Goal: Task Accomplishment & Management: Manage account settings

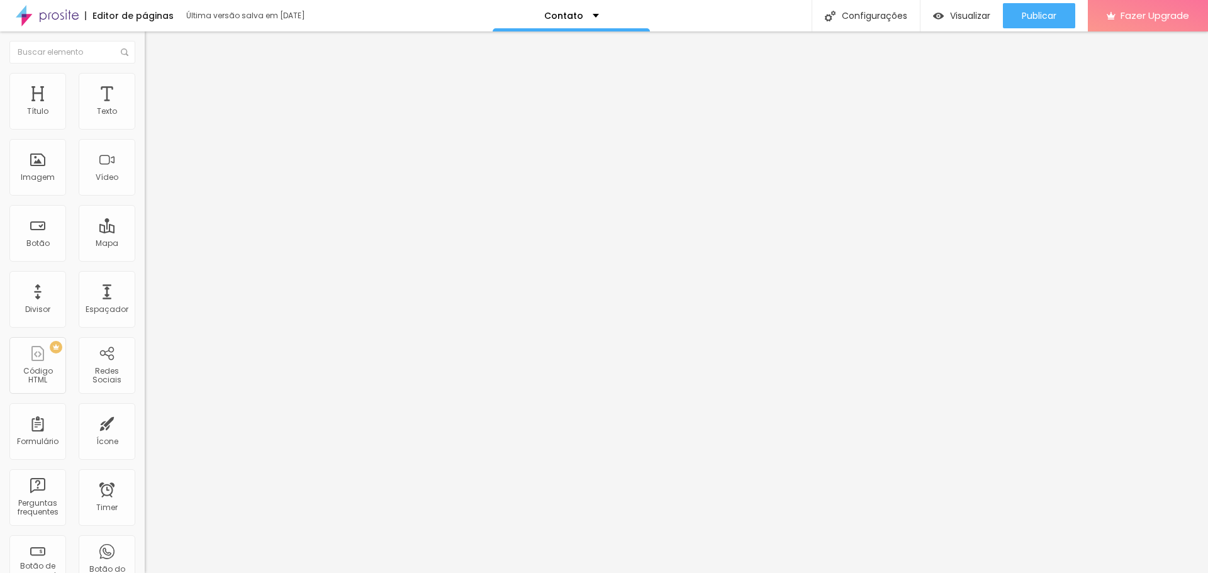
click at [145, 115] on span "Completo" at bounding box center [164, 109] width 38 height 11
click at [145, 122] on span "Encaixotado" at bounding box center [169, 116] width 49 height 11
click at [145, 83] on li "Estilo" at bounding box center [217, 79] width 145 height 13
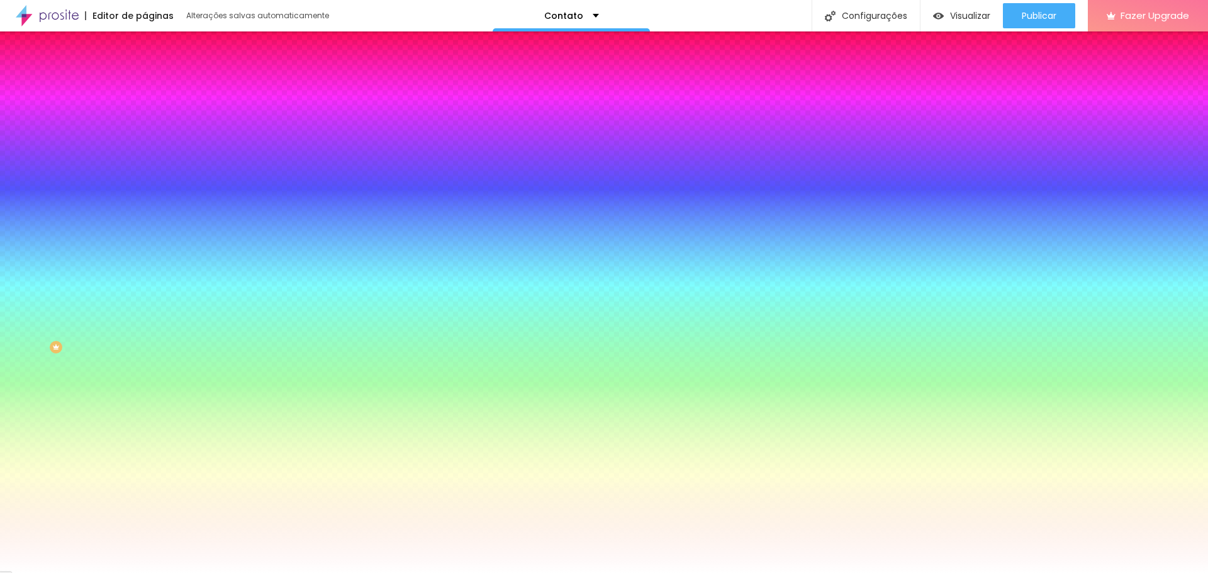
click at [145, 191] on div "Efeitos de fundo" at bounding box center [217, 188] width 145 height 8
click at [150, 210] on icon "button" at bounding box center [154, 205] width 9 height 9
click at [145, 226] on button "button" at bounding box center [154, 219] width 18 height 13
click at [79, 573] on div at bounding box center [604, 573] width 1208 height 0
click at [150, 257] on icon "button" at bounding box center [154, 254] width 8 height 8
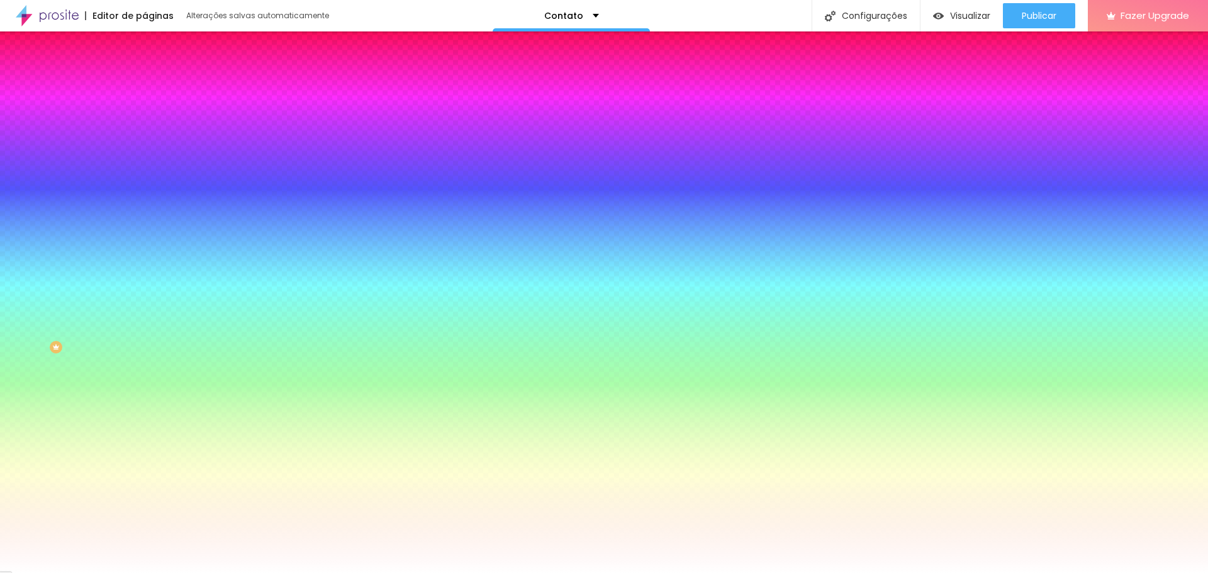
click at [85, 573] on div at bounding box center [604, 573] width 1208 height 0
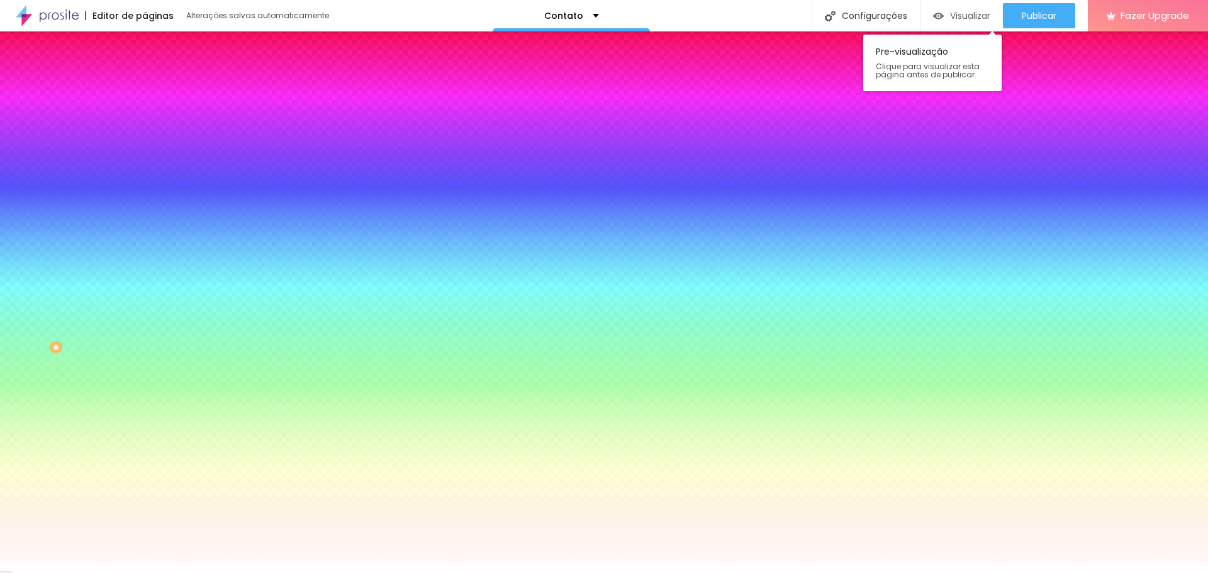
click at [968, 16] on span "Visualizar" at bounding box center [970, 16] width 40 height 10
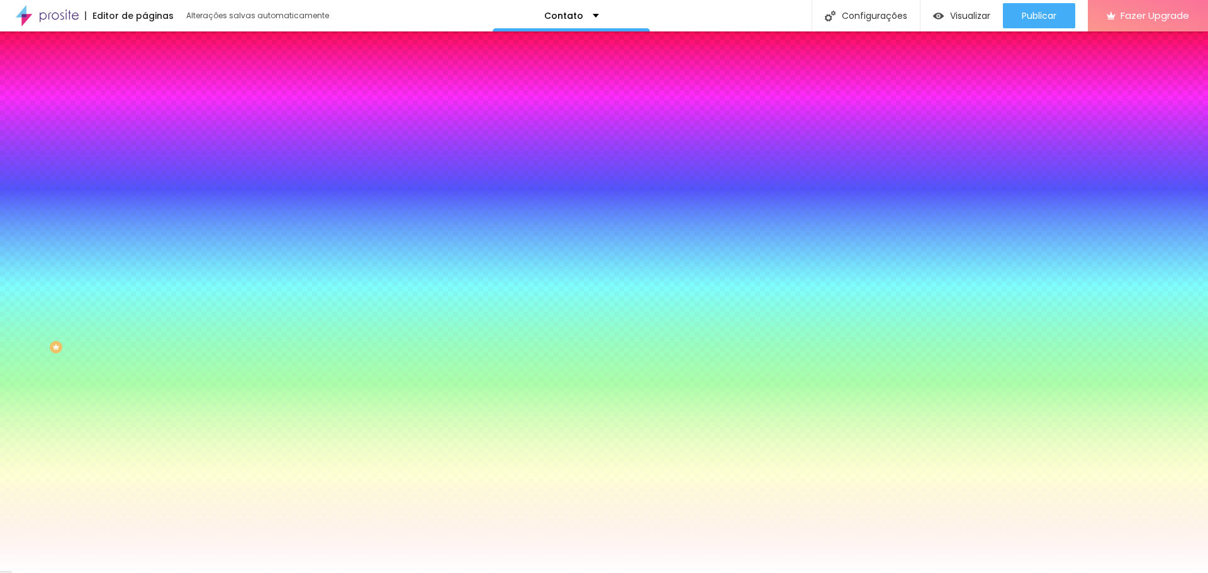
click at [145, 86] on img at bounding box center [150, 91] width 11 height 11
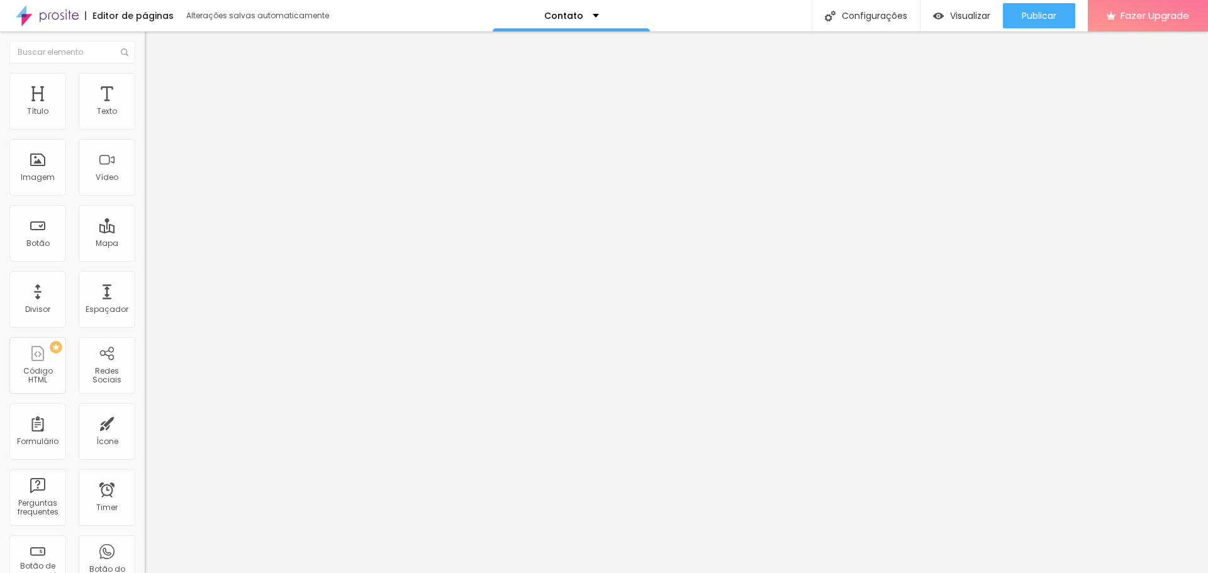
type input "5"
type input "10"
type input "15"
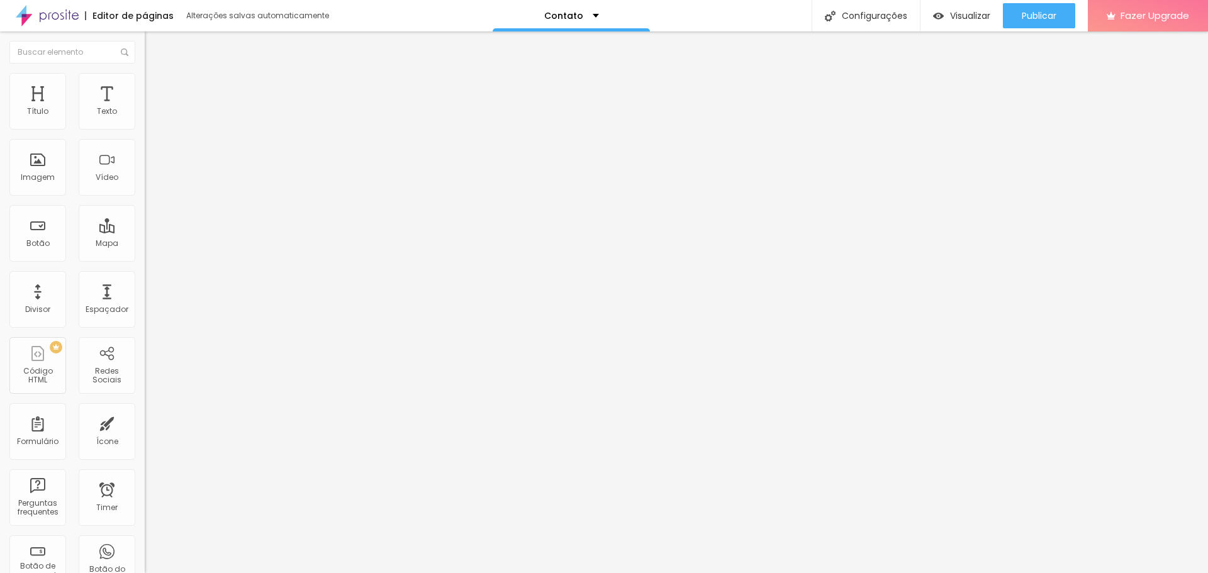
type input "15"
type input "20"
type input "25"
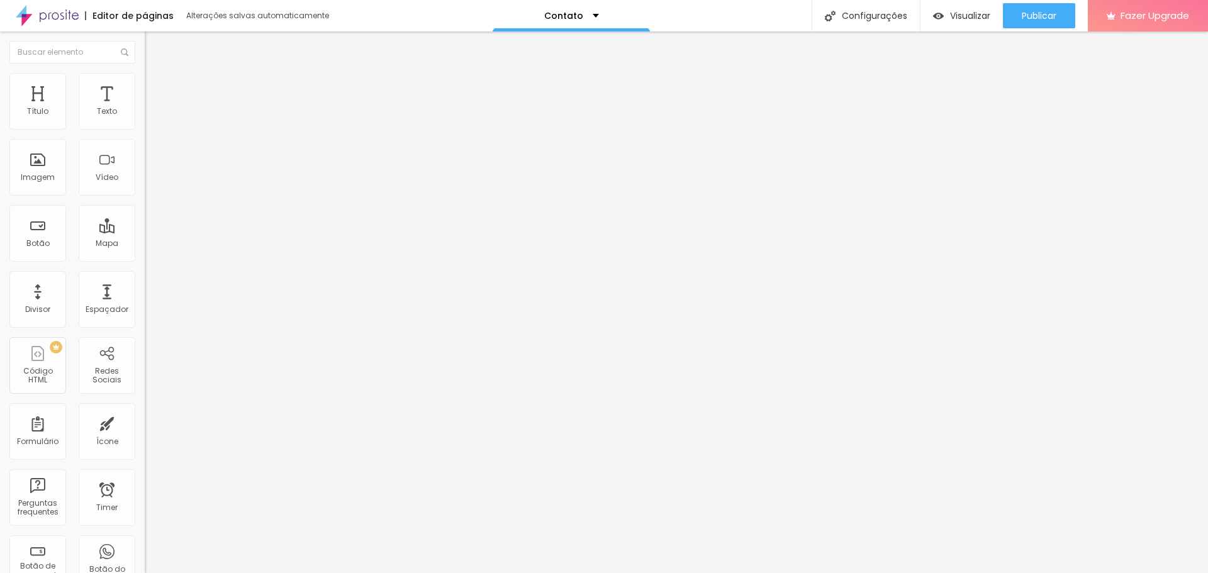
type input "20"
type input "15"
type input "10"
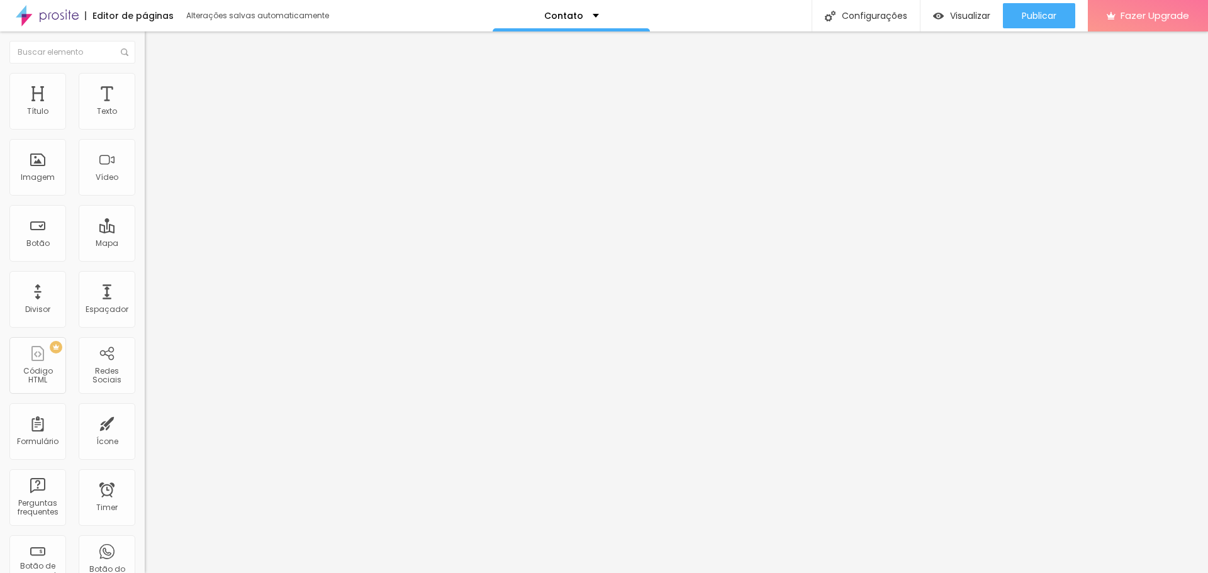
type input "10"
type input "5"
type input "10"
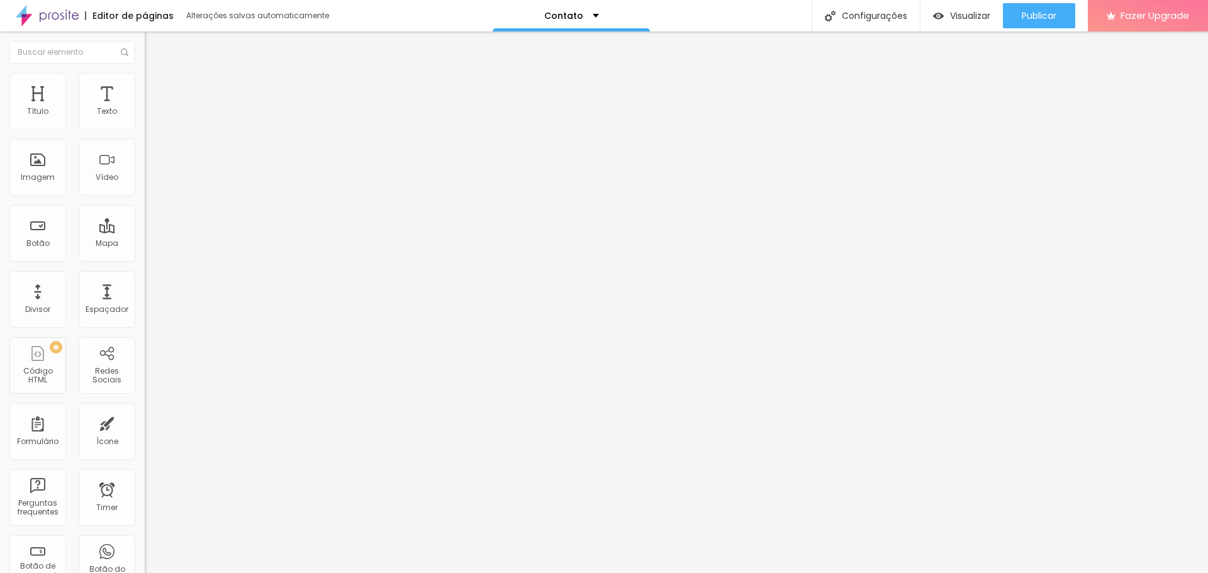
type input "5"
drag, startPoint x: 28, startPoint y: 122, endPoint x: 48, endPoint y: 130, distance: 21.2
type input "5"
click at [145, 244] on input "range" at bounding box center [185, 249] width 81 height 10
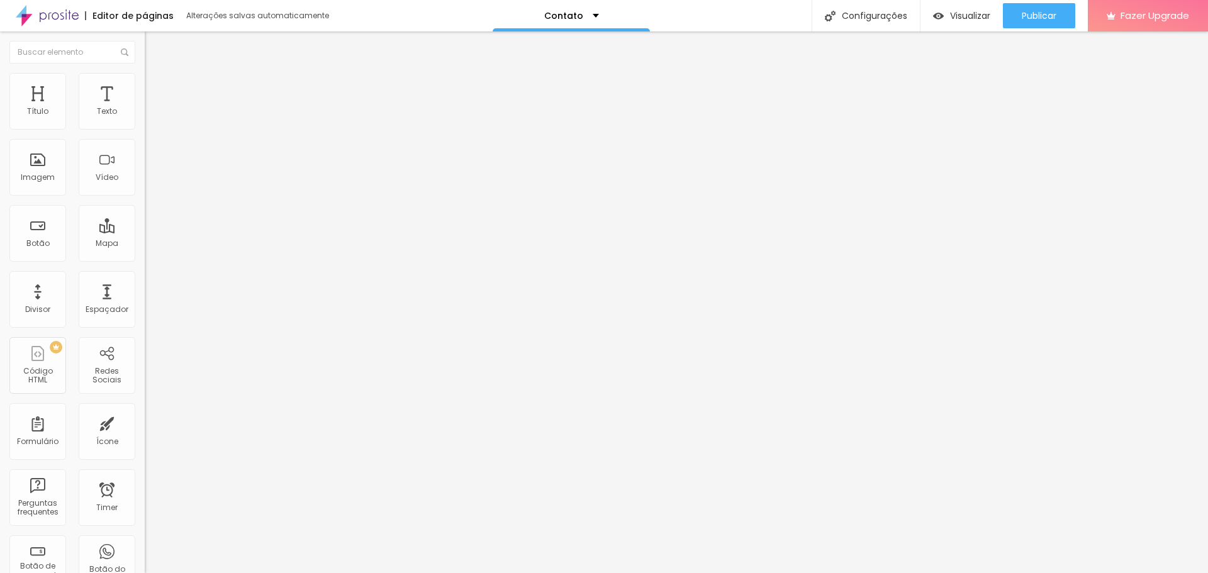
type input "71"
type input "76"
type input "81"
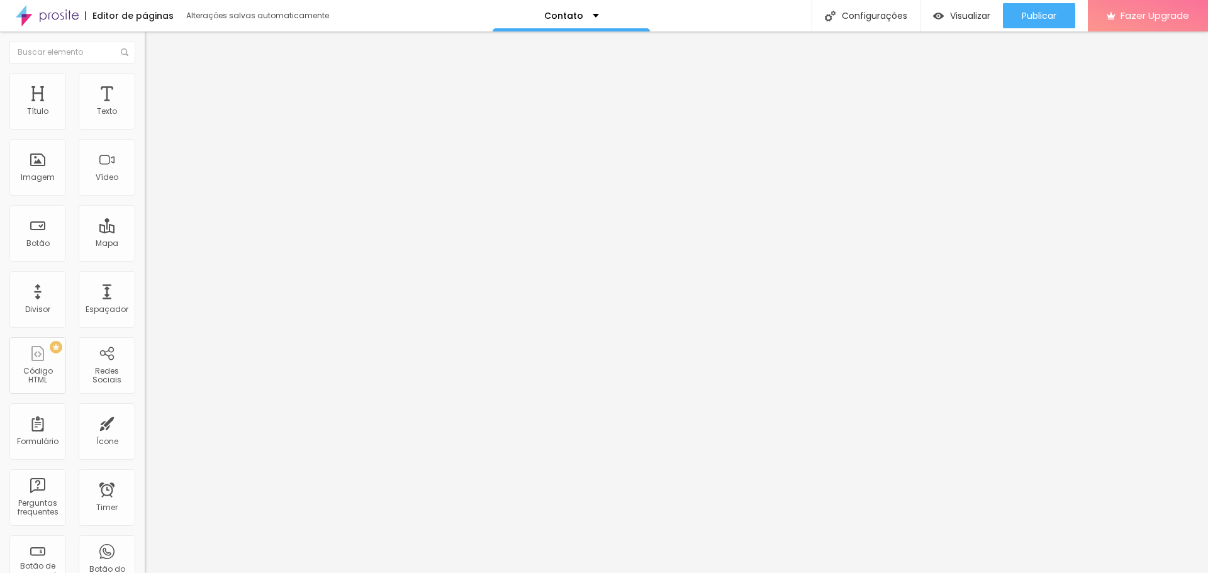
type input "81"
type input "92"
type input "97"
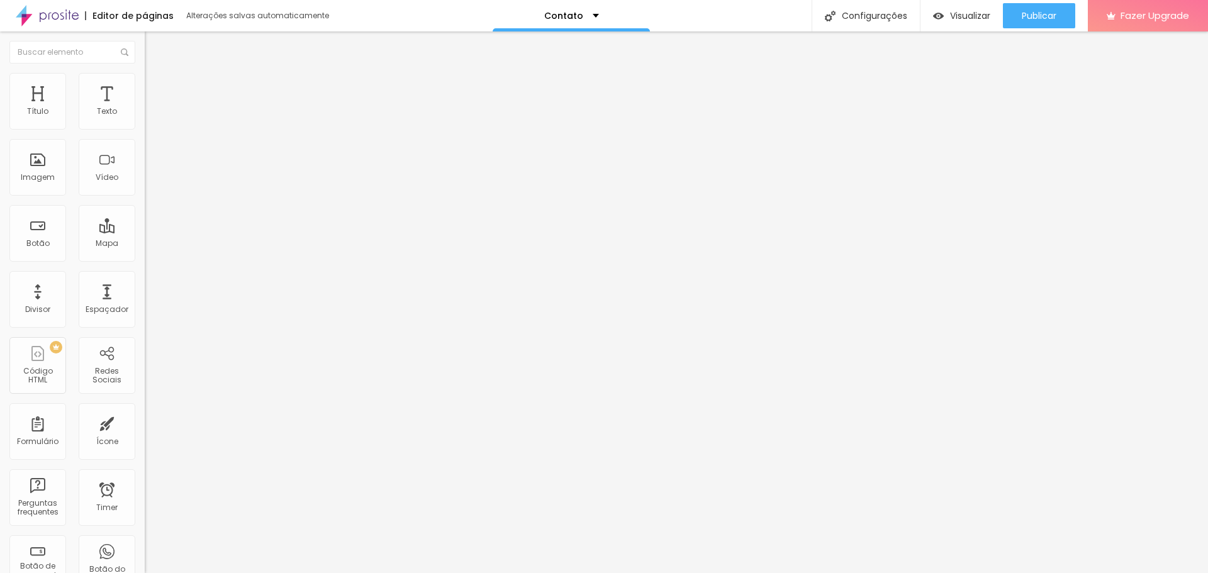
type input "102"
type input "108"
type input "113"
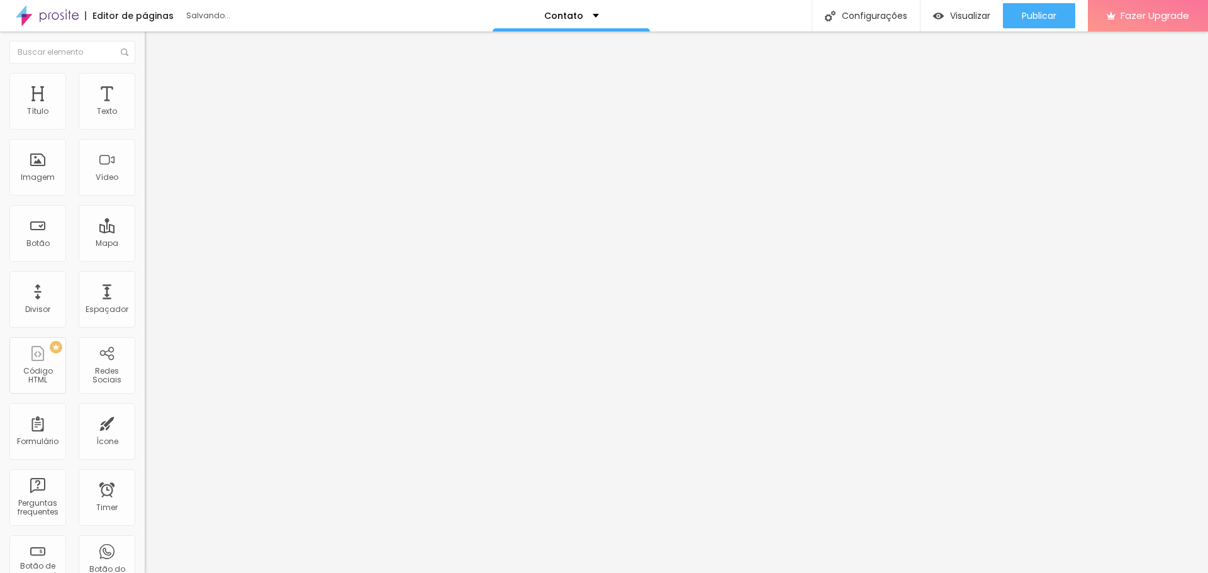
type input "113"
type input "118"
type input "123"
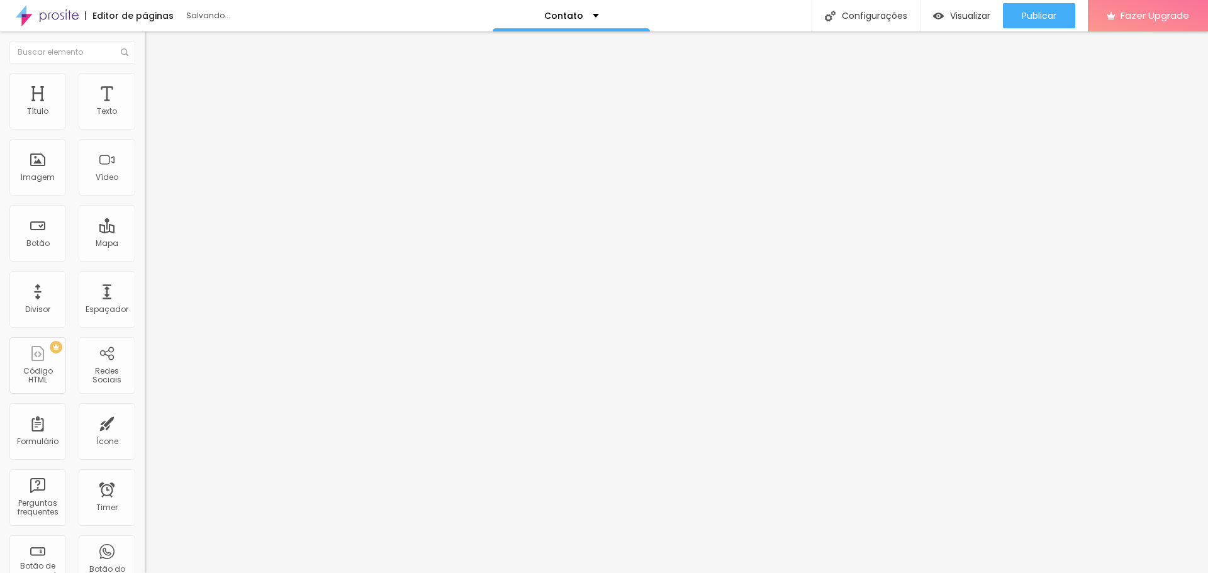
type input "129"
type input "150"
type input "160"
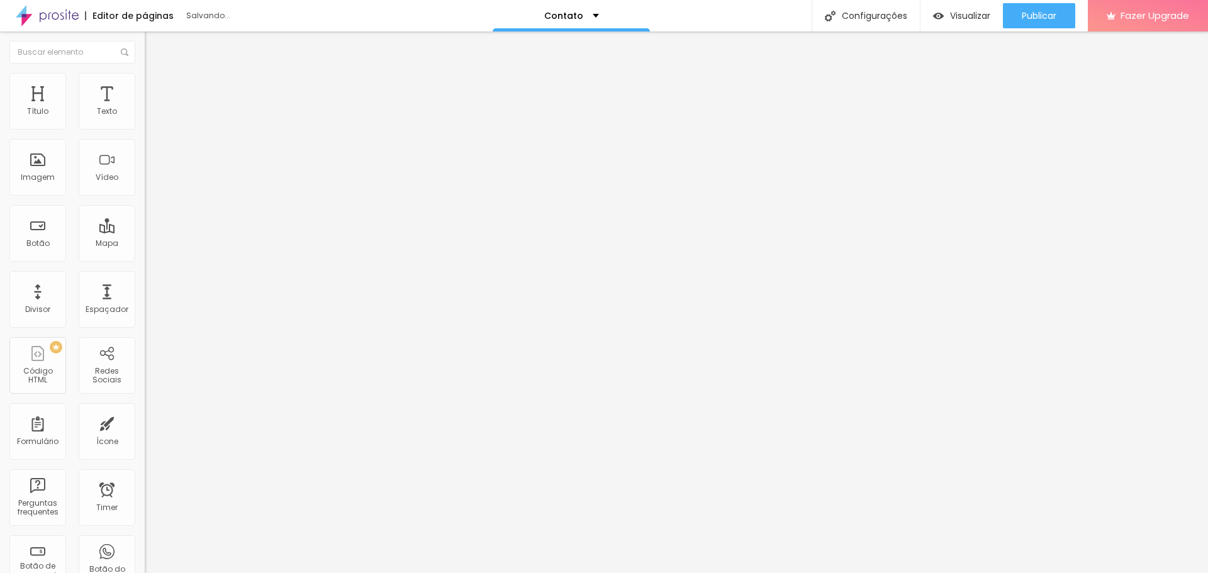
type input "160"
type input "171"
type input "187"
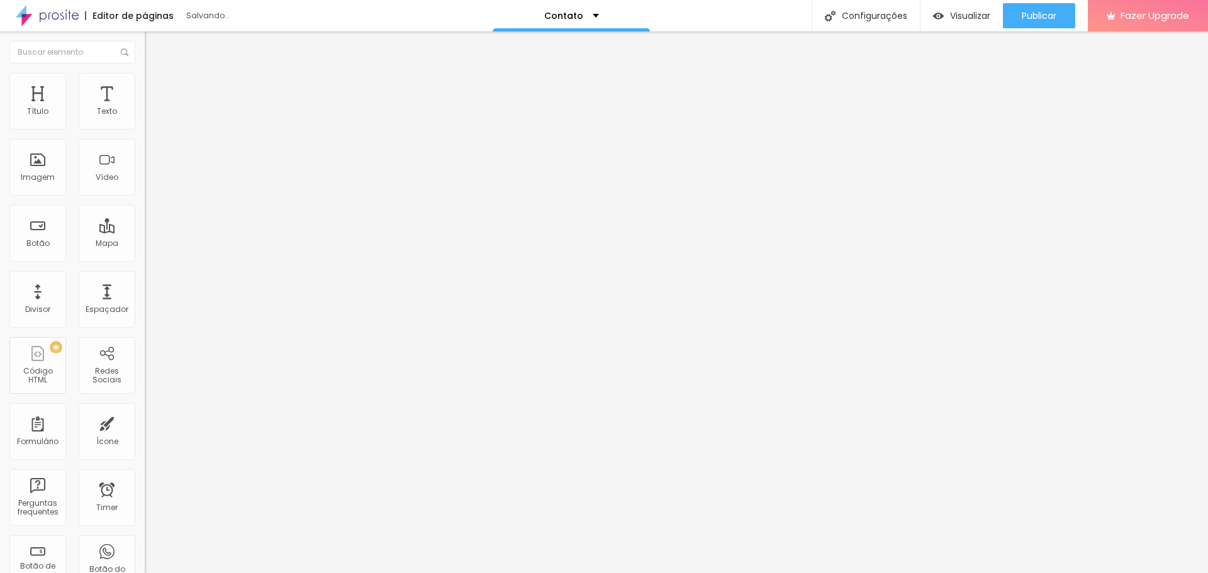
type input "192"
type input "197"
type input "202"
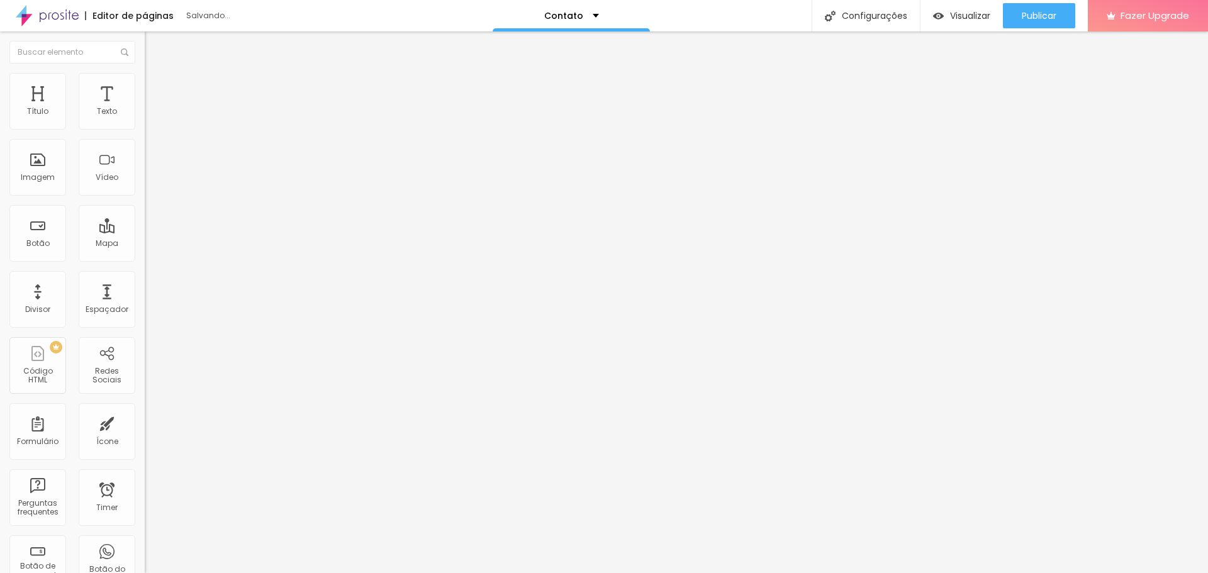
type input "202"
type input "197"
type input "187"
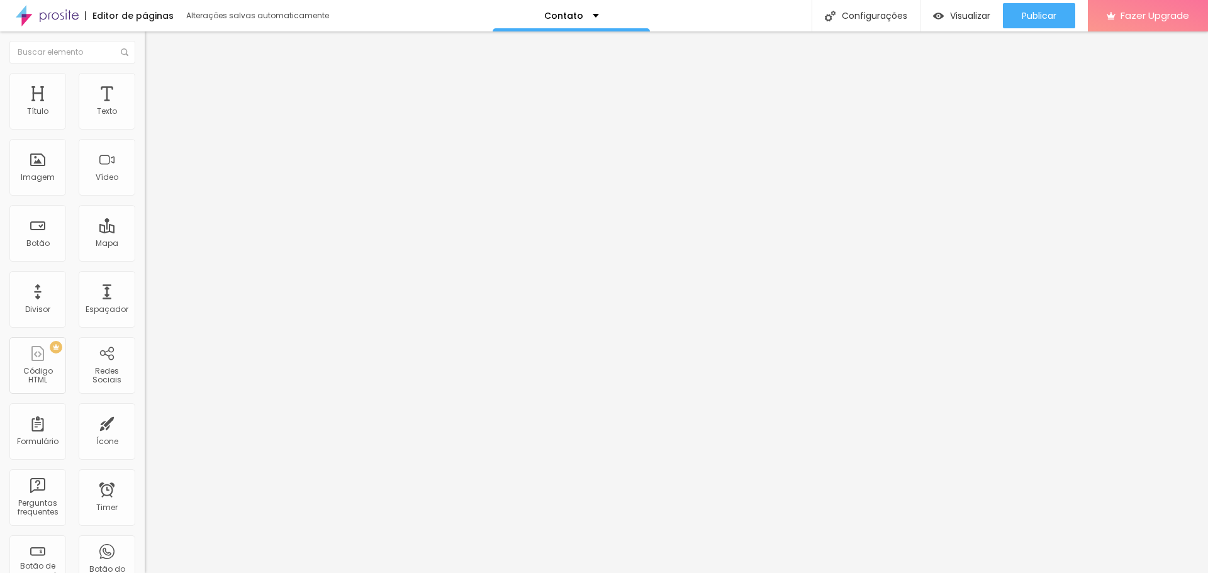
type input "181"
type input "171"
type input "160"
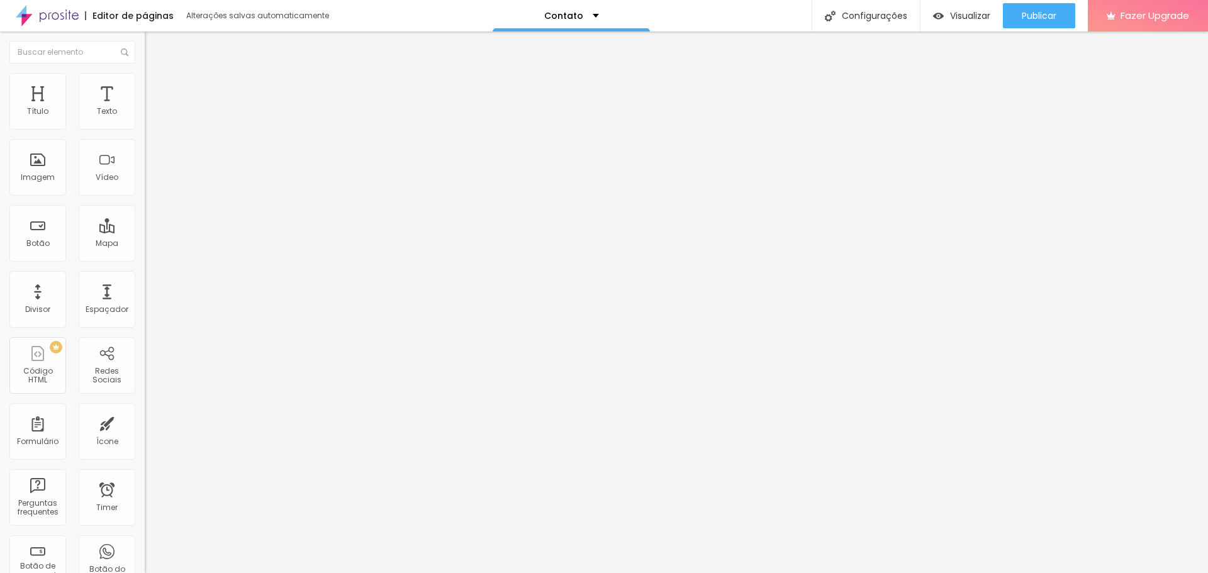
type input "160"
type input "144"
type input "134"
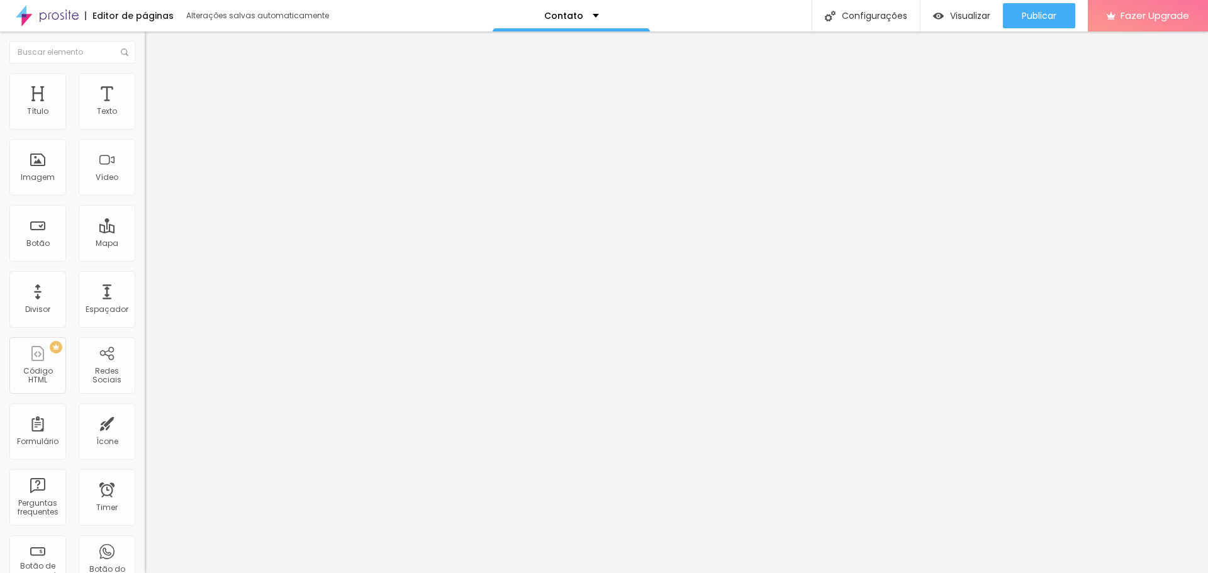
type input "123"
type input "108"
type input "97"
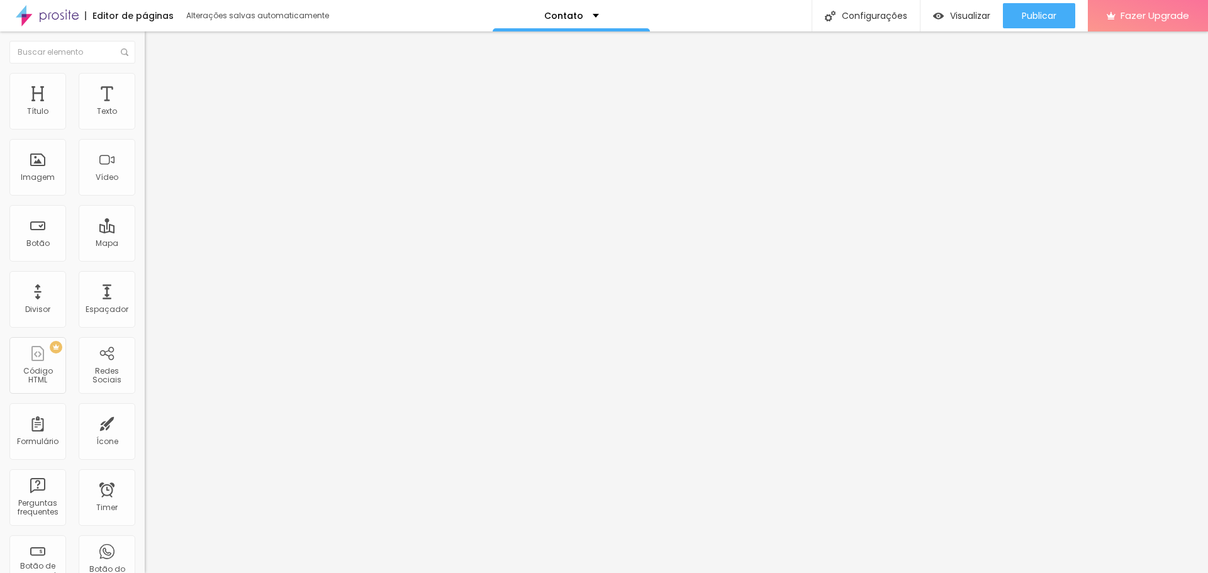
type input "97"
type input "81"
type input "71"
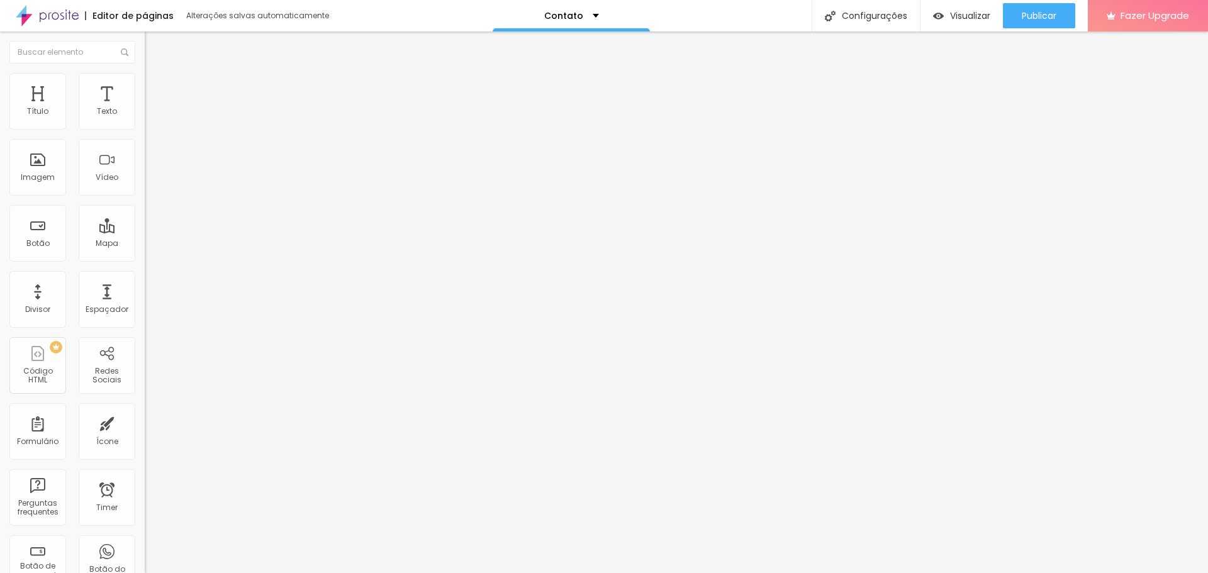
type input "60"
type input "50"
type input "39"
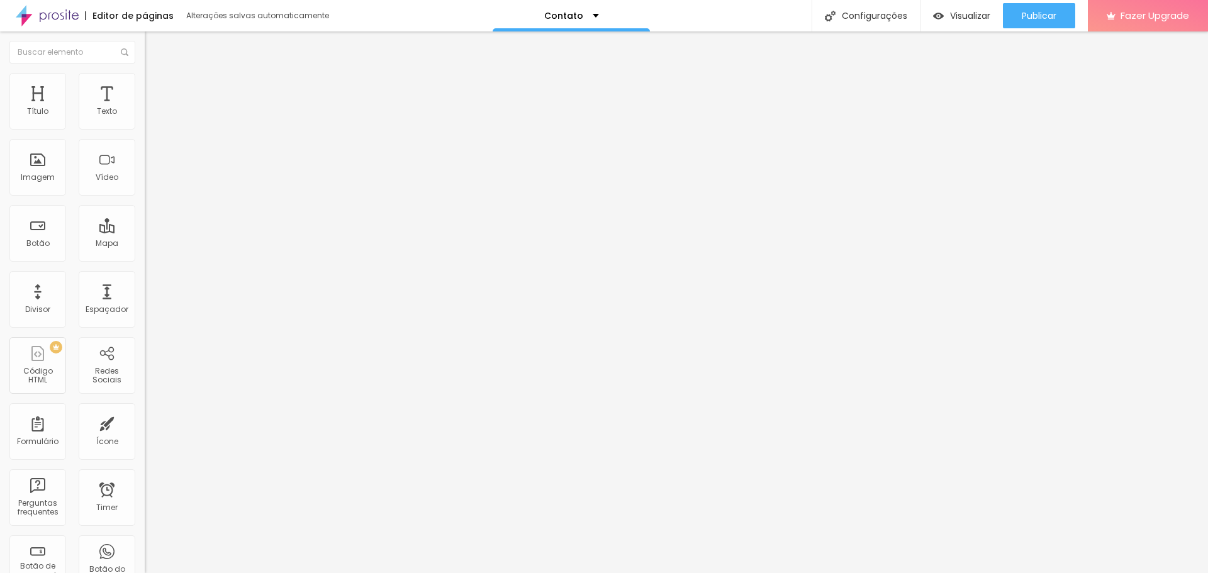
type input "39"
type input "28"
type input "18"
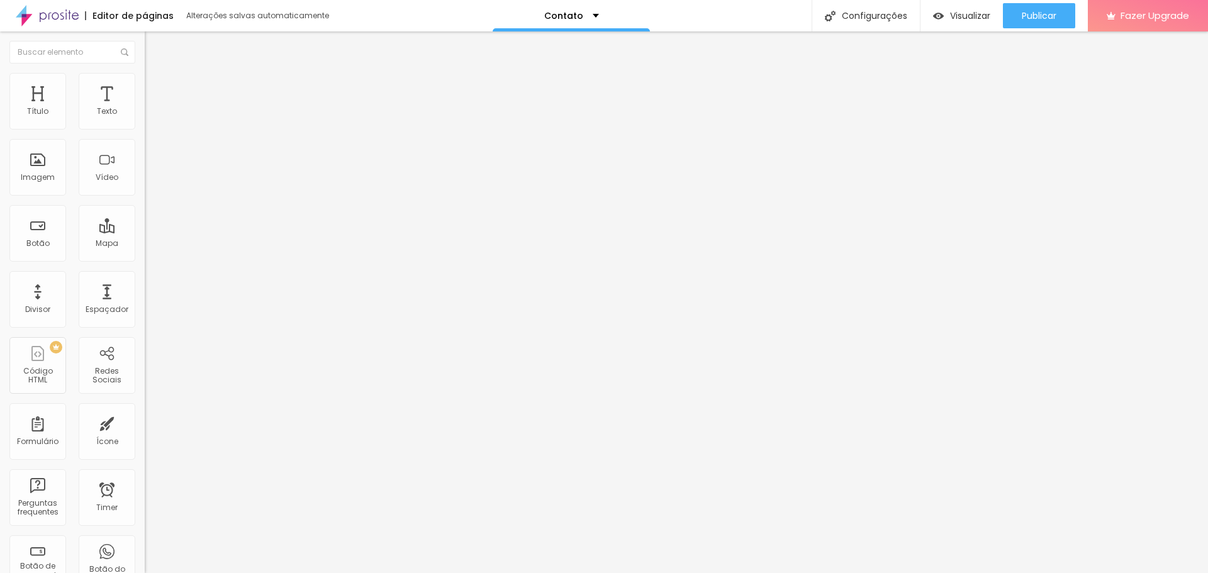
type input "7"
type input "2"
type input "0"
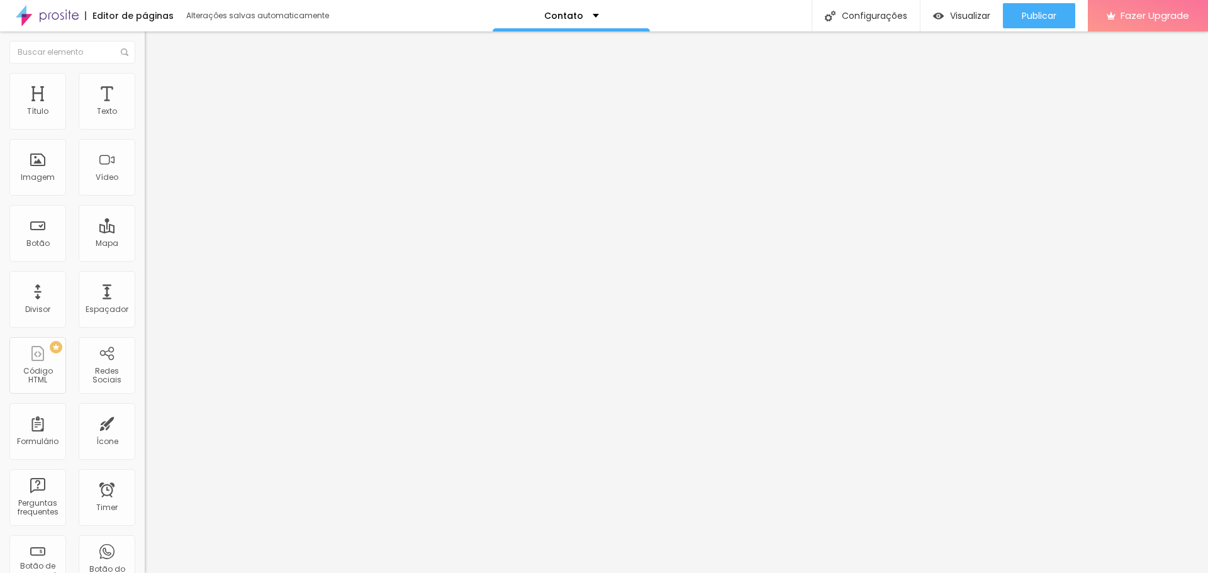
type input "0"
type input "2"
type input "18"
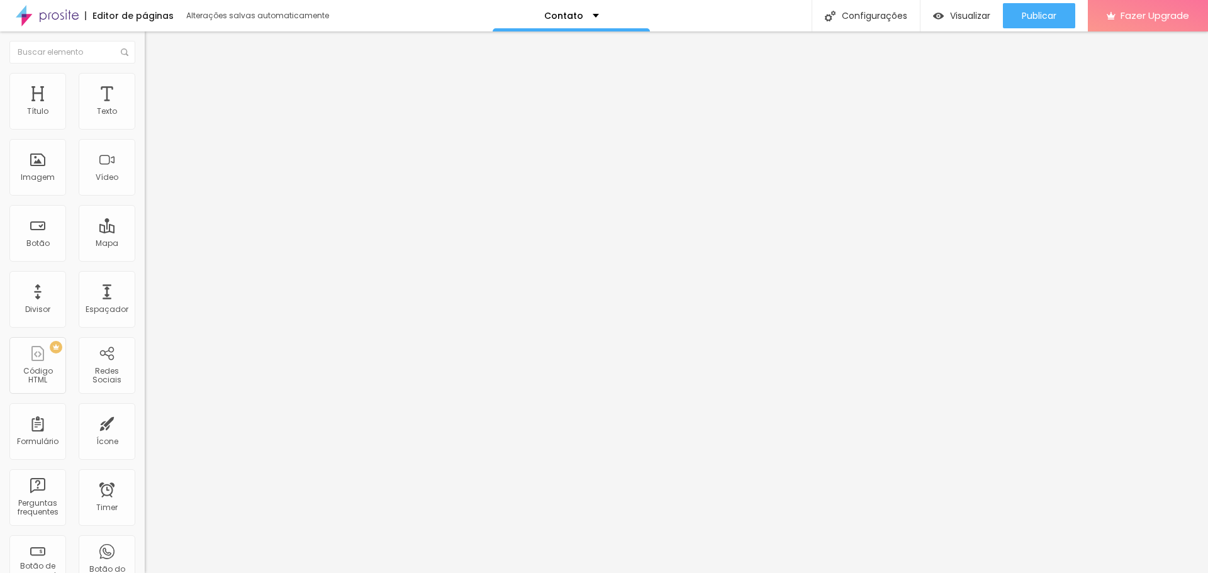
type input "34"
type input "55"
type input "71"
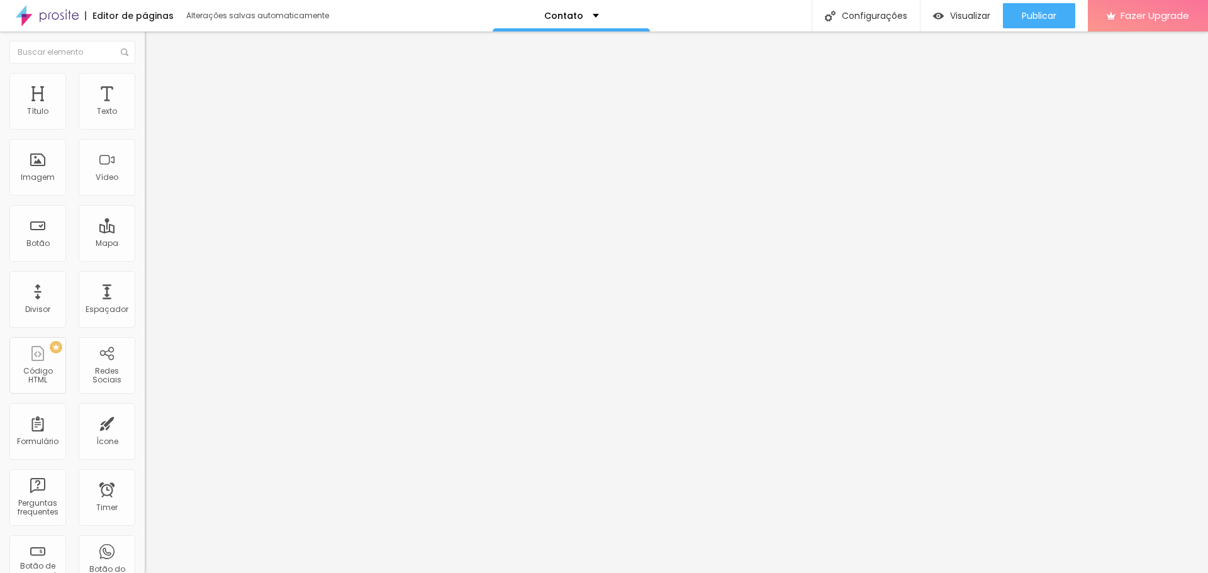
type input "71"
type input "92"
type input "108"
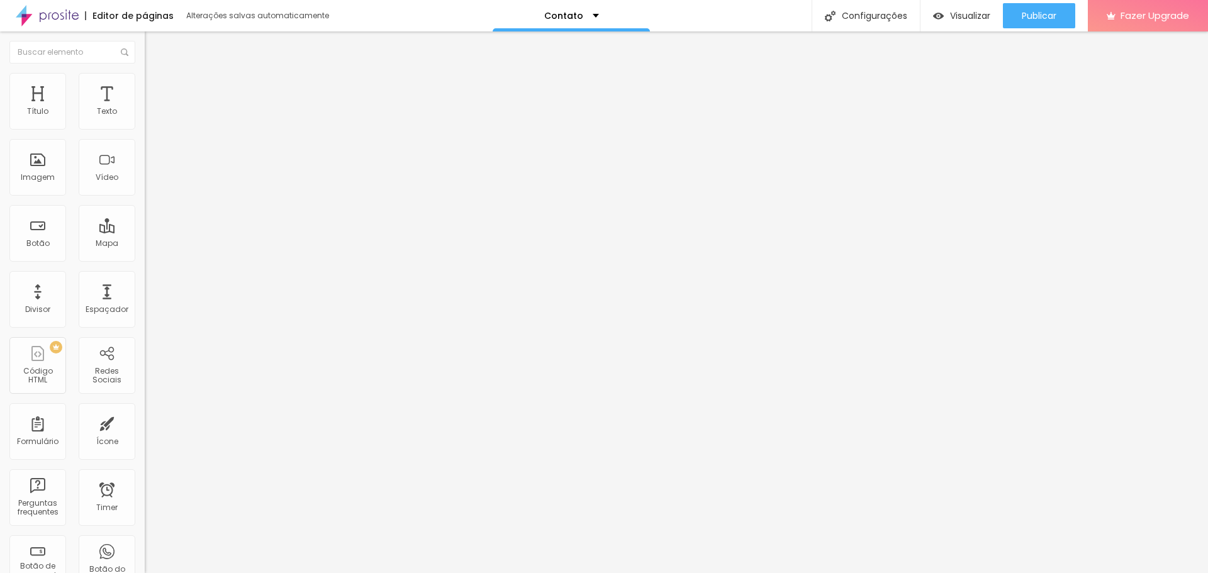
type input "129"
type input "155"
type input "176"
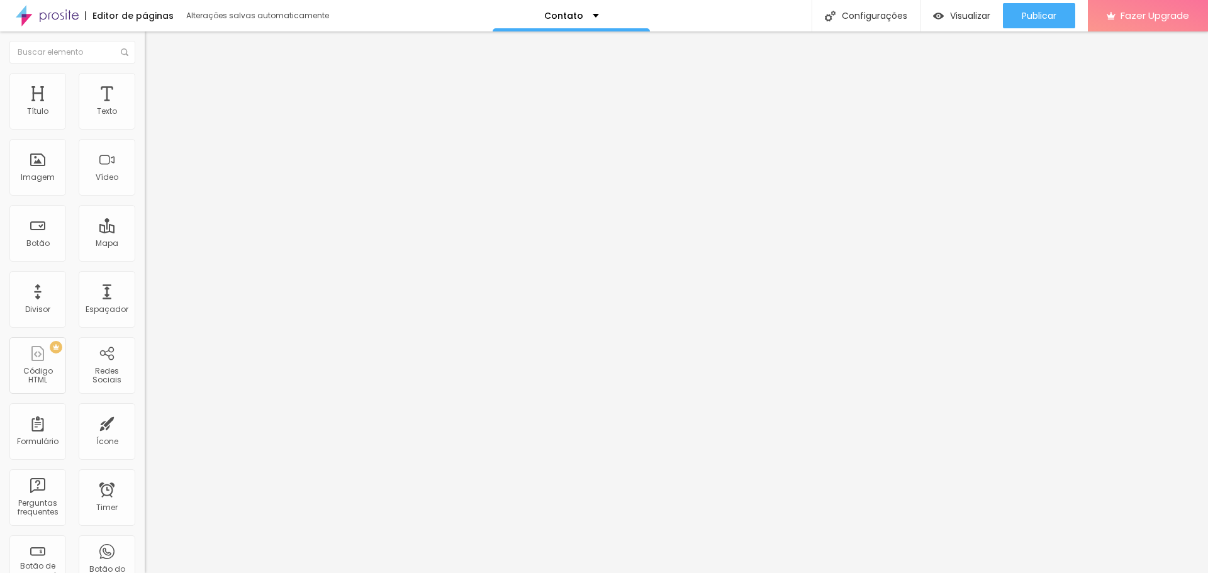
type input "176"
type input "192"
type input "197"
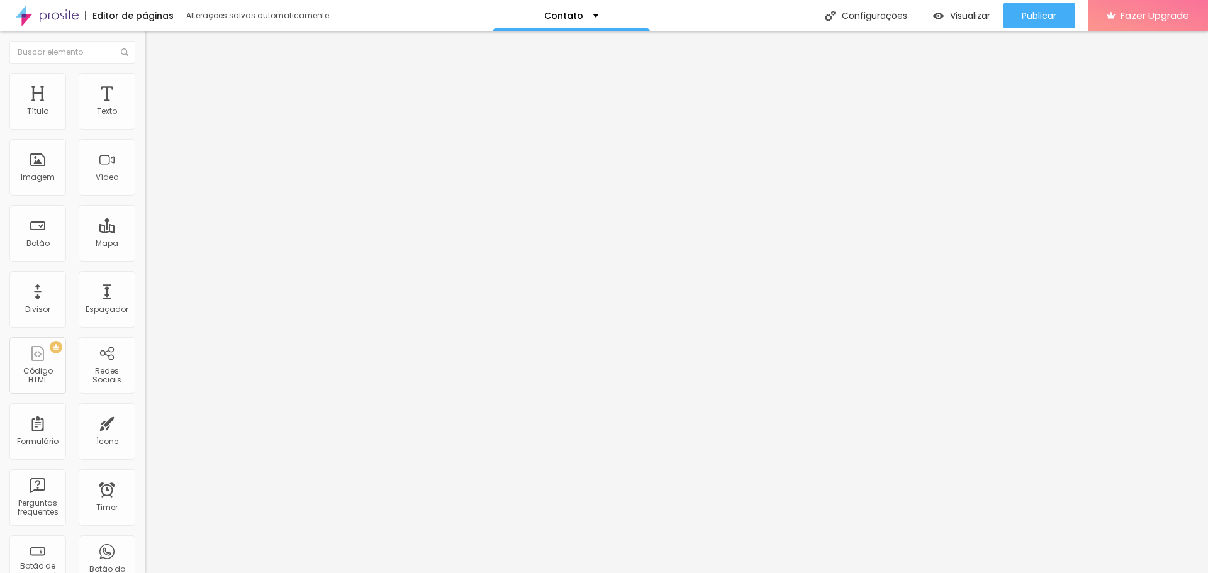
type input "192"
type input "187"
type input "176"
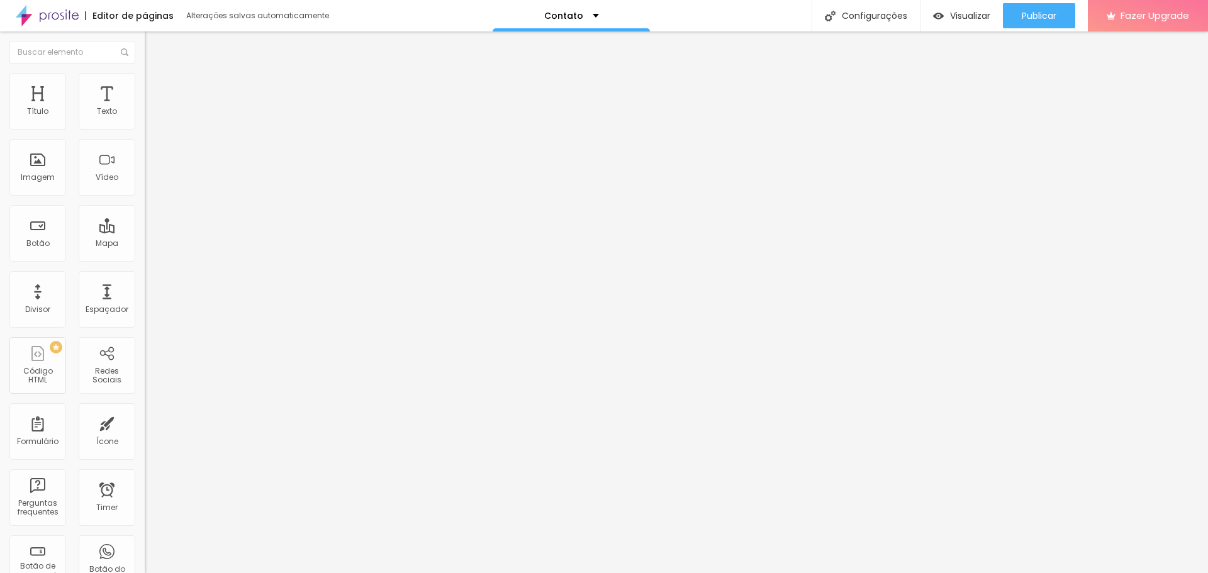
type input "176"
type input "171"
type input "165"
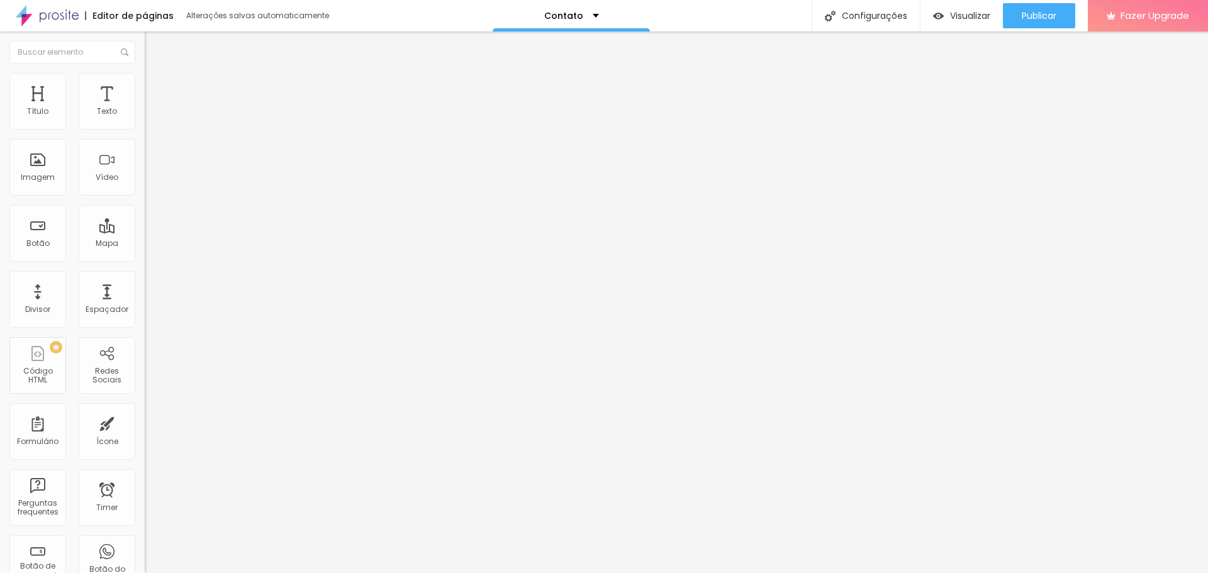
type input "160"
type input "150"
type input "139"
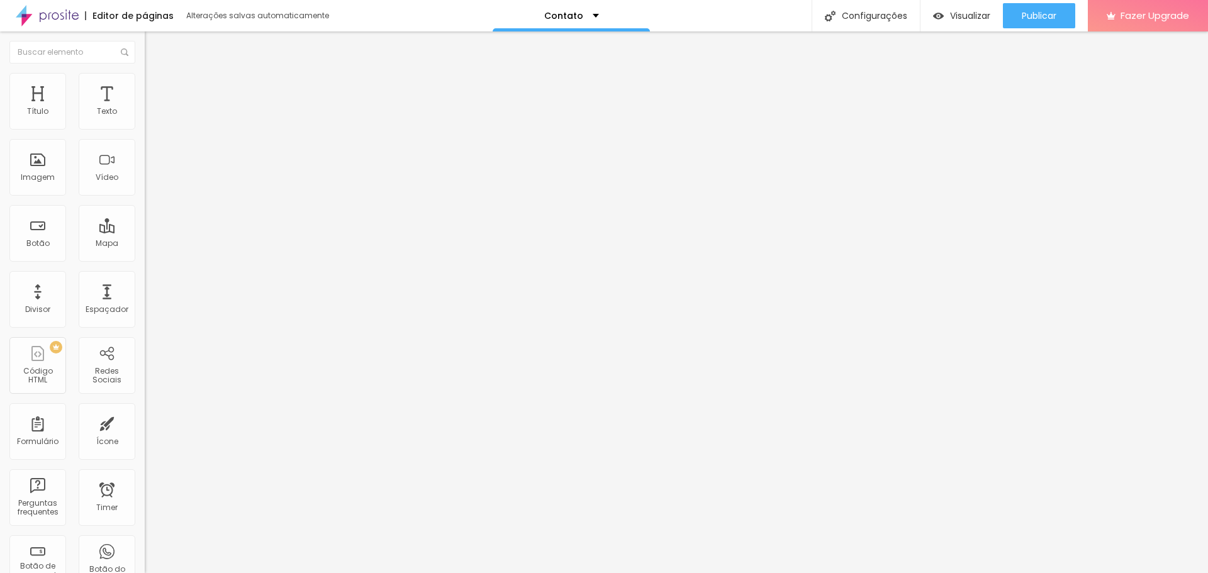
type input "139"
type input "129"
type input "123"
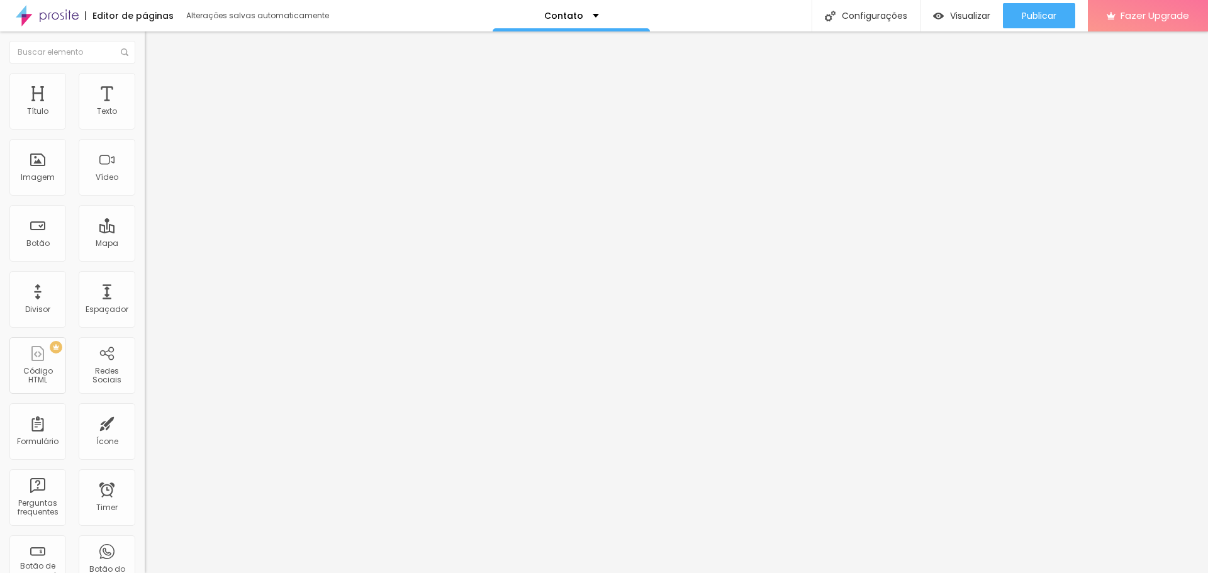
drag, startPoint x: 36, startPoint y: 150, endPoint x: 43, endPoint y: 157, distance: 9.8
type input "123"
click at [145, 422] on input "range" at bounding box center [185, 427] width 81 height 10
click at [1049, 20] on span "Publicar" at bounding box center [1039, 16] width 35 height 10
click at [588, 15] on div "Contato" at bounding box center [566, 15] width 55 height 9
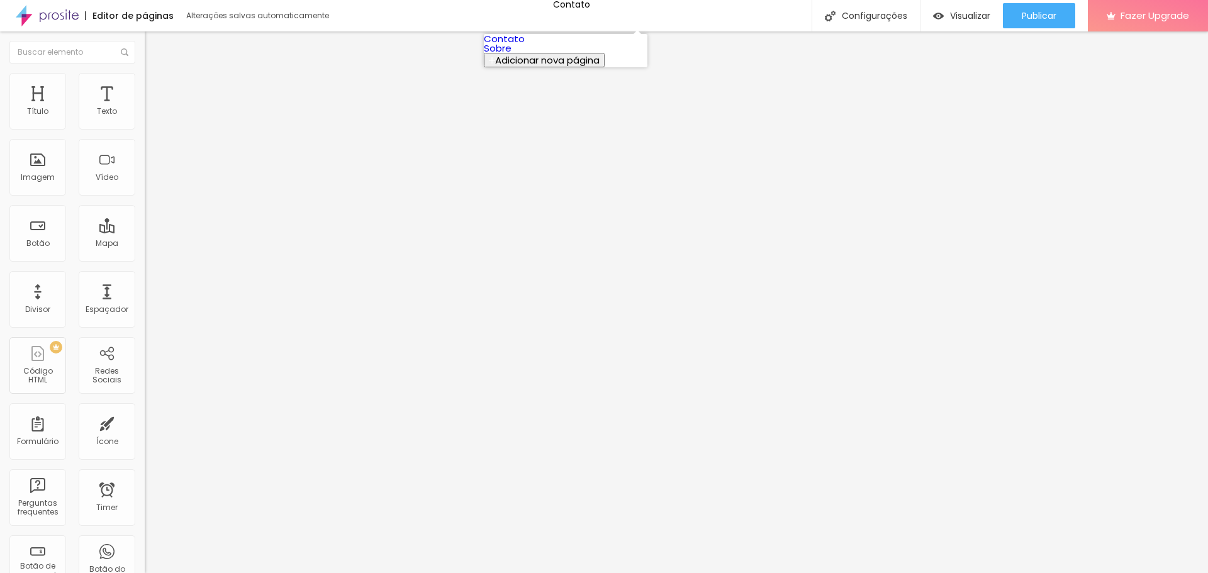
click at [511, 55] on link "Sobre" at bounding box center [498, 48] width 28 height 13
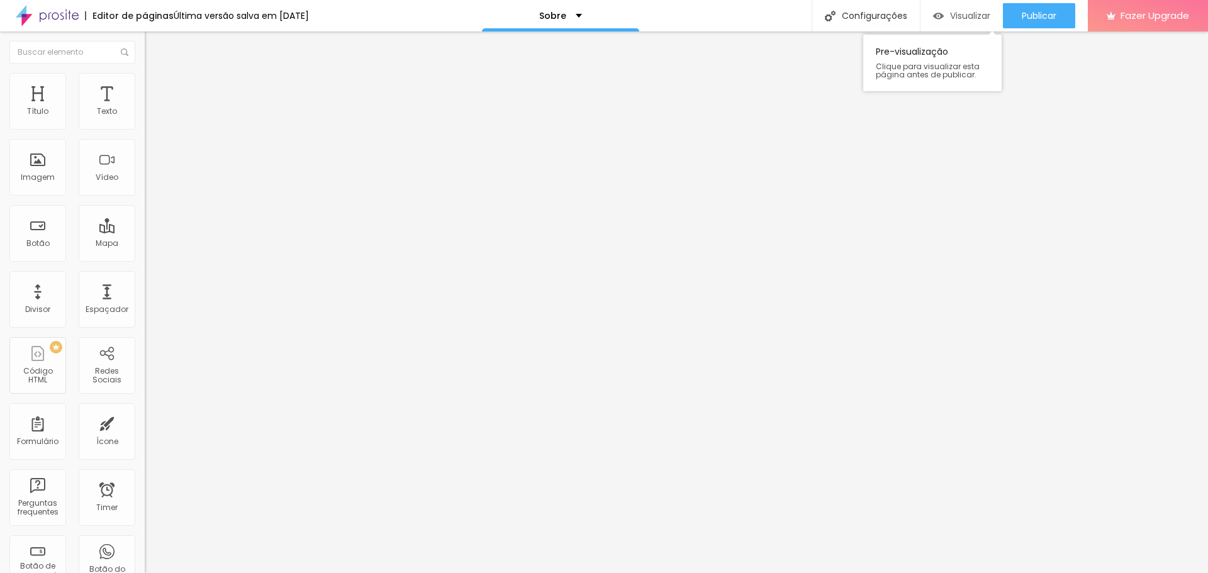
click at [983, 15] on span "Visualizar" at bounding box center [970, 16] width 40 height 10
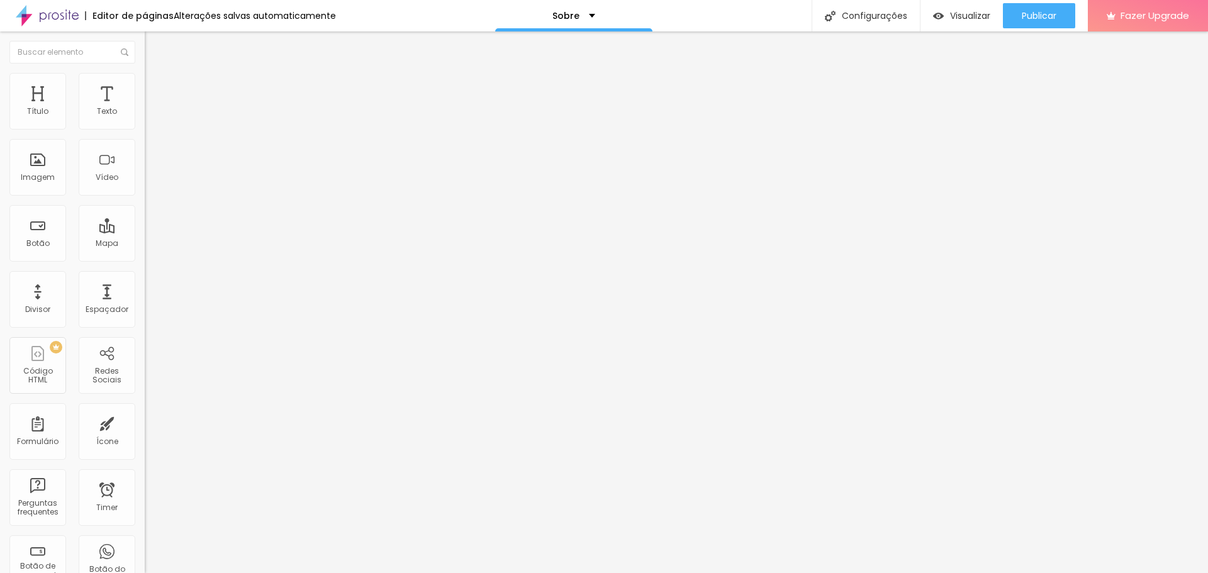
drag, startPoint x: 67, startPoint y: 256, endPoint x: 0, endPoint y: 250, distance: 67.6
paste input "https://wa.me/5521966603929"
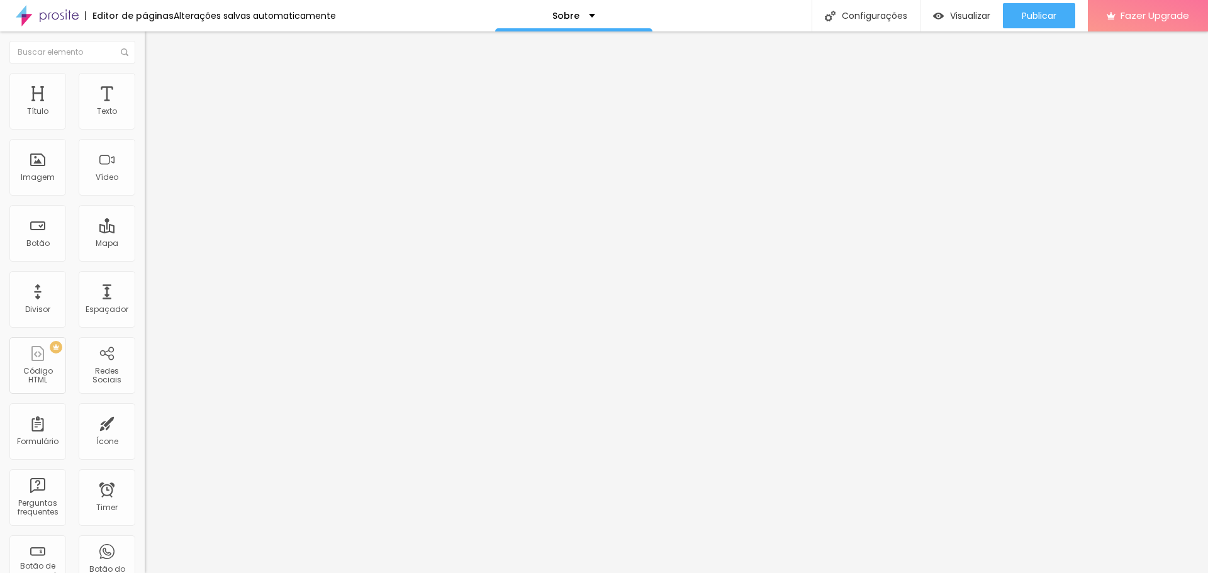
type input "https://wa.me/5521966603929"
click at [978, 11] on span "Visualizar" at bounding box center [970, 16] width 40 height 10
click at [1020, 10] on button "Publicar" at bounding box center [1039, 15] width 72 height 25
click at [941, 12] on img "button" at bounding box center [938, 16] width 11 height 11
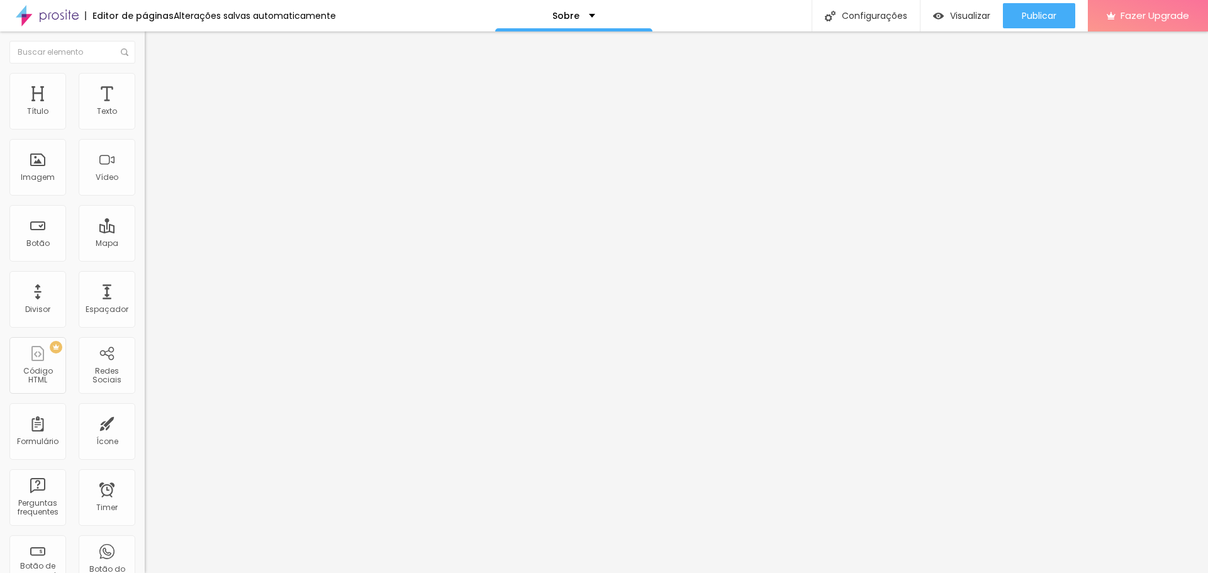
click at [145, 76] on img at bounding box center [150, 78] width 11 height 11
type input "20"
type input "21"
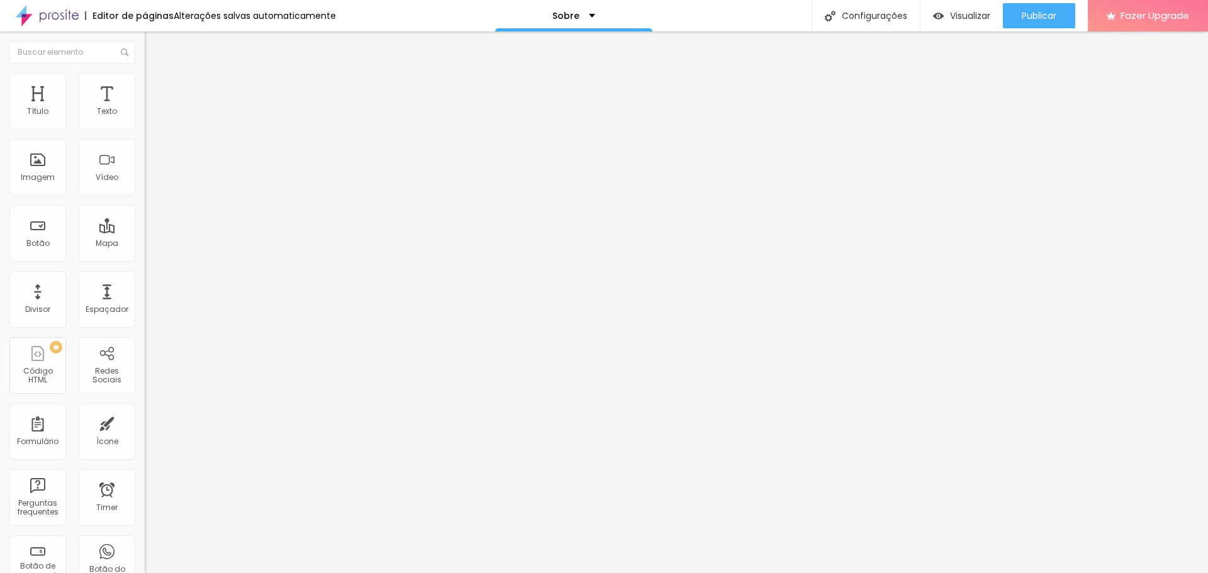
type input "22"
type input "23"
type input "24"
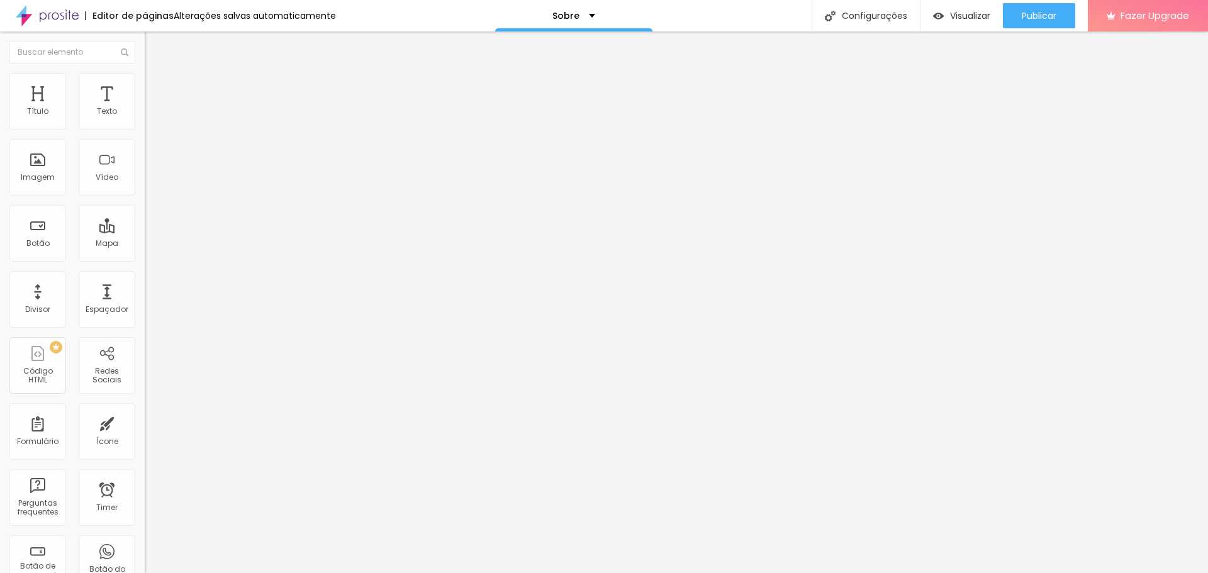
type input "24"
type input "25"
type input "26"
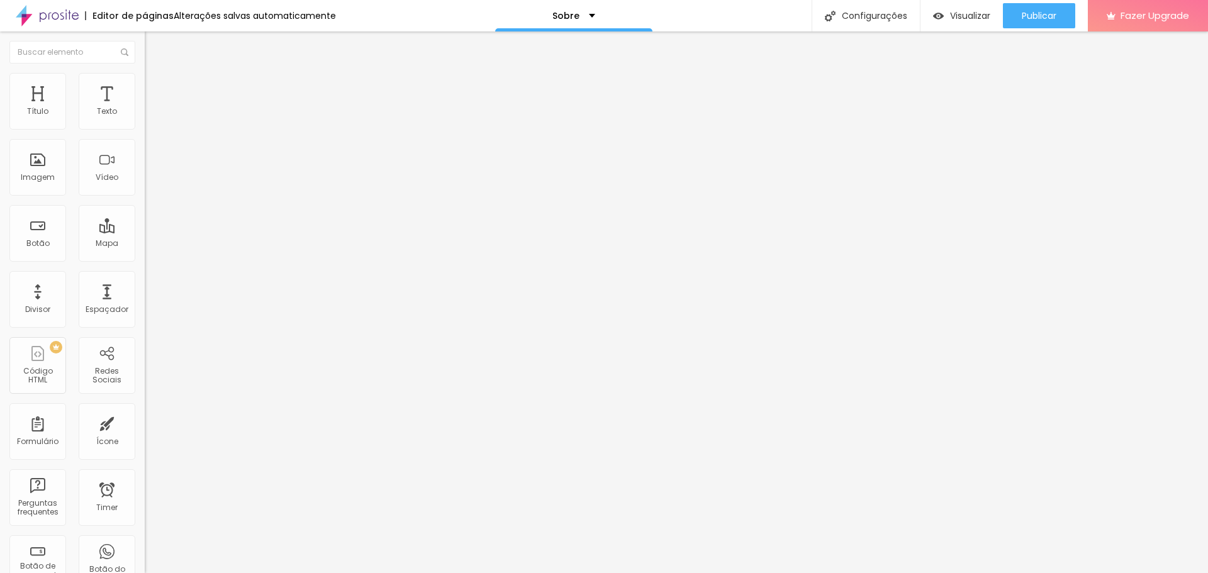
type input "27"
type input "28"
type input "29"
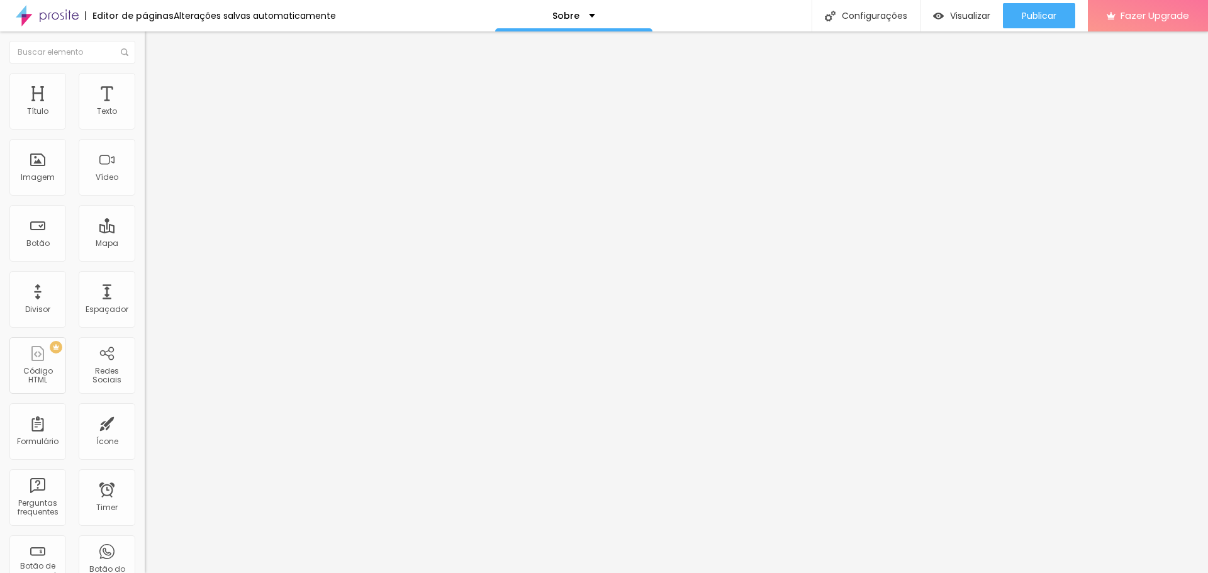
type input "29"
type input "30"
type input "31"
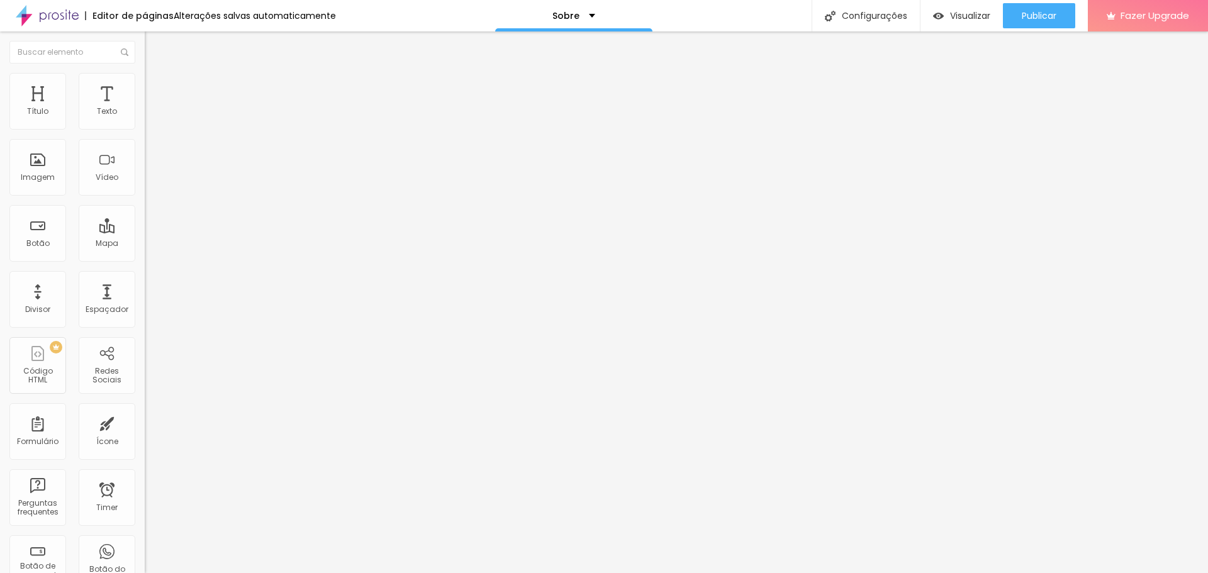
type input "32"
type input "33"
type input "34"
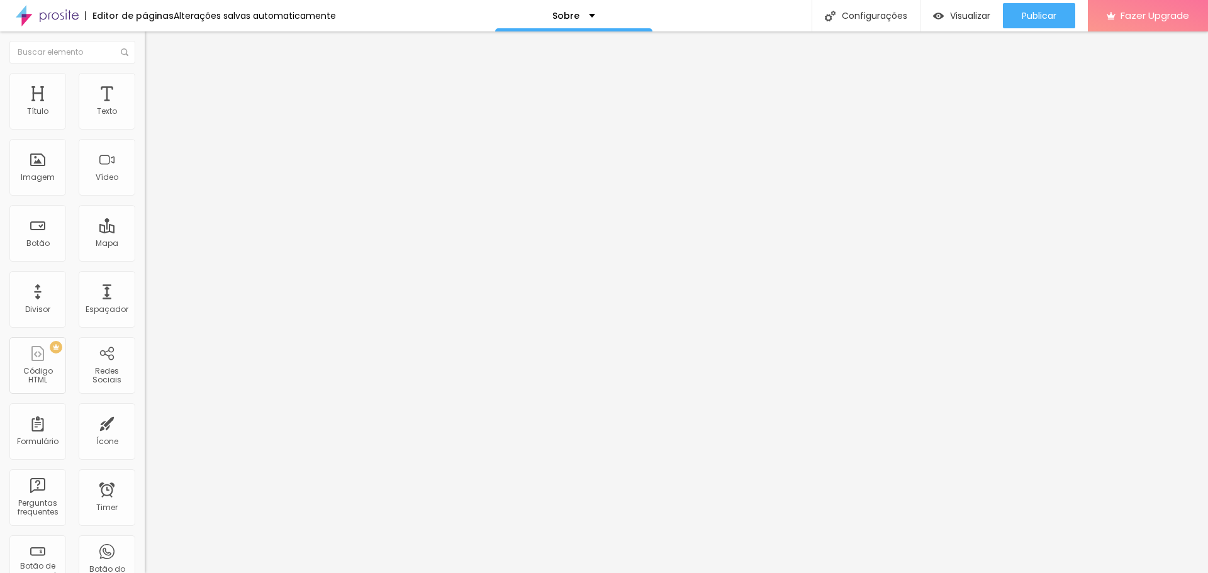
type input "34"
type input "36"
type input "37"
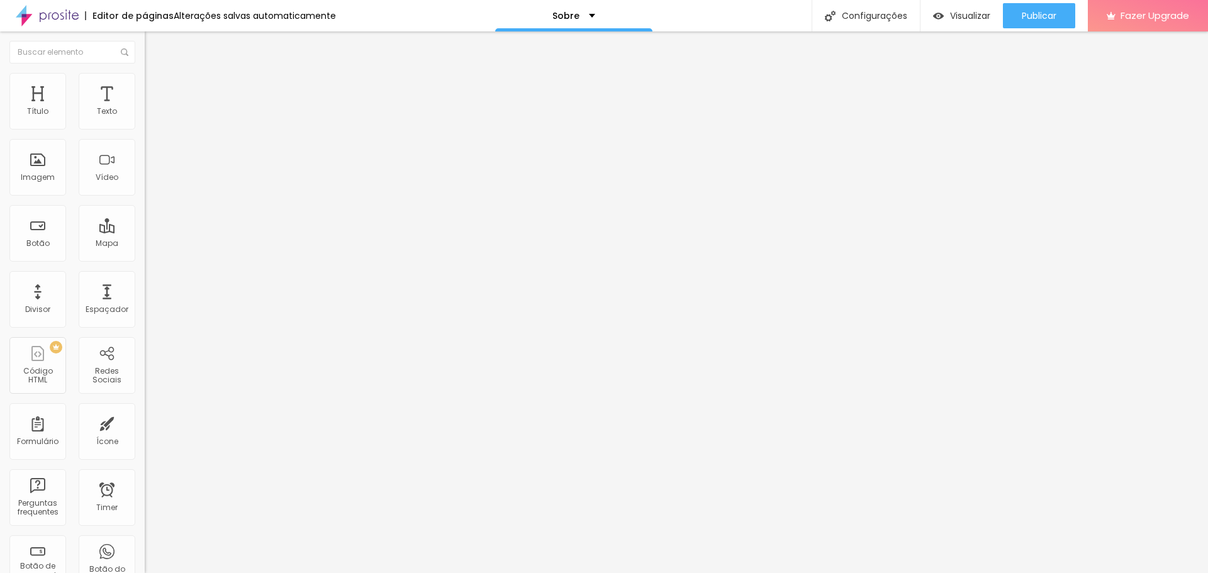
type input "38"
type input "40"
type input "39"
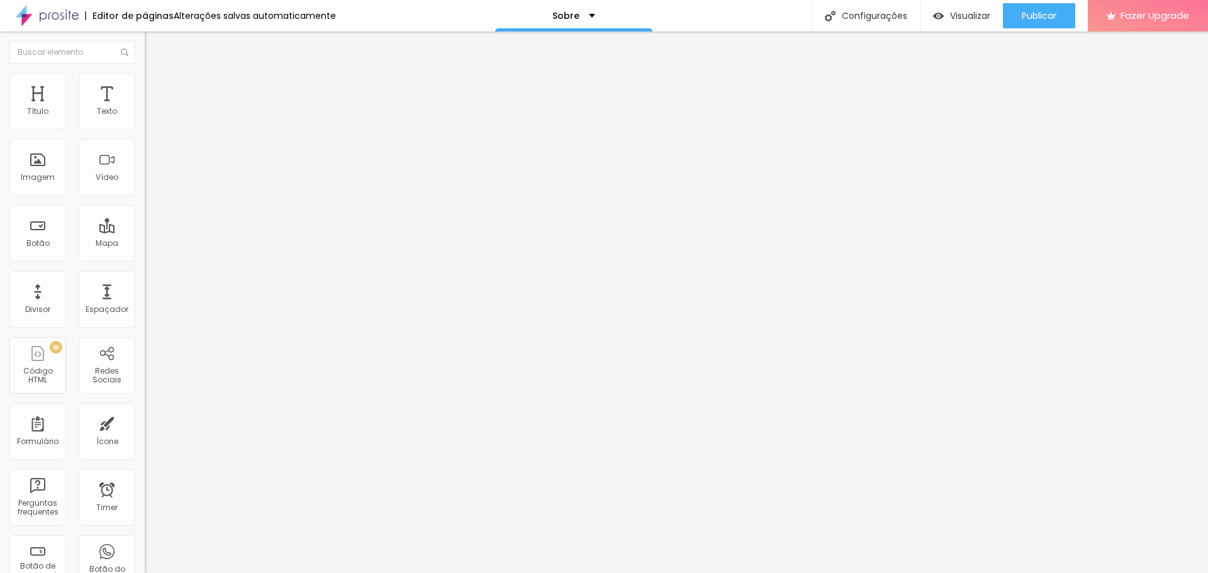
type input "39"
type input "38"
type input "37"
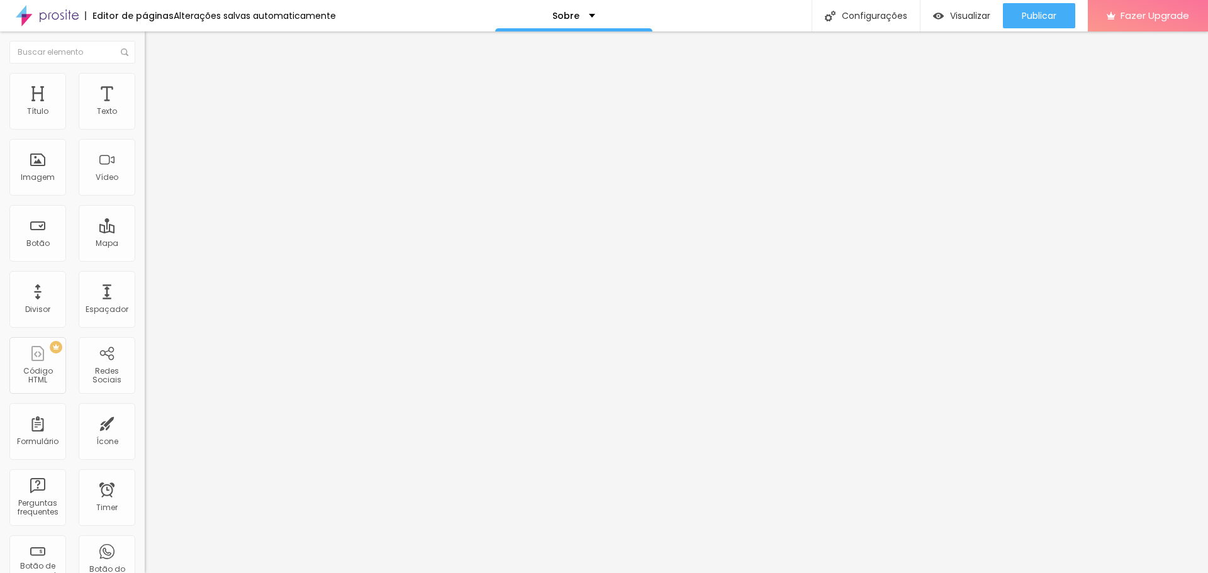
type input "36"
type input "35"
type input "34"
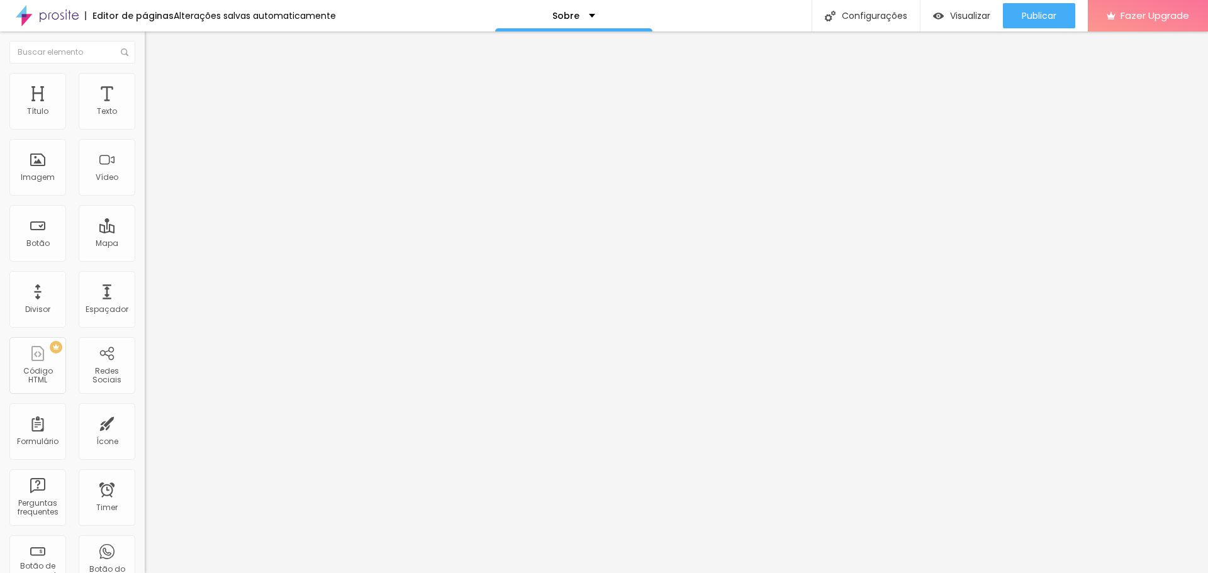
type input "34"
type input "33"
type input "32"
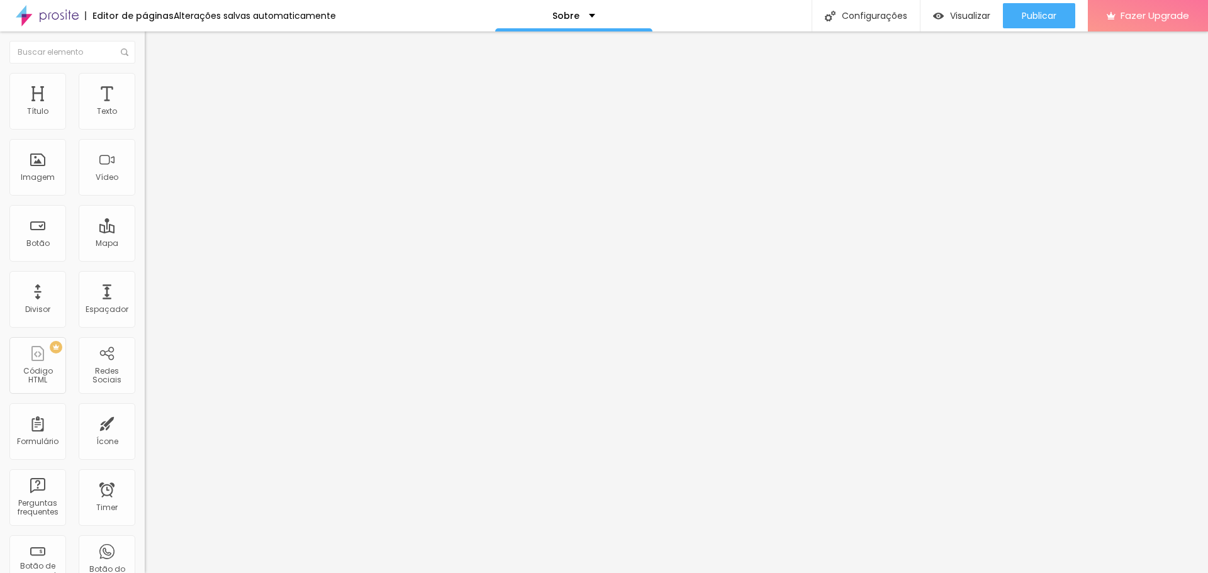
type input "31"
type input "30"
drag, startPoint x: 34, startPoint y: 135, endPoint x: 84, endPoint y: 137, distance: 50.4
type input "30"
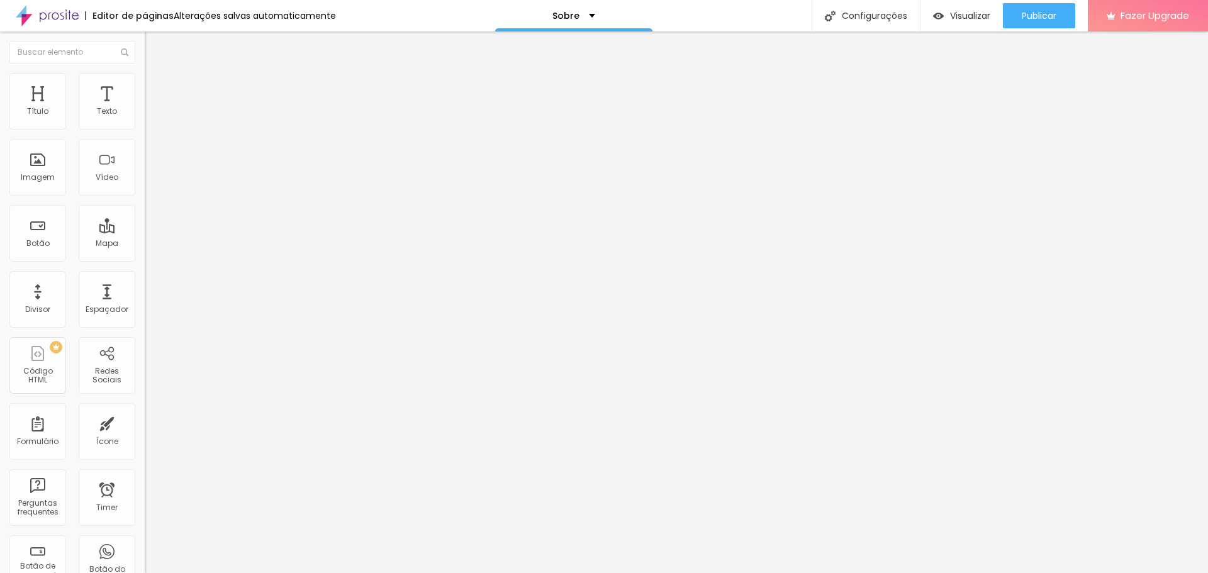
click at [145, 129] on input "range" at bounding box center [185, 124] width 81 height 10
type input "13"
type input "14"
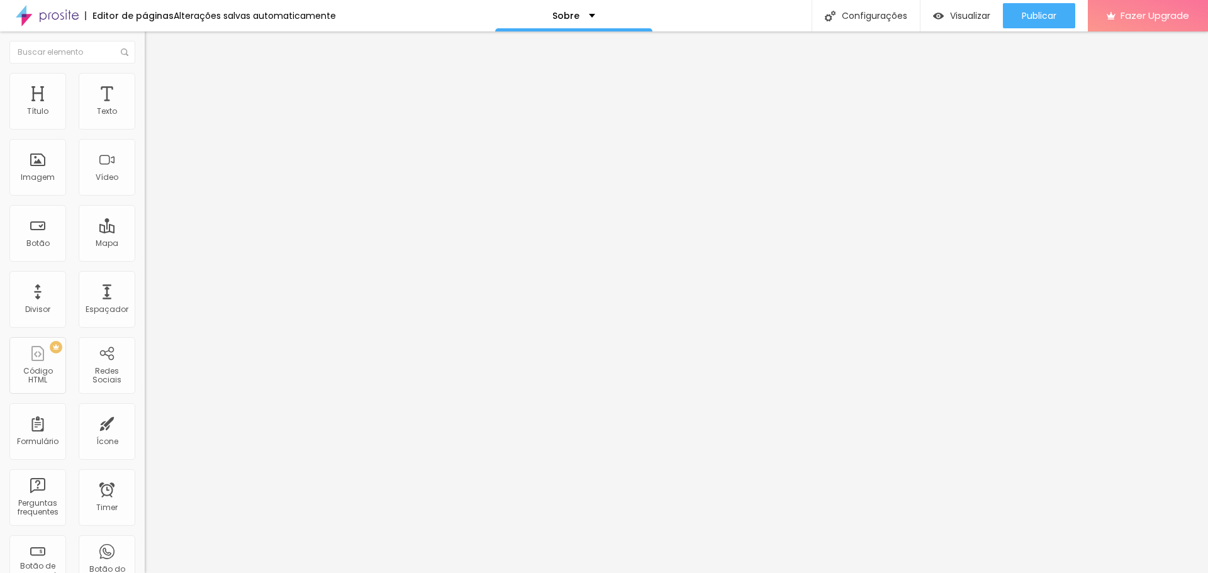
type input "15"
type input "16"
type input "17"
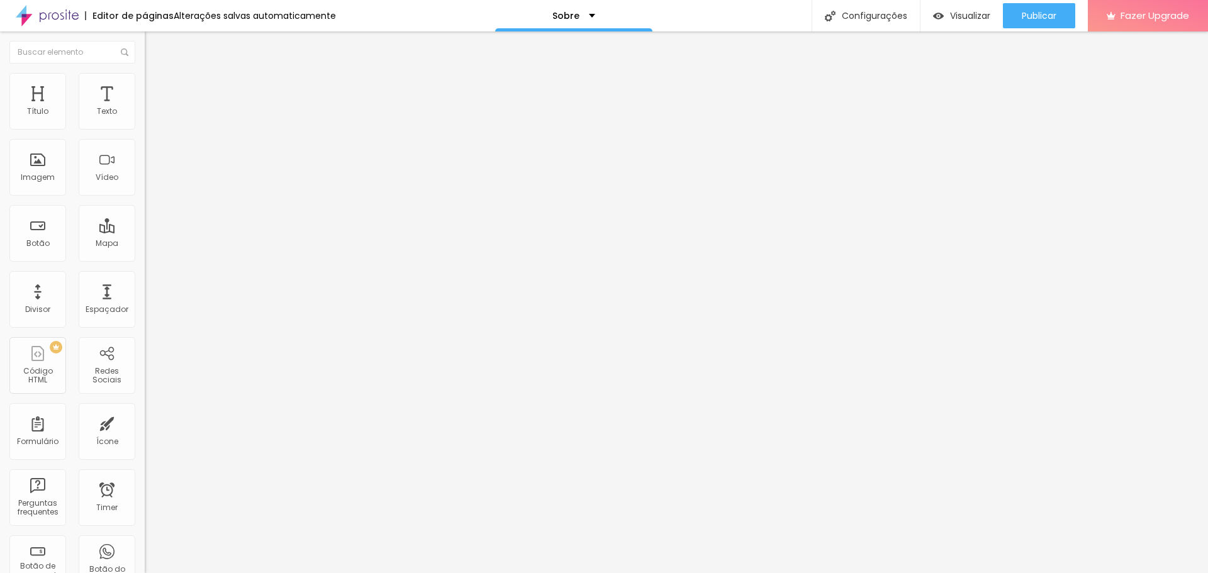
type input "17"
type input "18"
type input "17"
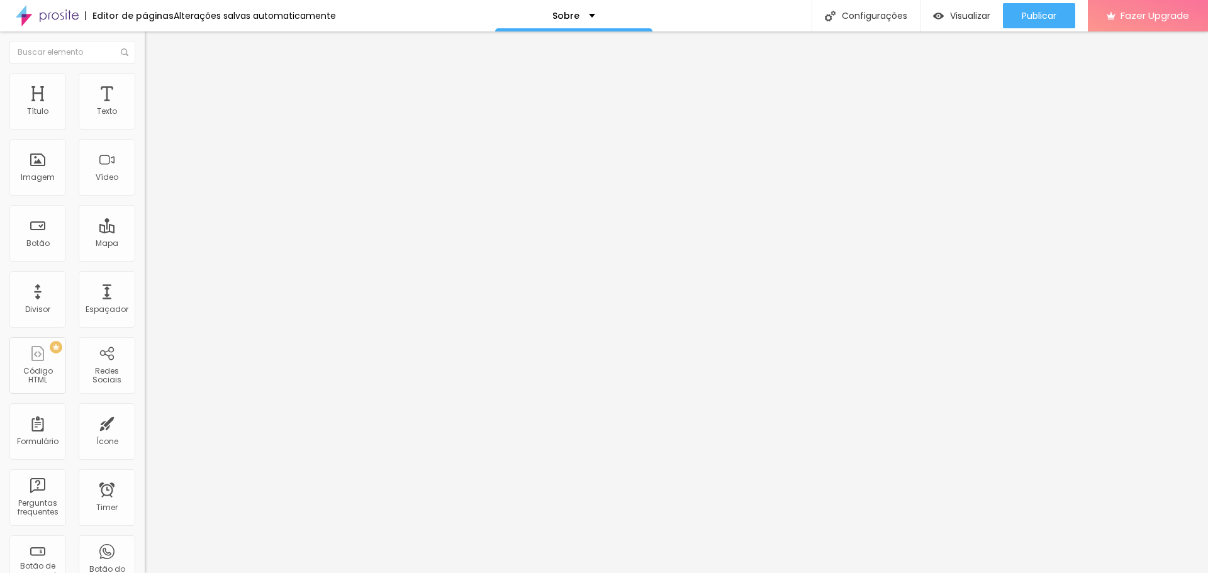
type input "16"
type input "15"
type input "16"
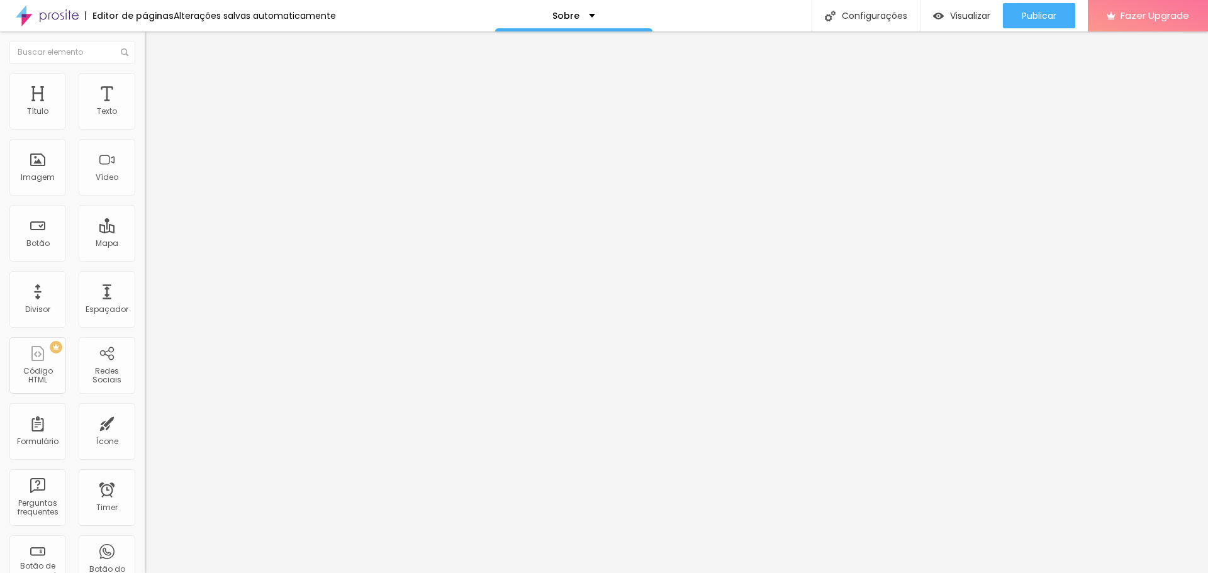
type input "16"
type input "17"
type input "18"
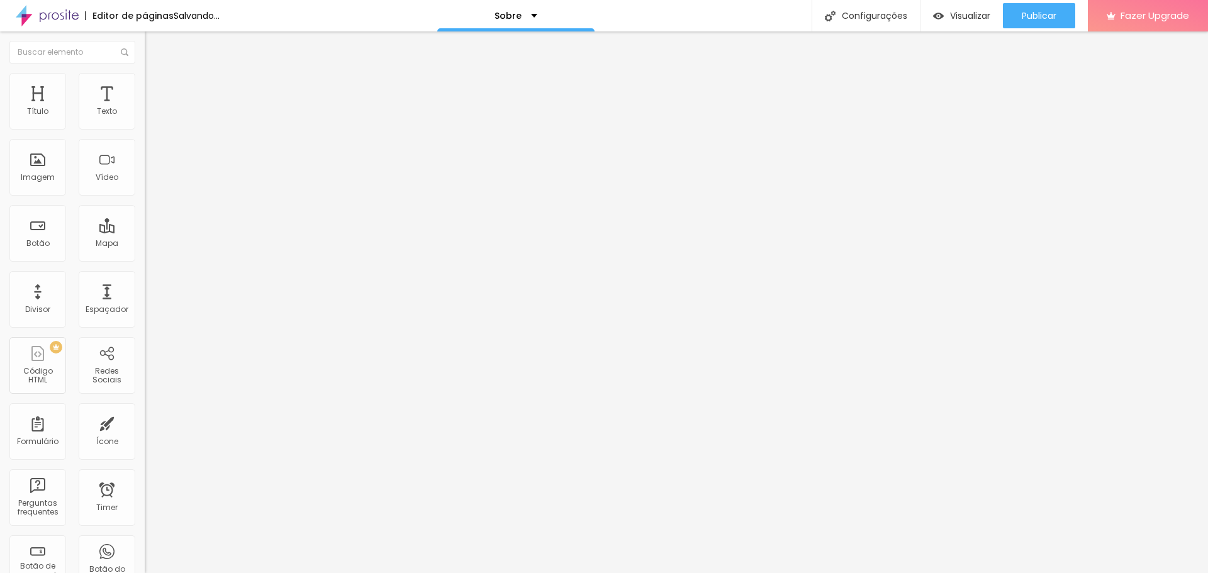
type input "19"
type input "20"
type input "21"
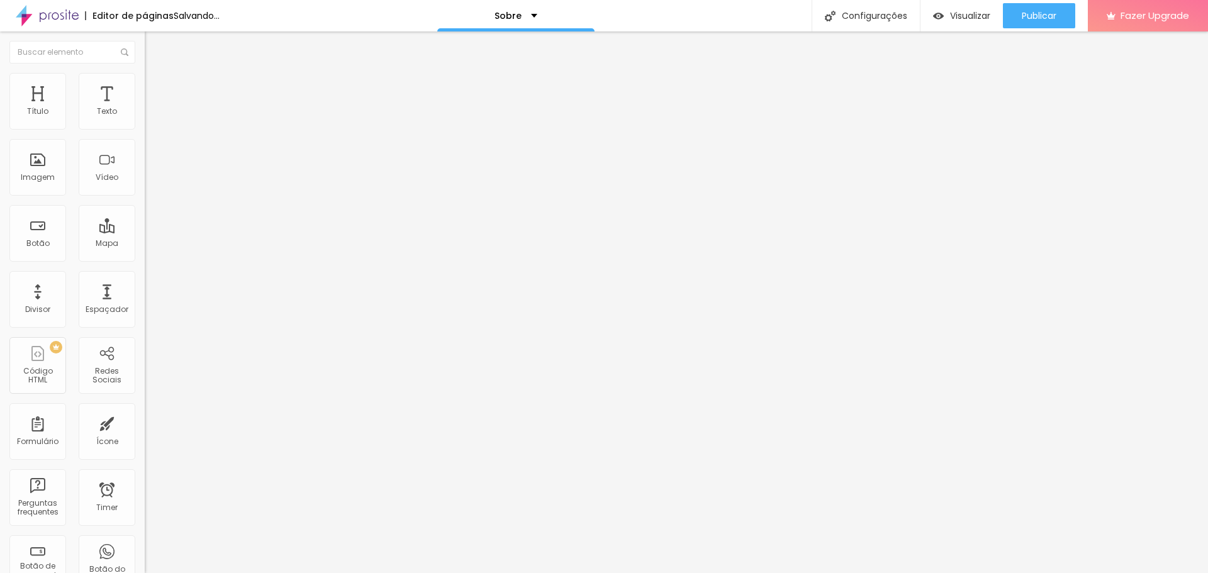
type input "21"
type input "22"
type input "23"
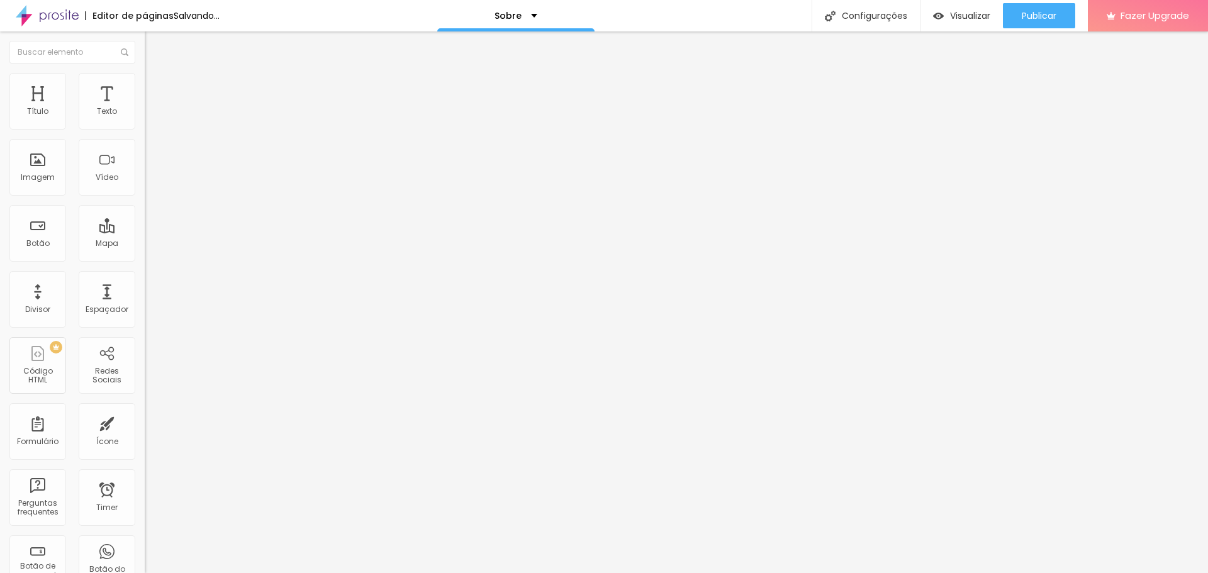
type input "24"
type input "25"
type input "24"
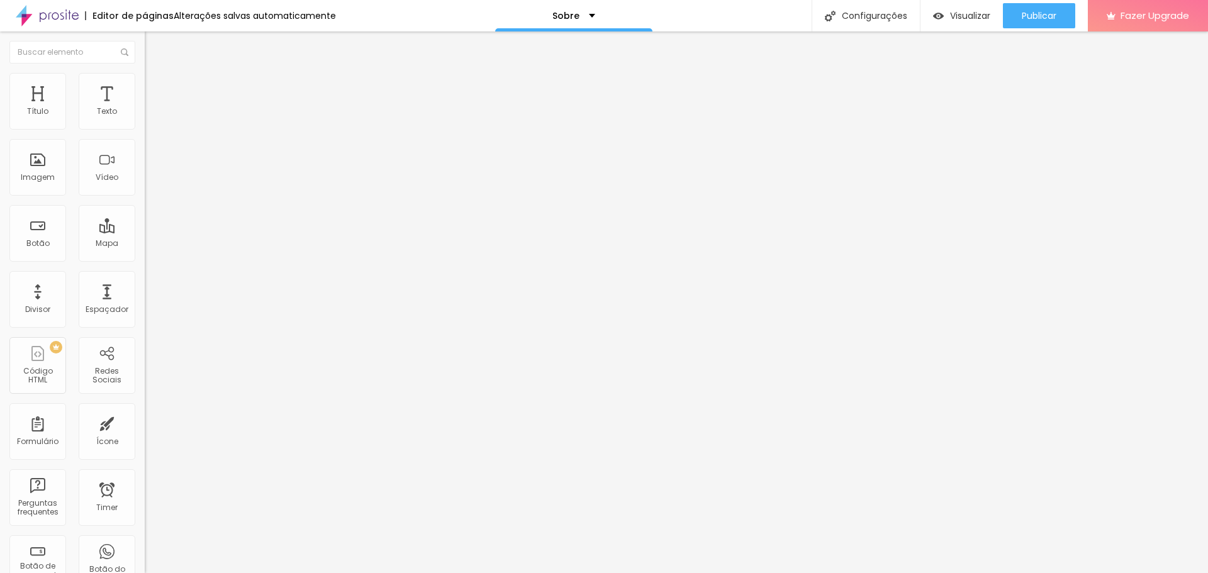
type input "24"
type input "23"
type input "22"
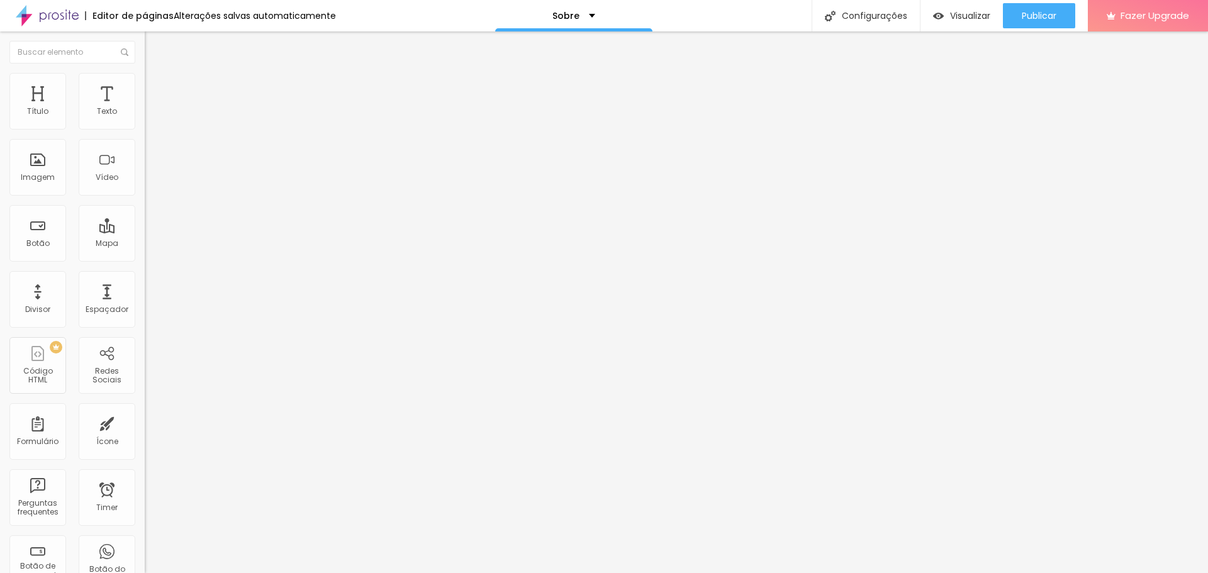
type input "21"
type input "20"
type input "19"
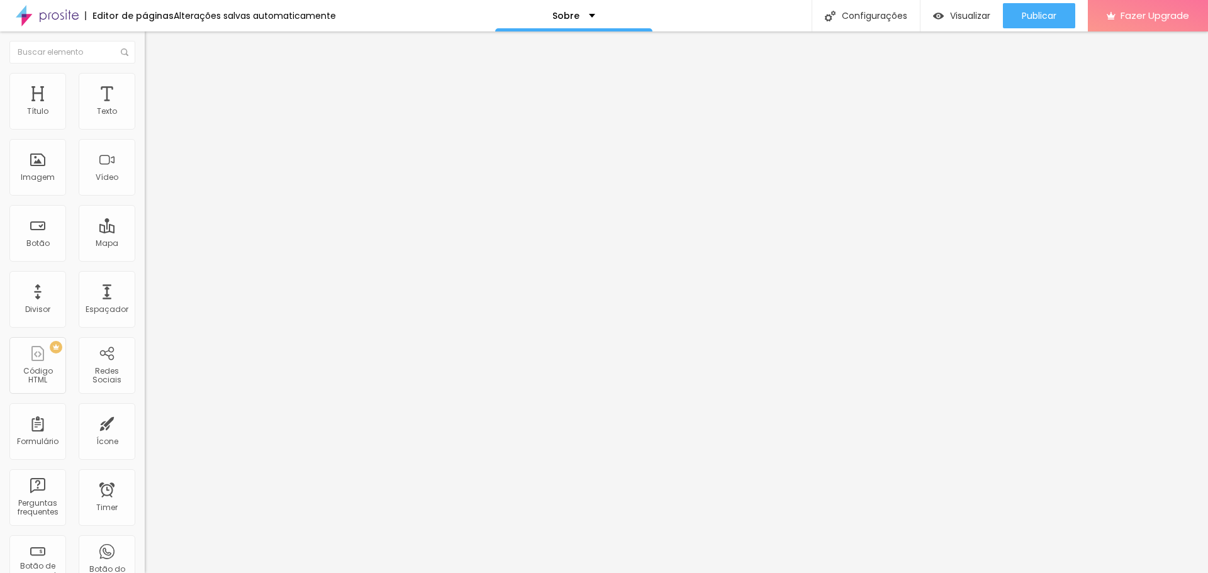
type input "19"
type input "18"
type input "17"
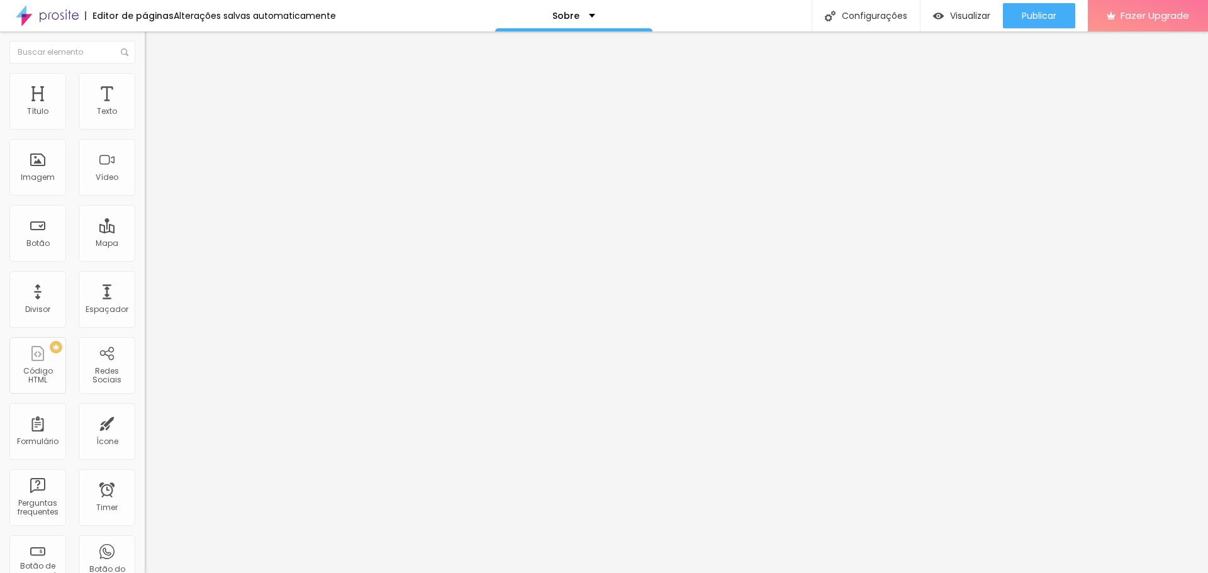
type input "18"
type input "19"
type input "20"
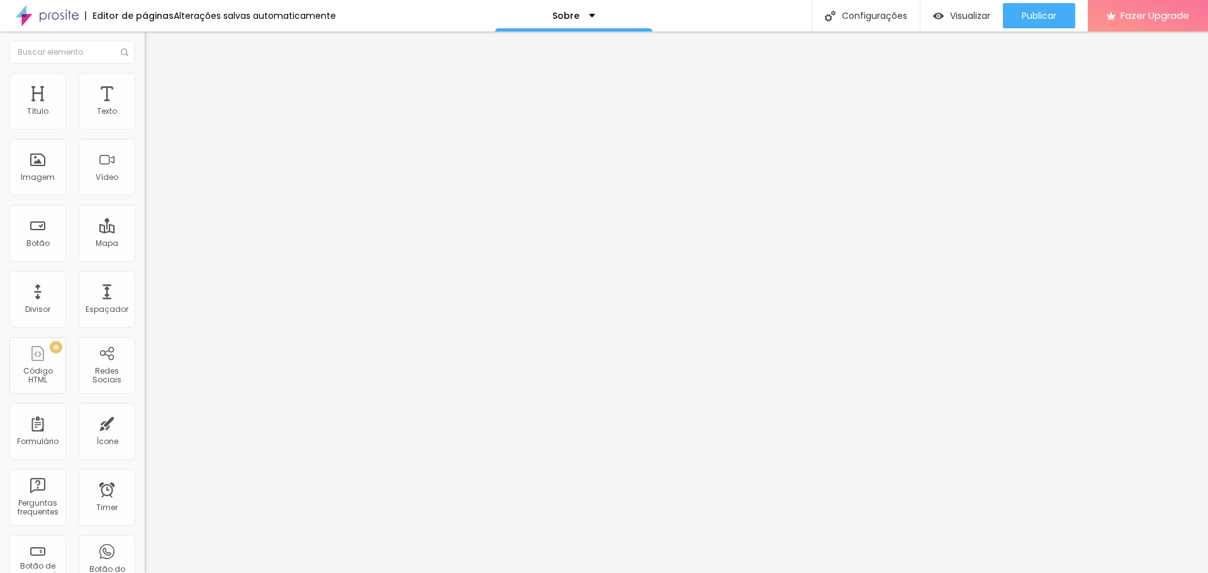
type input "20"
type input "21"
type input "22"
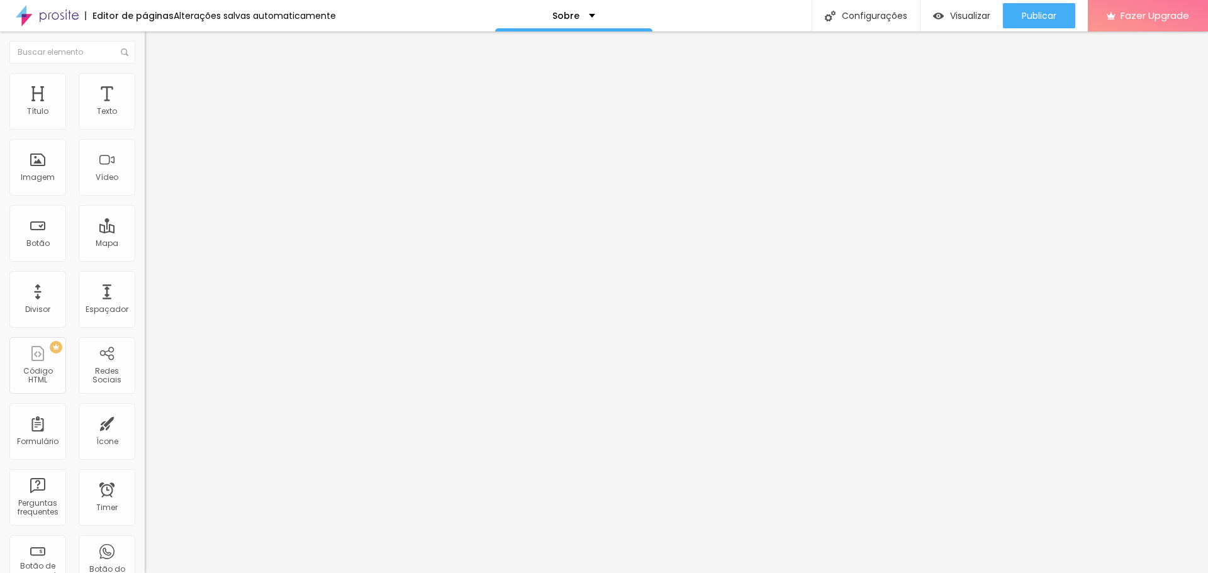
type input "23"
type input "25"
type input "24"
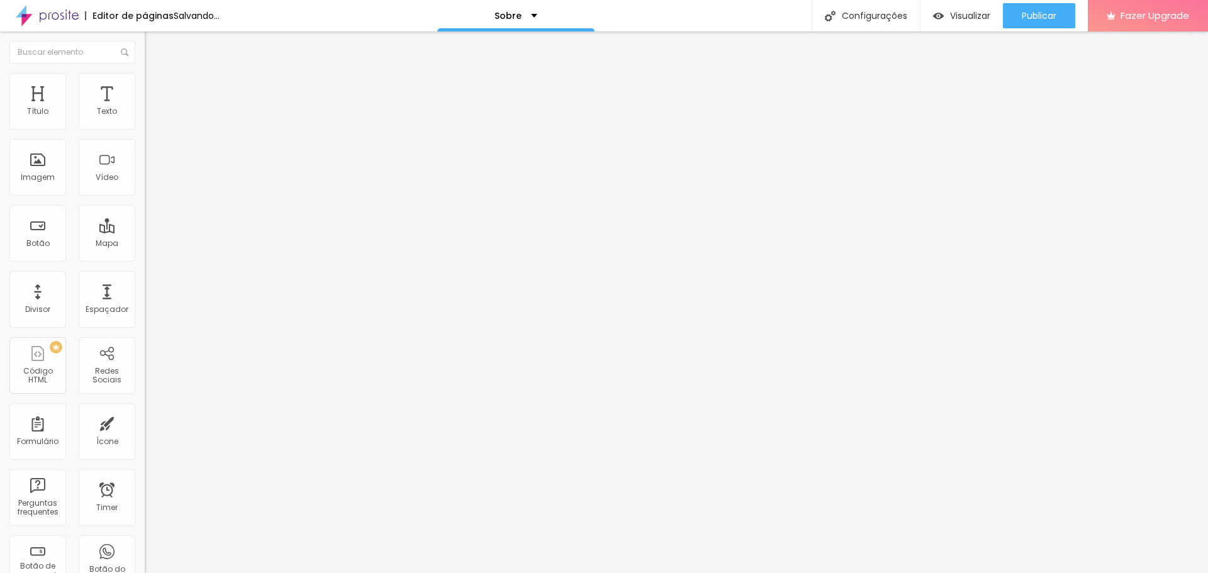
type input "24"
type input "23"
type input "22"
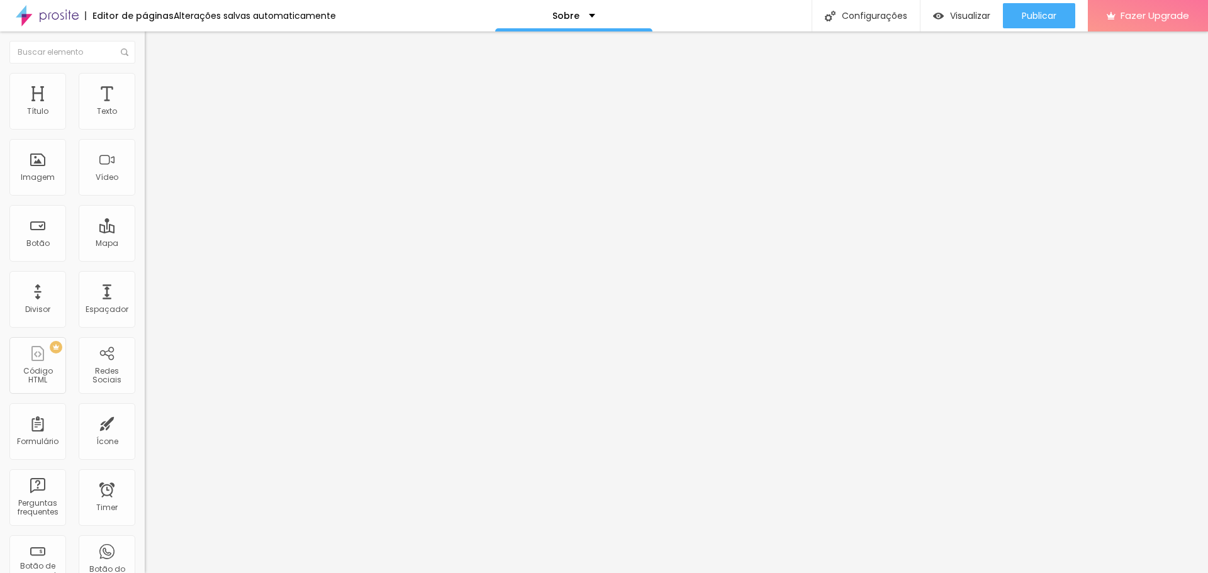
type input "21"
type input "20"
type input "19"
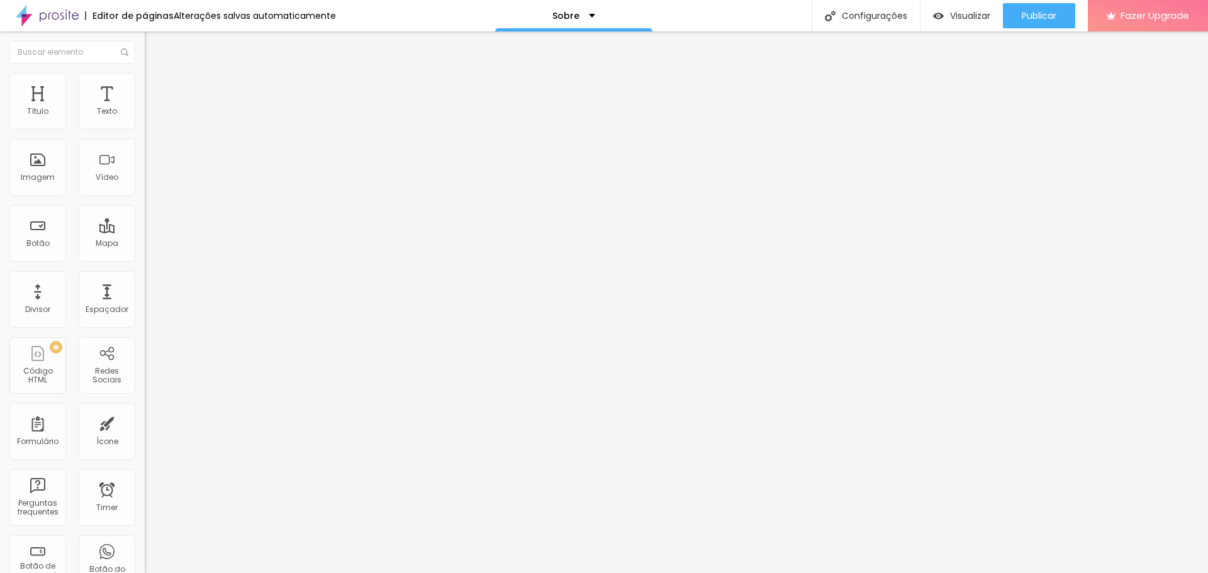
type input "19"
type input "18"
type input "17"
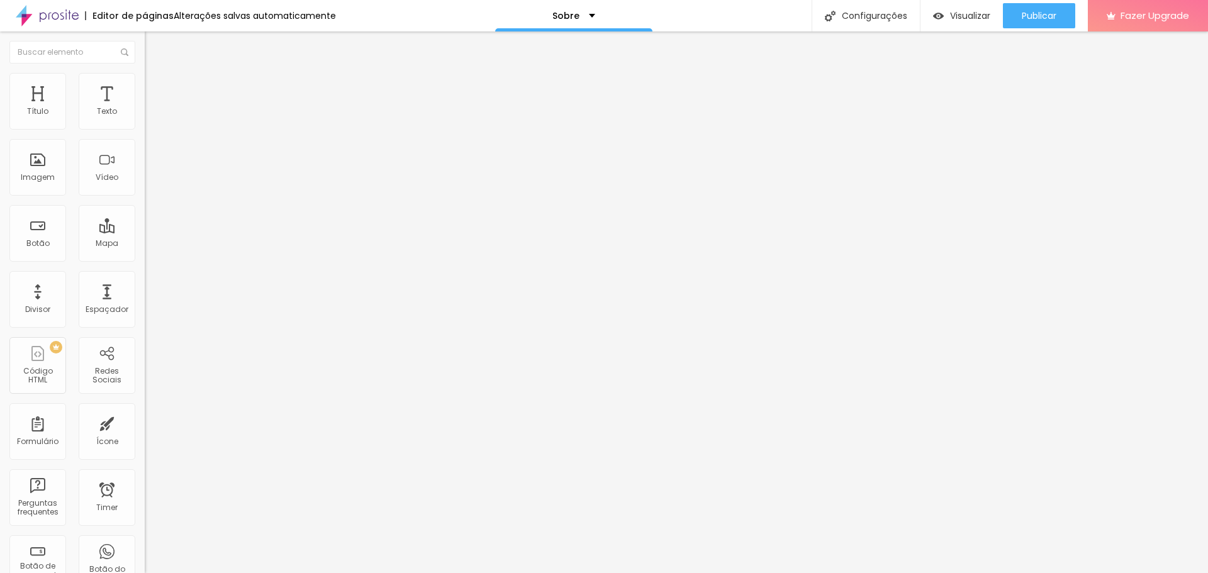
type input "16"
type input "15"
type input "14"
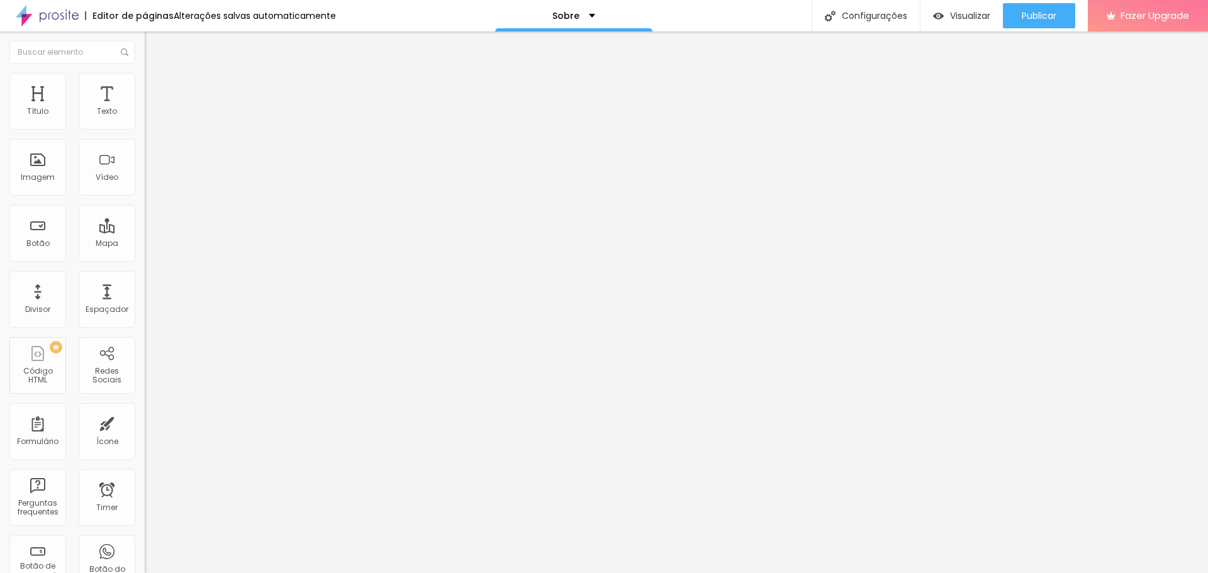
type input "14"
type input "13"
type input "12"
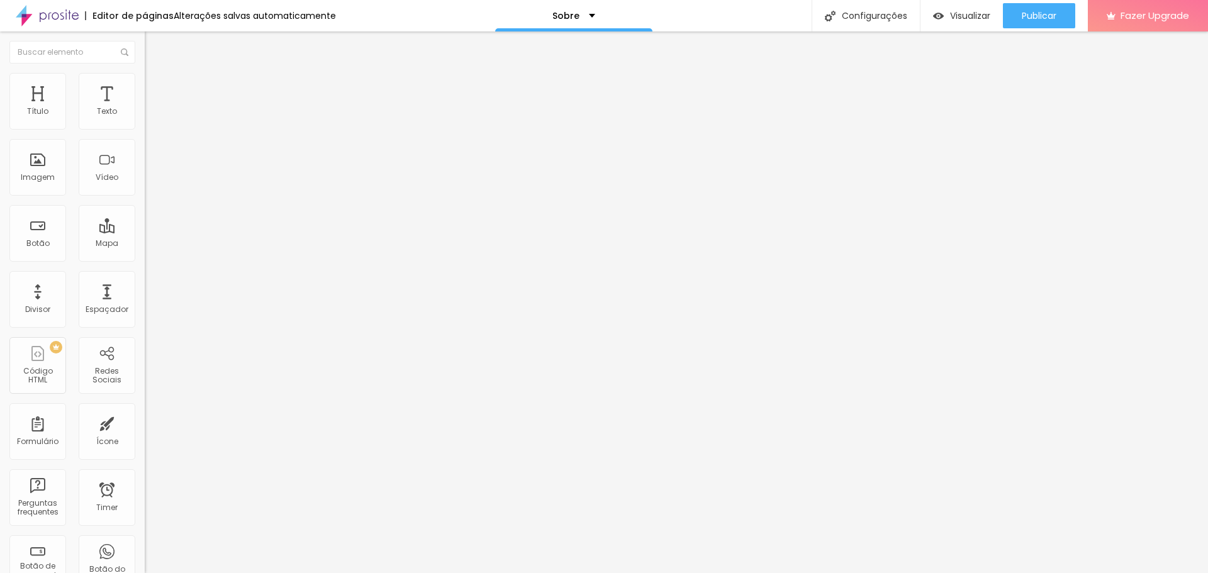
type input "11"
type input "10"
type input "9"
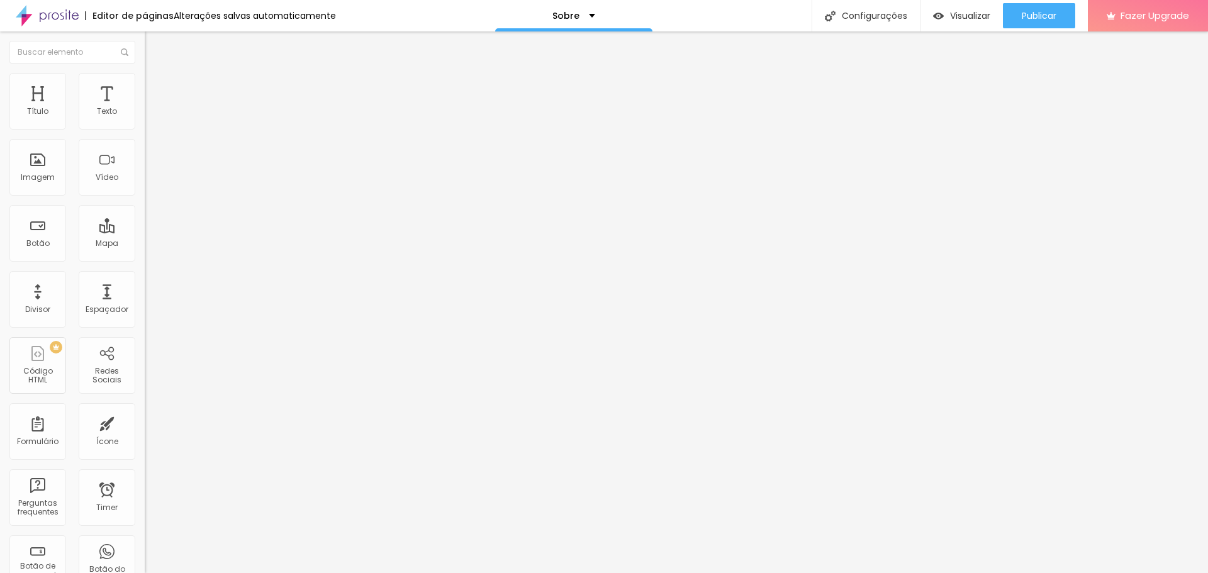
type input "9"
type input "8"
type input "7"
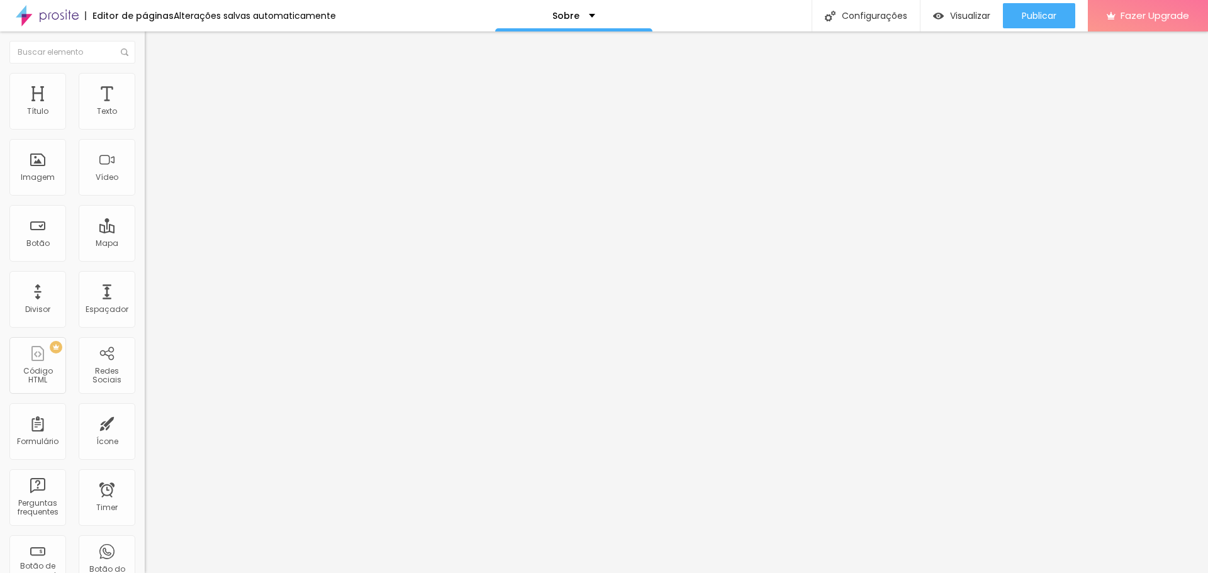
type input "6"
type input "5"
type input "7"
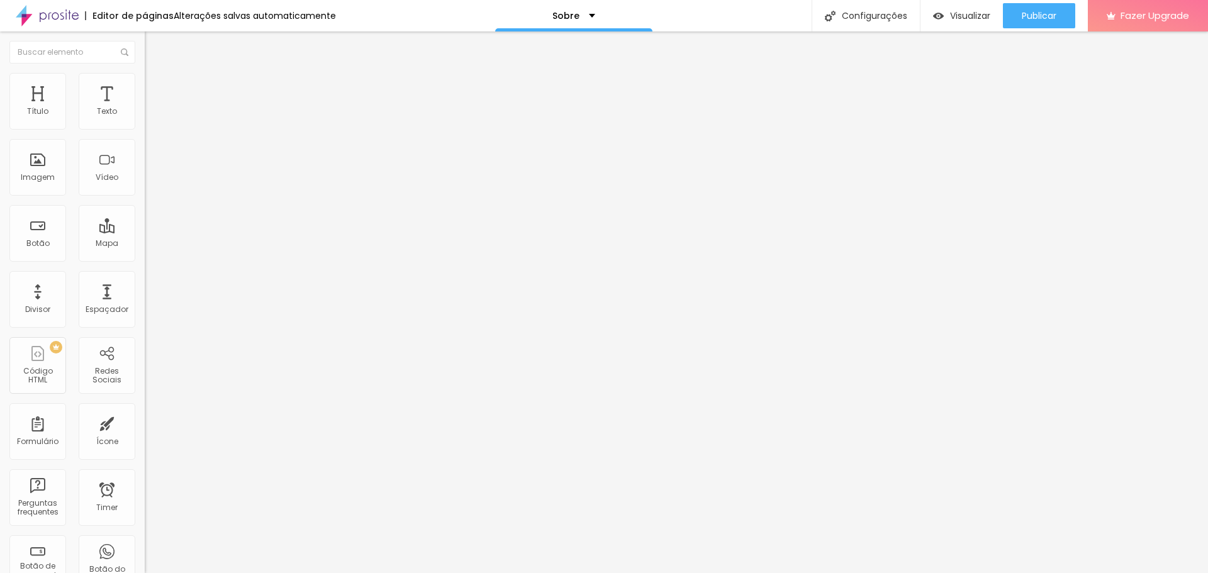
type input "7"
type input "9"
type input "12"
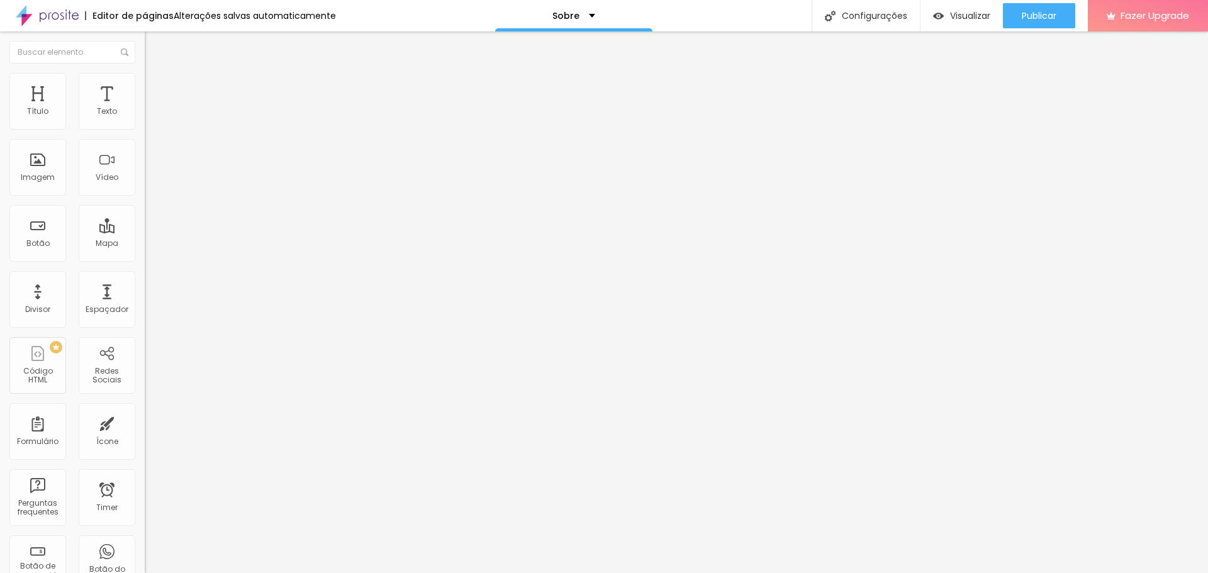
type input "14"
type input "17"
type input "19"
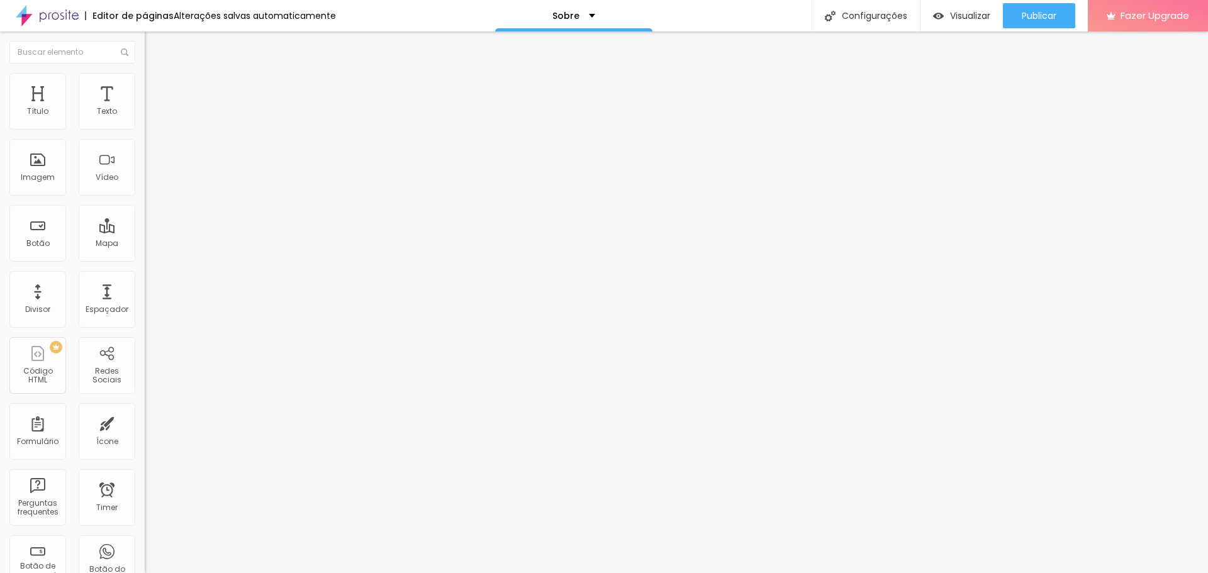
type input "19"
type input "21"
type input "23"
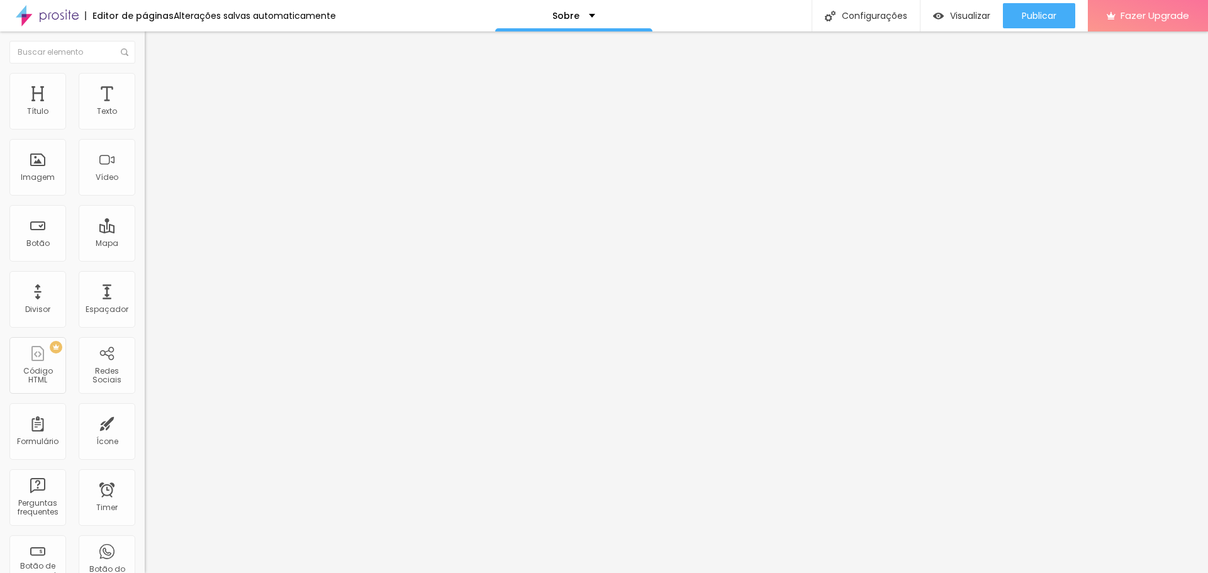
type input "25"
drag, startPoint x: 53, startPoint y: 171, endPoint x: 157, endPoint y: 177, distance: 104.1
type input "25"
click at [157, 161] on input "range" at bounding box center [185, 156] width 81 height 10
type input "24"
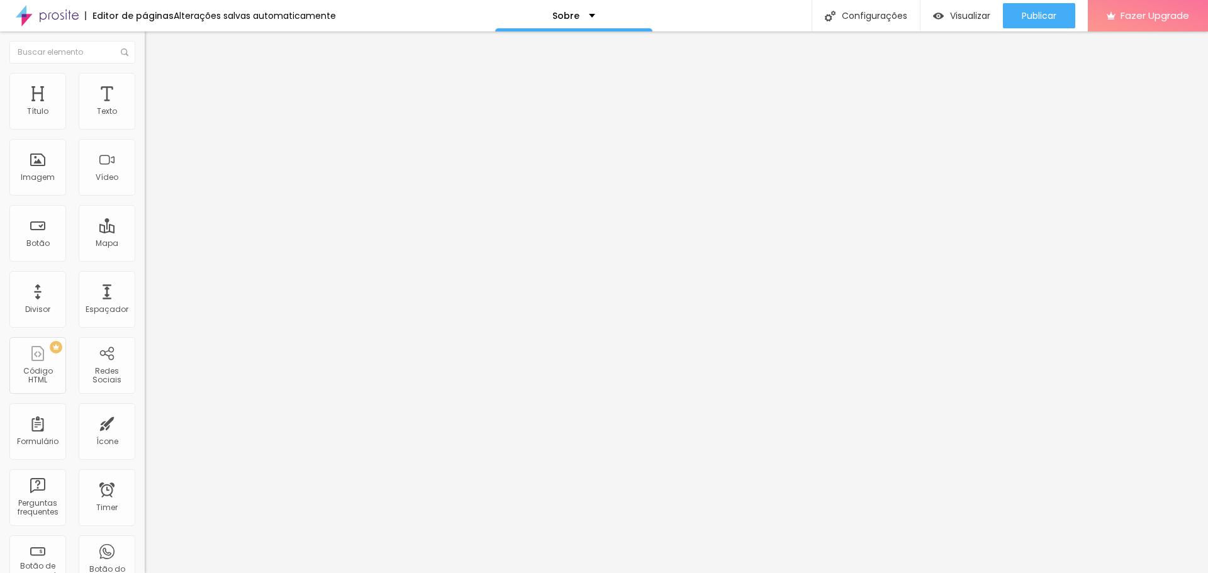
type input "24"
type input "23"
type input "22"
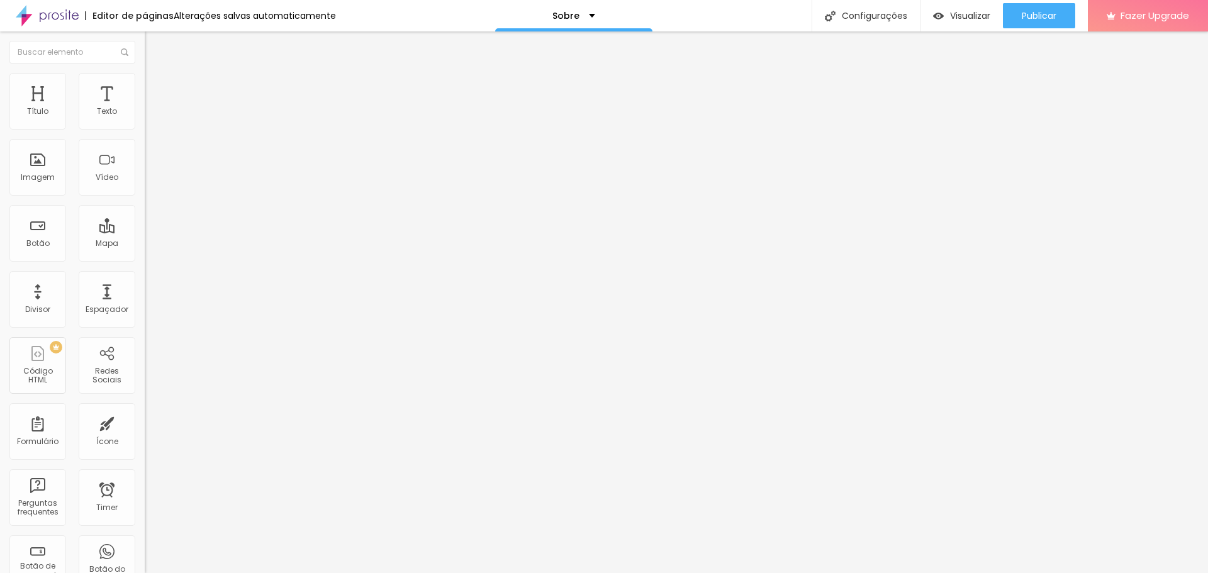
type input "21"
type input "20"
drag, startPoint x: 132, startPoint y: 171, endPoint x: 101, endPoint y: 172, distance: 30.2
type input "20"
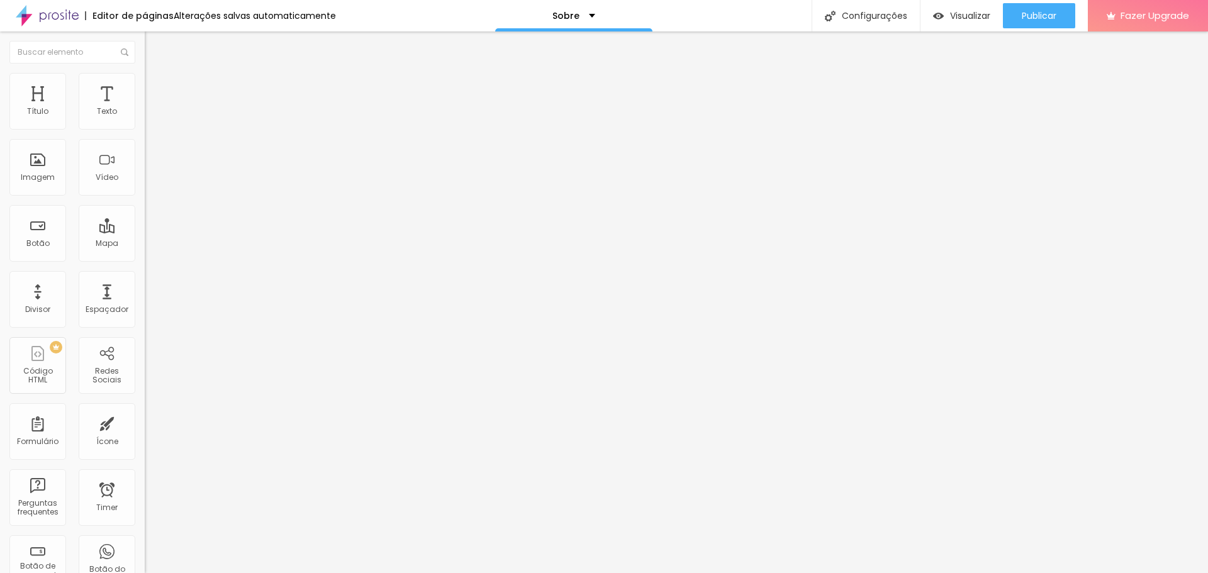
click at [145, 161] on input "range" at bounding box center [185, 156] width 81 height 10
type input "49"
type input "48"
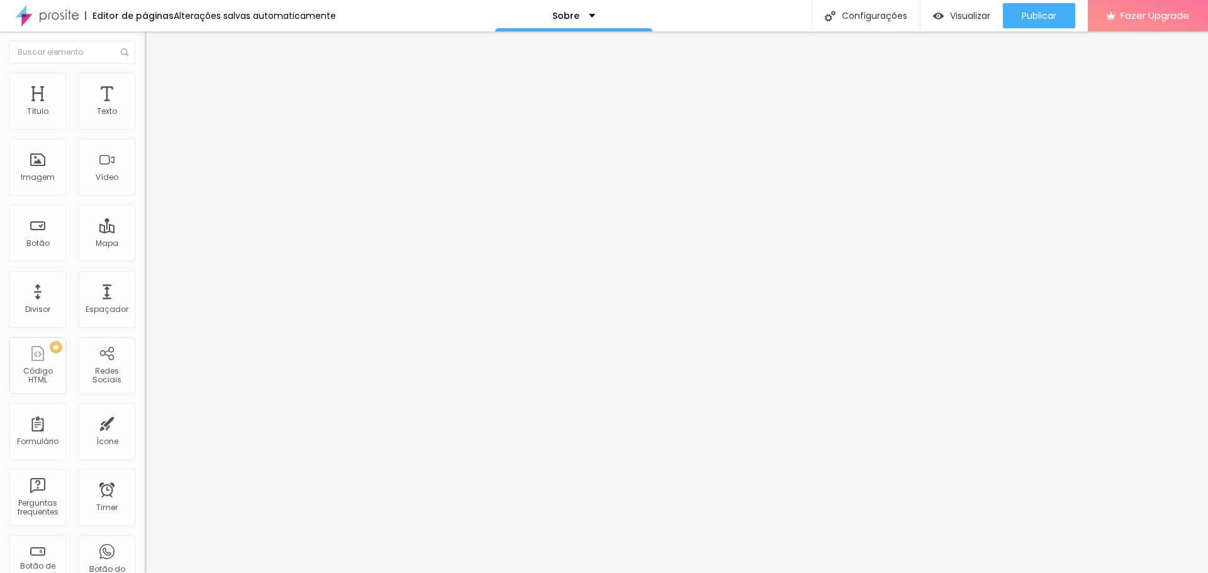
type input "47"
drag, startPoint x: 129, startPoint y: 208, endPoint x: 76, endPoint y: 240, distance: 61.8
click at [145, 193] on input "range" at bounding box center [185, 188] width 81 height 10
drag, startPoint x: 50, startPoint y: 243, endPoint x: 179, endPoint y: 249, distance: 129.1
click at [179, 225] on input "range" at bounding box center [185, 220] width 81 height 10
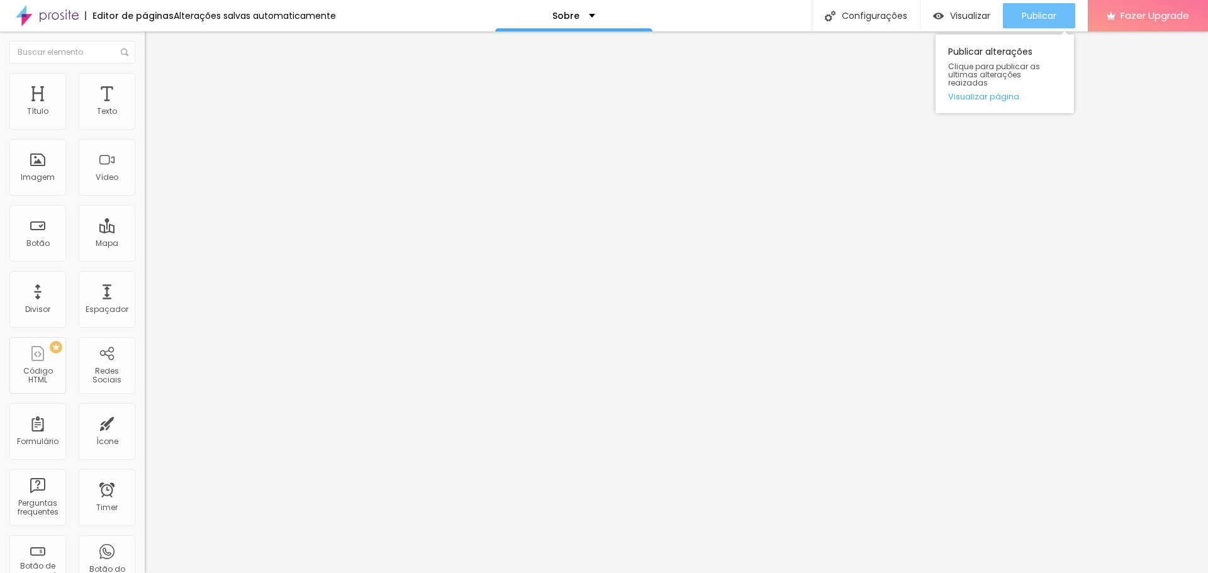
click at [1050, 9] on div "Publicar" at bounding box center [1039, 15] width 35 height 25
click at [955, 14] on span "Visualizar" at bounding box center [970, 16] width 40 height 10
click at [145, 86] on img at bounding box center [150, 91] width 11 height 11
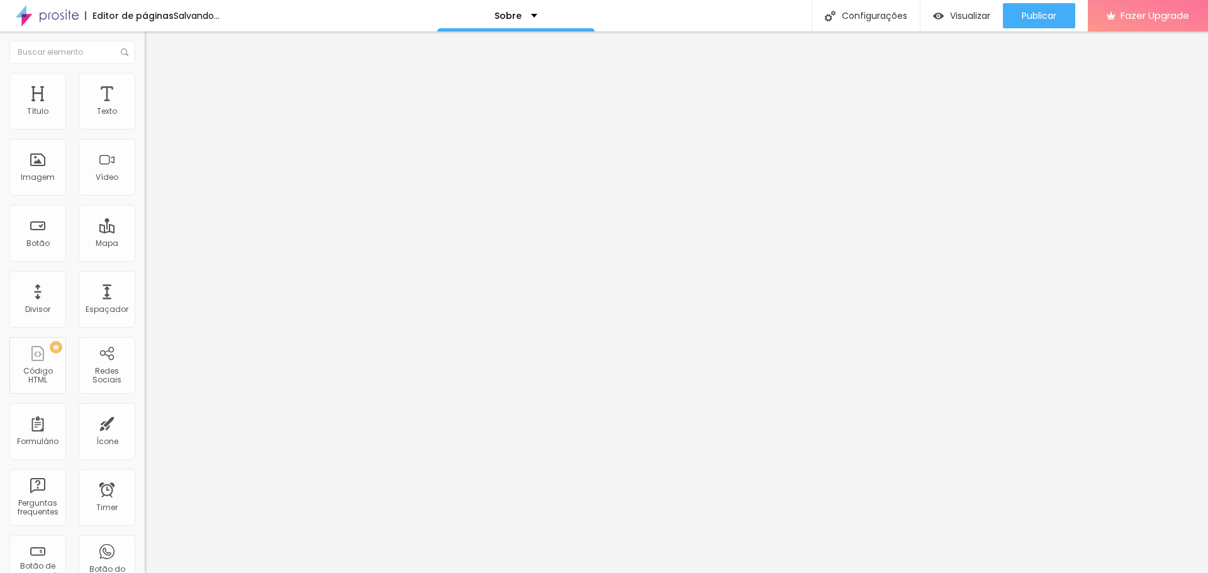
drag, startPoint x: 38, startPoint y: 125, endPoint x: 19, endPoint y: 138, distance: 23.6
click at [145, 244] on input "range" at bounding box center [185, 249] width 81 height 10
drag, startPoint x: 33, startPoint y: 147, endPoint x: 8, endPoint y: 154, distance: 25.7
click at [145, 422] on input "range" at bounding box center [185, 427] width 81 height 10
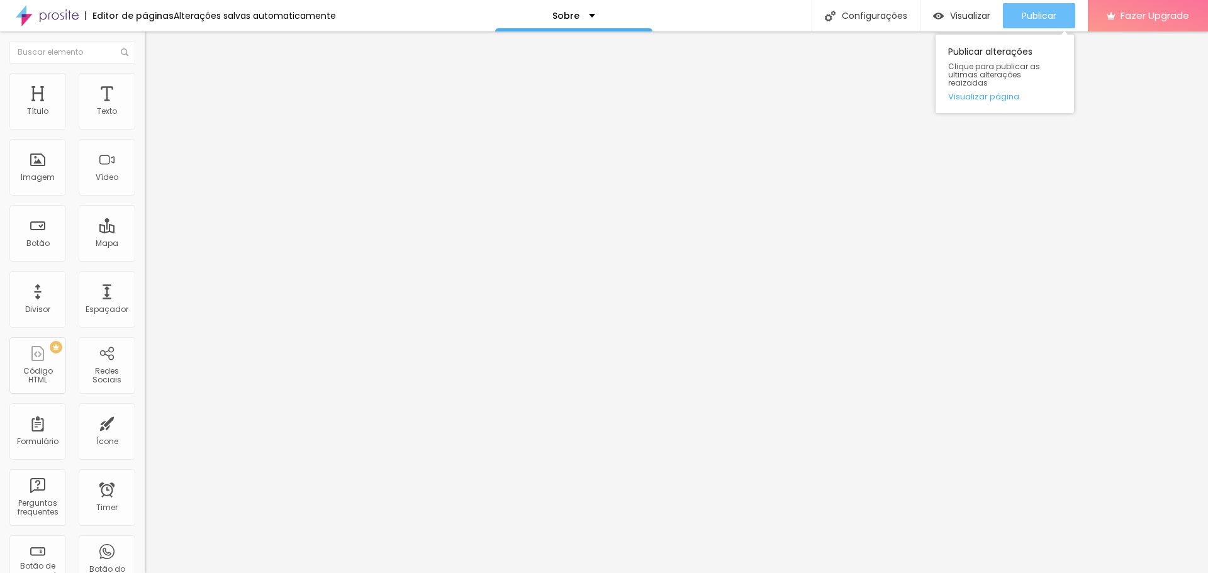
drag, startPoint x: 1023, startPoint y: 16, endPoint x: 1014, endPoint y: 16, distance: 8.2
click at [1023, 16] on span "Publicar" at bounding box center [1039, 16] width 35 height 10
click at [156, 74] on span "Conteúdo" at bounding box center [175, 69] width 39 height 11
click at [154, 48] on img "button" at bounding box center [159, 46] width 10 height 10
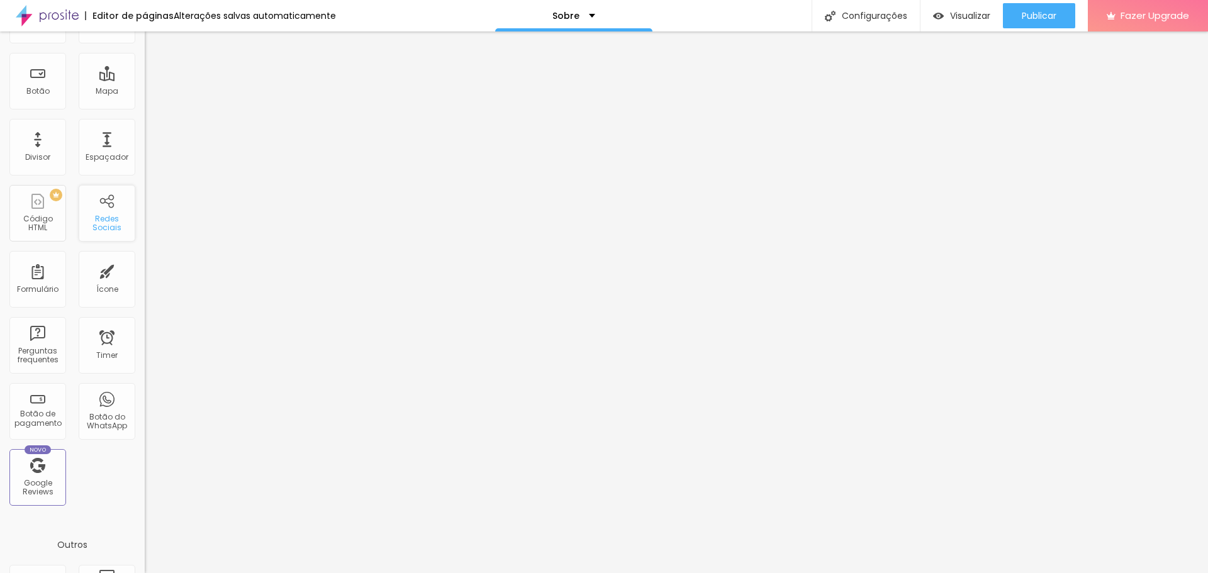
scroll to position [157, 0]
click at [93, 211] on div "Redes Sociais" at bounding box center [107, 219] width 50 height 18
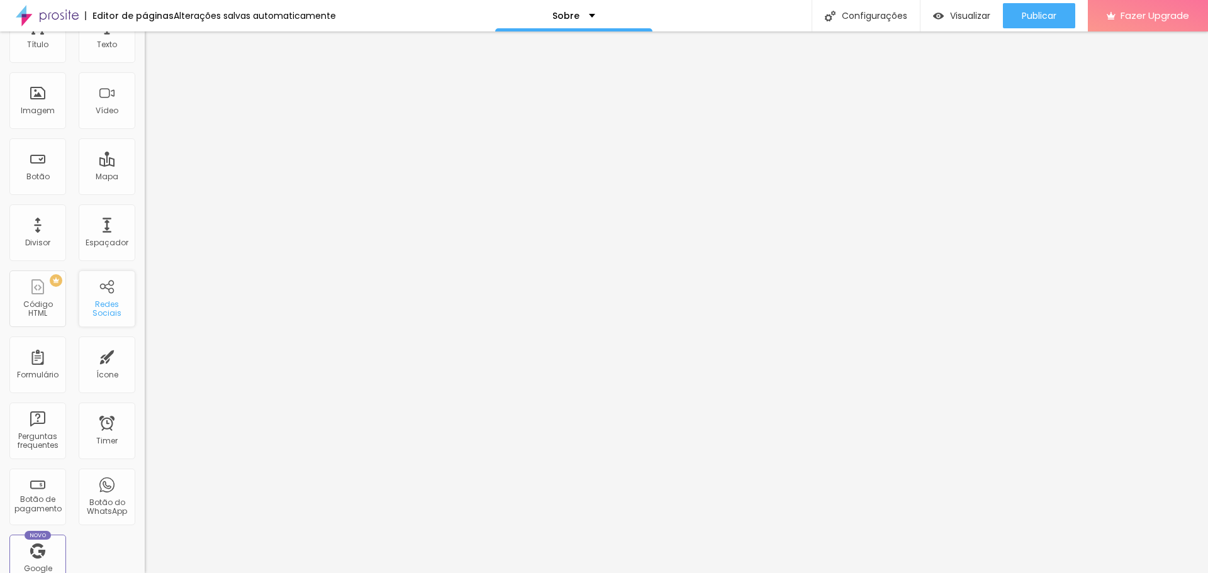
scroll to position [0, 0]
click at [156, 86] on span "Estilo" at bounding box center [166, 81] width 20 height 11
click at [156, 90] on span "Avançado" at bounding box center [177, 94] width 42 height 11
click at [145, 73] on li "Conteúdo" at bounding box center [217, 66] width 145 height 13
click at [156, 87] on span "Estilo" at bounding box center [166, 81] width 20 height 11
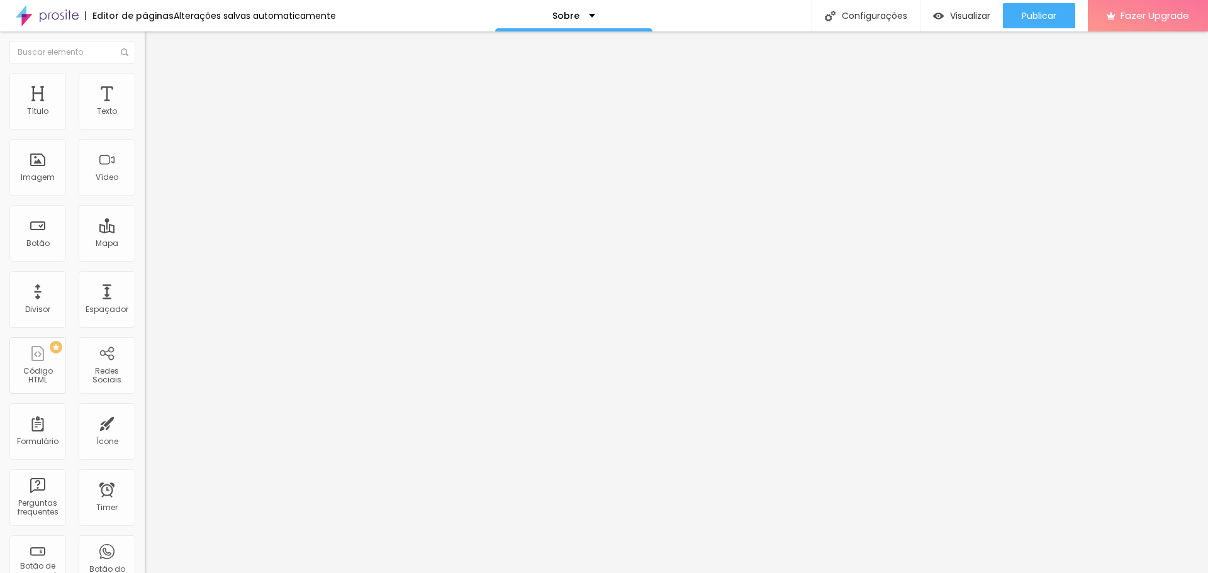
drag, startPoint x: 81, startPoint y: 133, endPoint x: 20, endPoint y: 139, distance: 61.3
click at [145, 129] on input "range" at bounding box center [185, 124] width 81 height 10
click at [145, 86] on img at bounding box center [150, 91] width 11 height 11
click at [145, 79] on img at bounding box center [150, 78] width 11 height 11
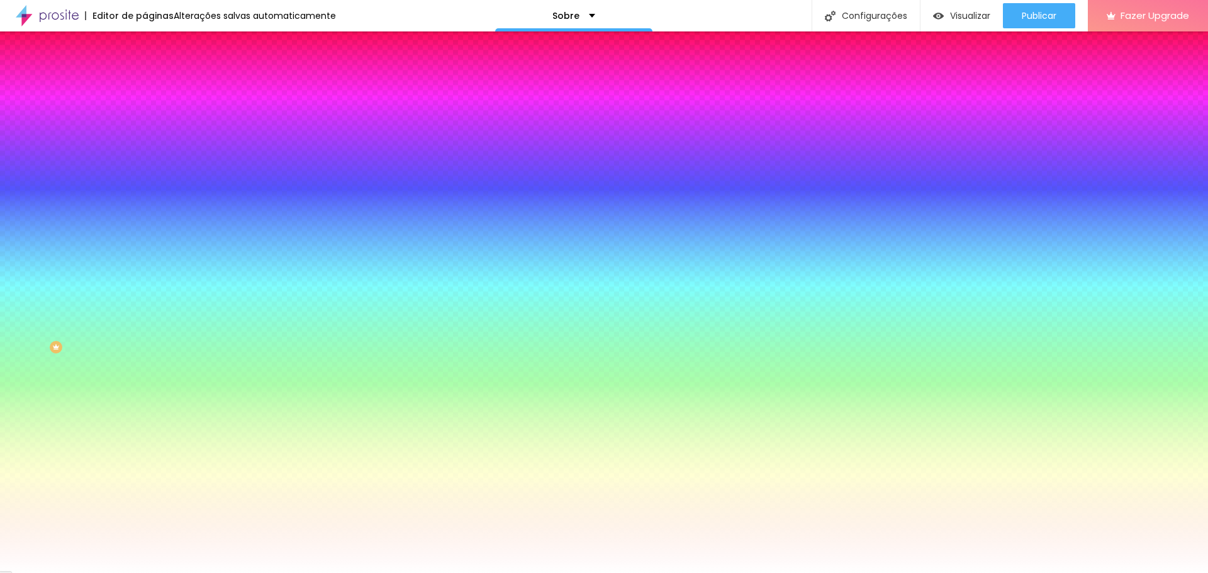
click at [145, 72] on img at bounding box center [150, 65] width 11 height 11
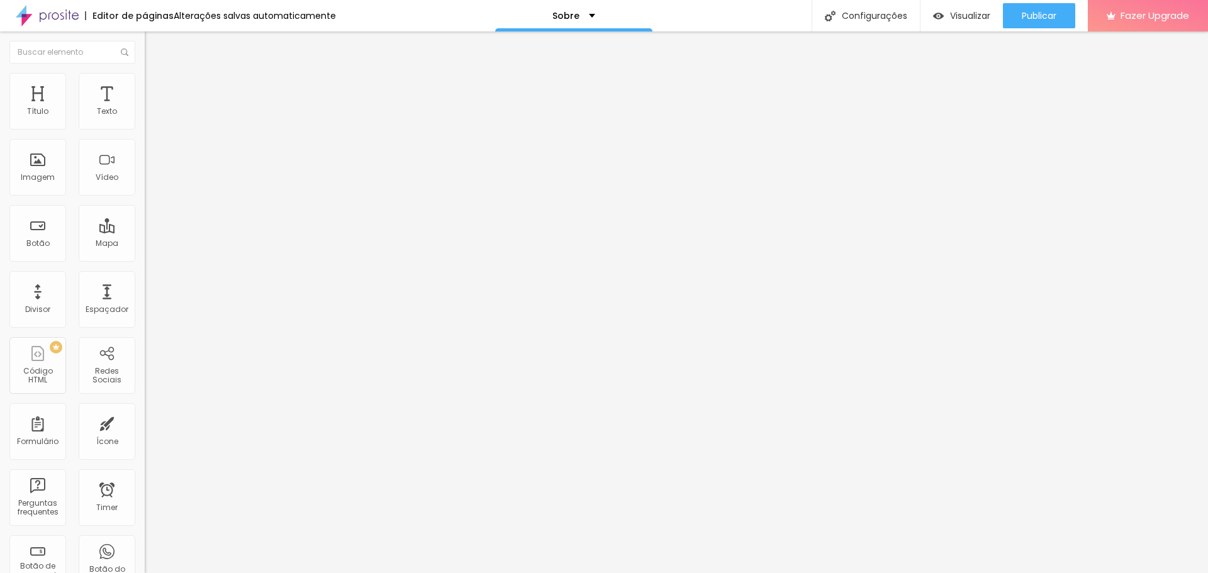
click at [145, 72] on img at bounding box center [150, 65] width 11 height 11
click at [154, 41] on img "button" at bounding box center [159, 46] width 10 height 10
click at [152, 116] on span "Trocar icone" at bounding box center [180, 110] width 56 height 11
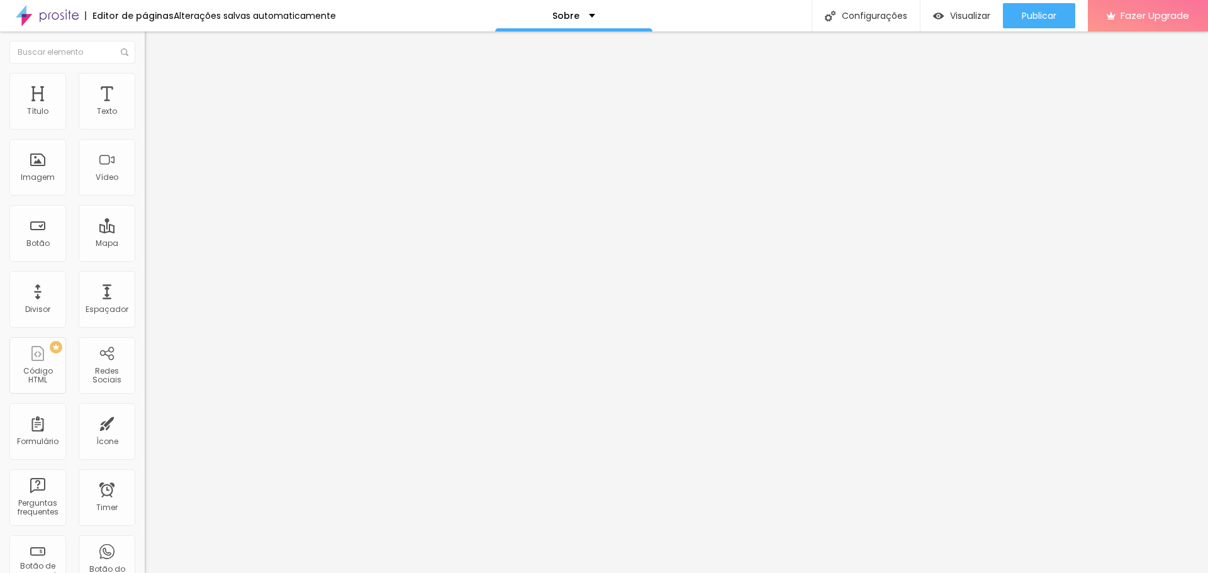
click at [145, 79] on img at bounding box center [150, 78] width 11 height 11
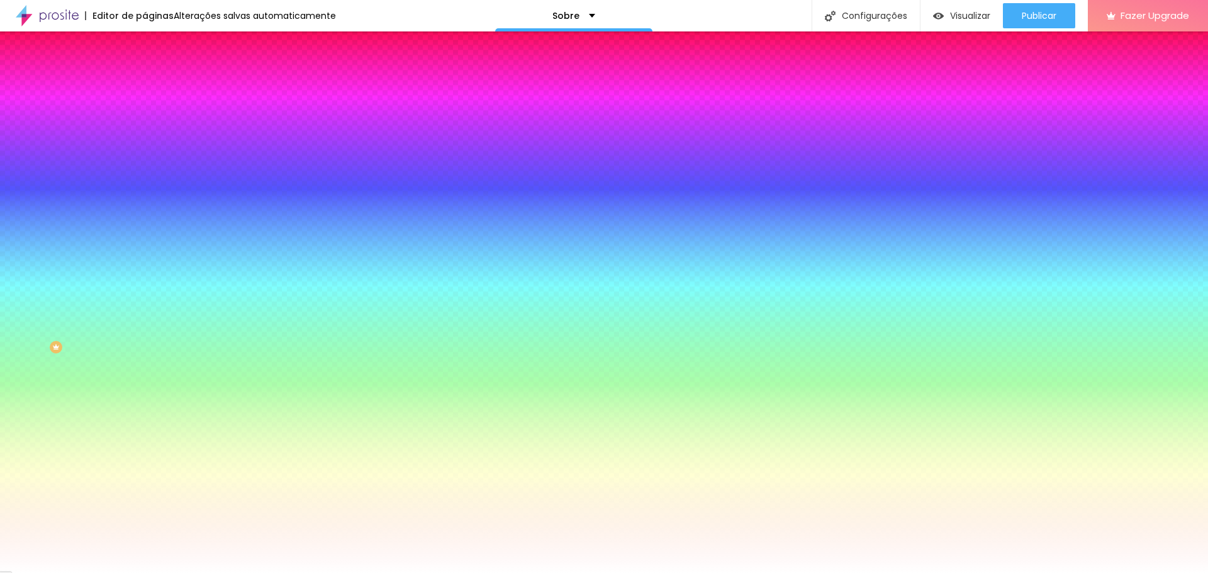
click at [151, 192] on icon "button" at bounding box center [153, 194] width 5 height 5
click at [58, 573] on div at bounding box center [604, 573] width 1208 height 0
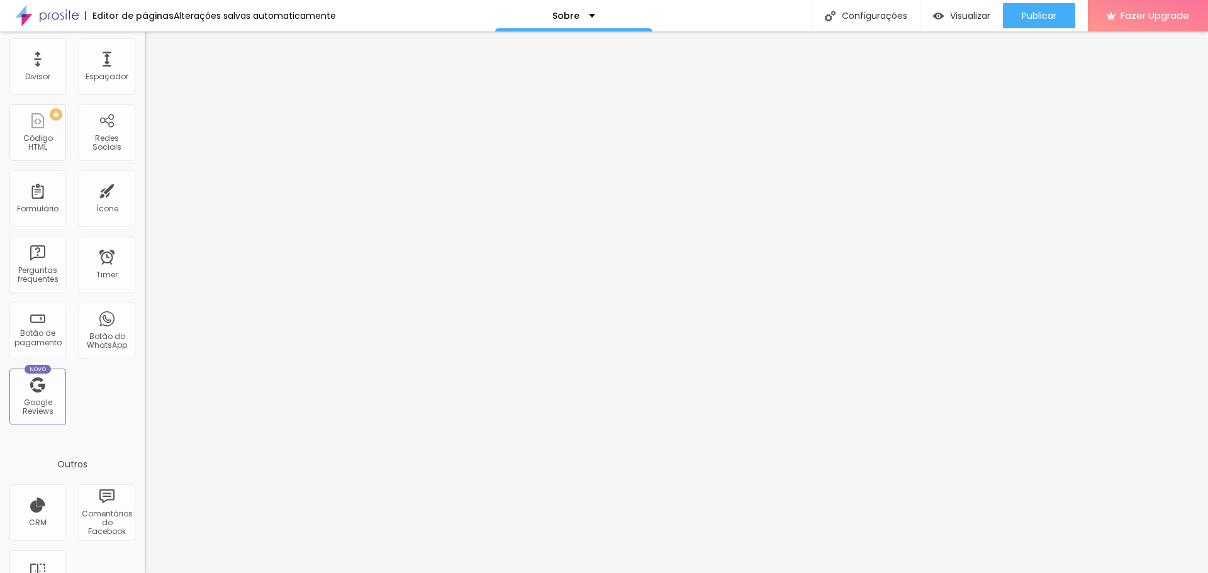
scroll to position [235, 0]
click at [104, 344] on div "Botão do WhatsApp" at bounding box center [107, 339] width 50 height 18
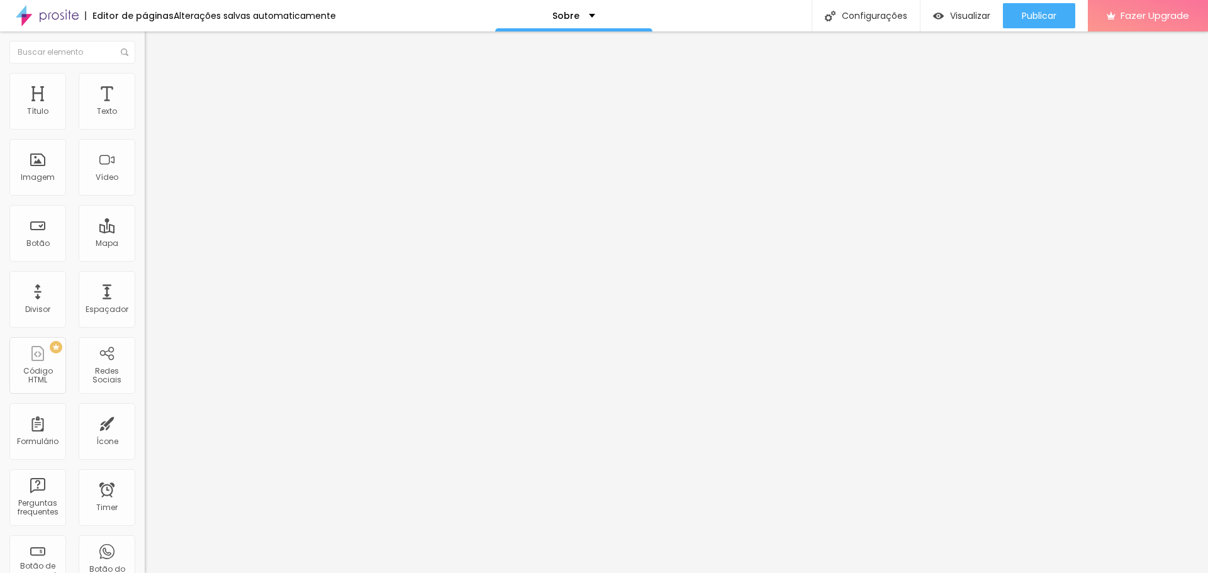
click at [145, 91] on li "Estilo" at bounding box center [217, 89] width 145 height 13
click at [145, 96] on img at bounding box center [150, 101] width 11 height 11
click at [154, 52] on img "button" at bounding box center [158, 51] width 9 height 10
click at [154, 43] on img "button" at bounding box center [159, 46] width 10 height 10
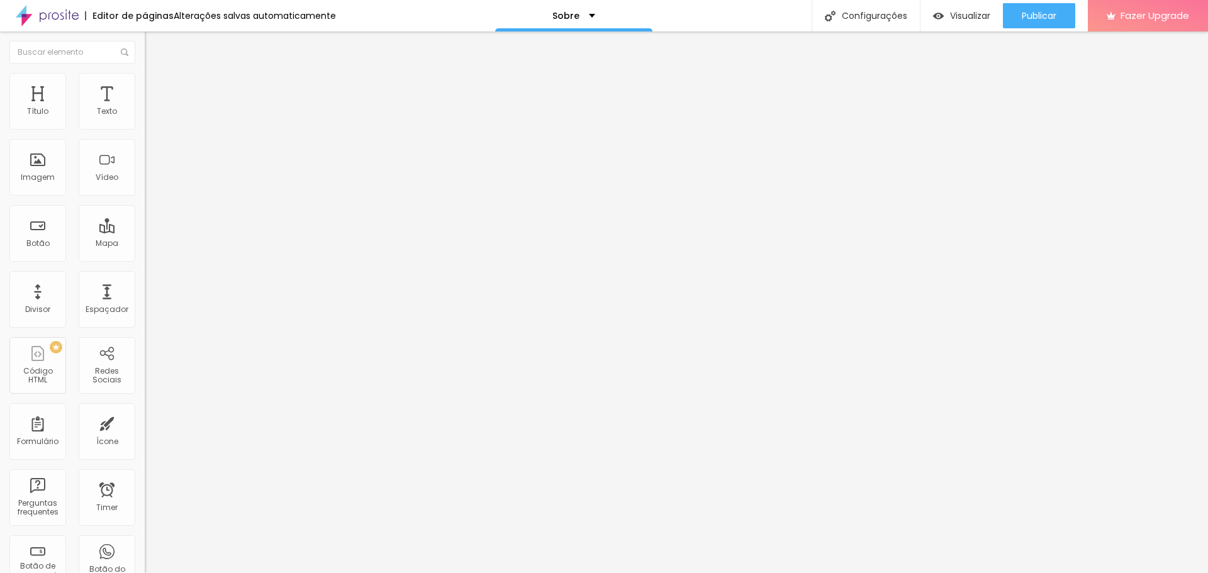
click at [145, 488] on div at bounding box center [217, 493] width 145 height 10
click at [145, 49] on button "Editar Botão do WhatsApp" at bounding box center [217, 50] width 145 height 39
click at [145, 488] on img at bounding box center [149, 492] width 9 height 9
click at [156, 97] on span "Estilo" at bounding box center [166, 91] width 20 height 11
click at [150, 208] on img at bounding box center [154, 212] width 8 height 8
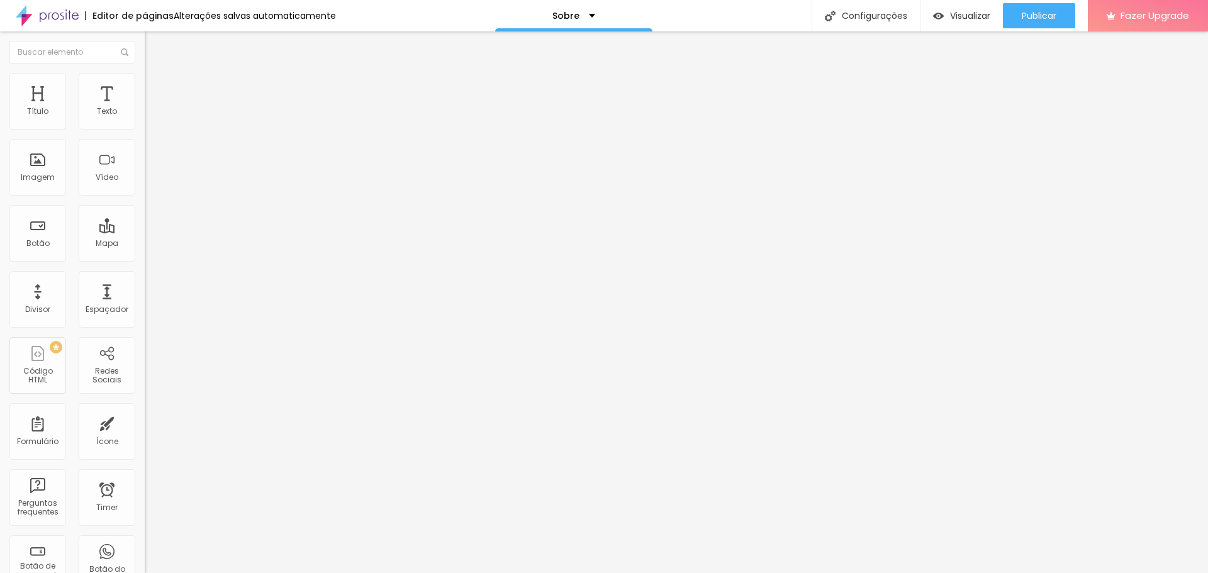
click at [150, 208] on img at bounding box center [154, 212] width 8 height 8
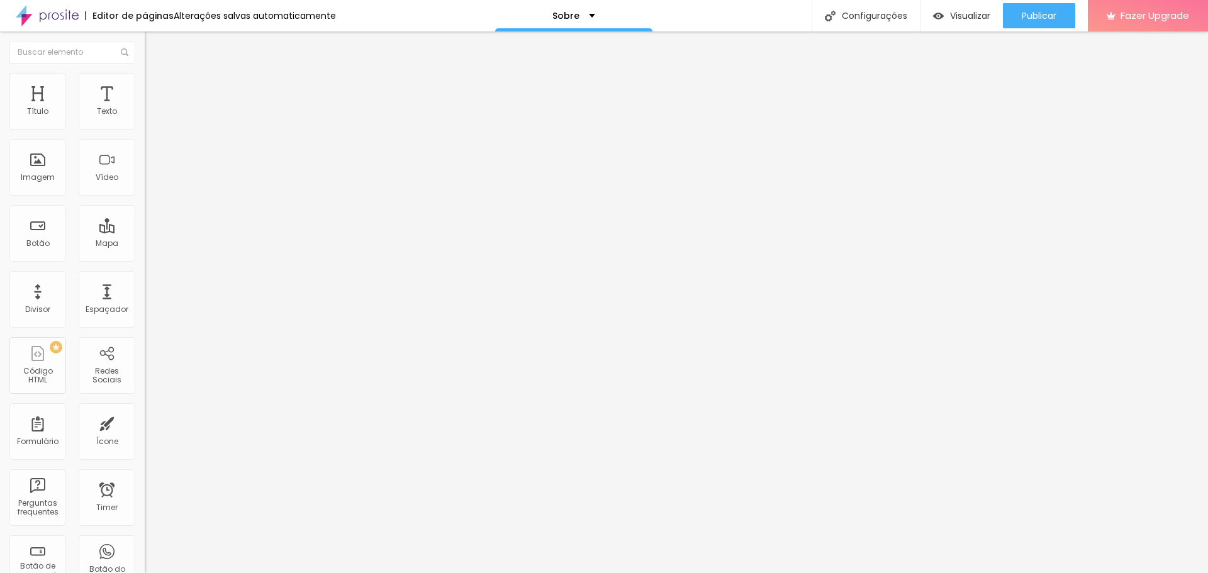
click at [150, 208] on img at bounding box center [154, 212] width 8 height 8
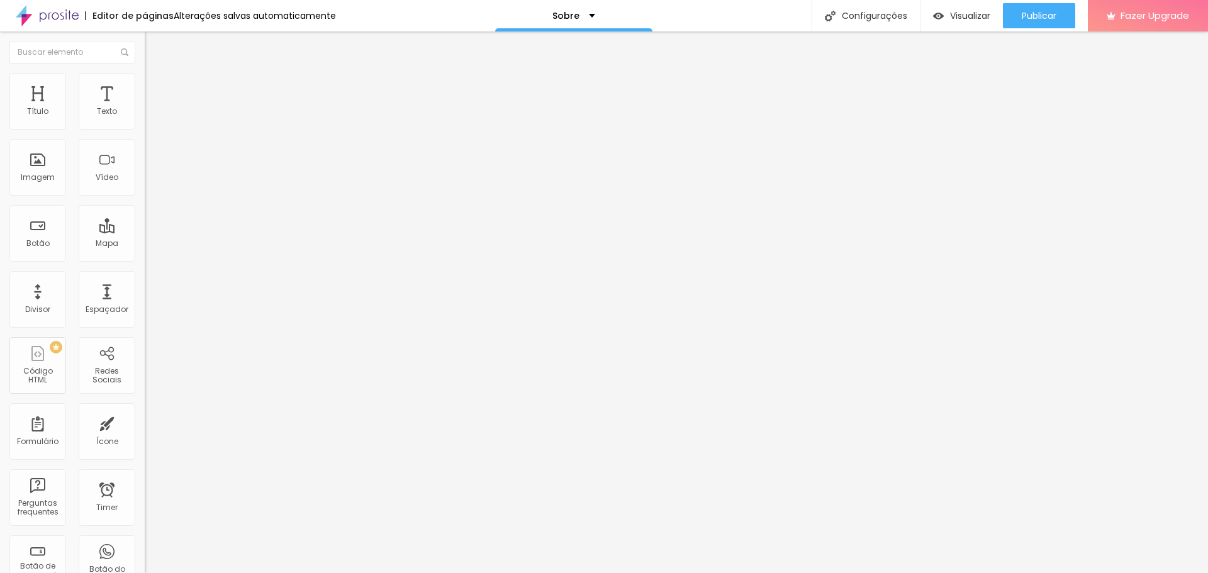
click at [150, 208] on img at bounding box center [154, 212] width 8 height 8
drag, startPoint x: 45, startPoint y: 197, endPoint x: 6, endPoint y: 210, distance: 41.8
click at [145, 375] on input "range" at bounding box center [185, 380] width 81 height 10
click at [145, 413] on span "Verde claro" at bounding box center [167, 418] width 44 height 11
click at [145, 432] on span "Verde escuro" at bounding box center [170, 437] width 50 height 11
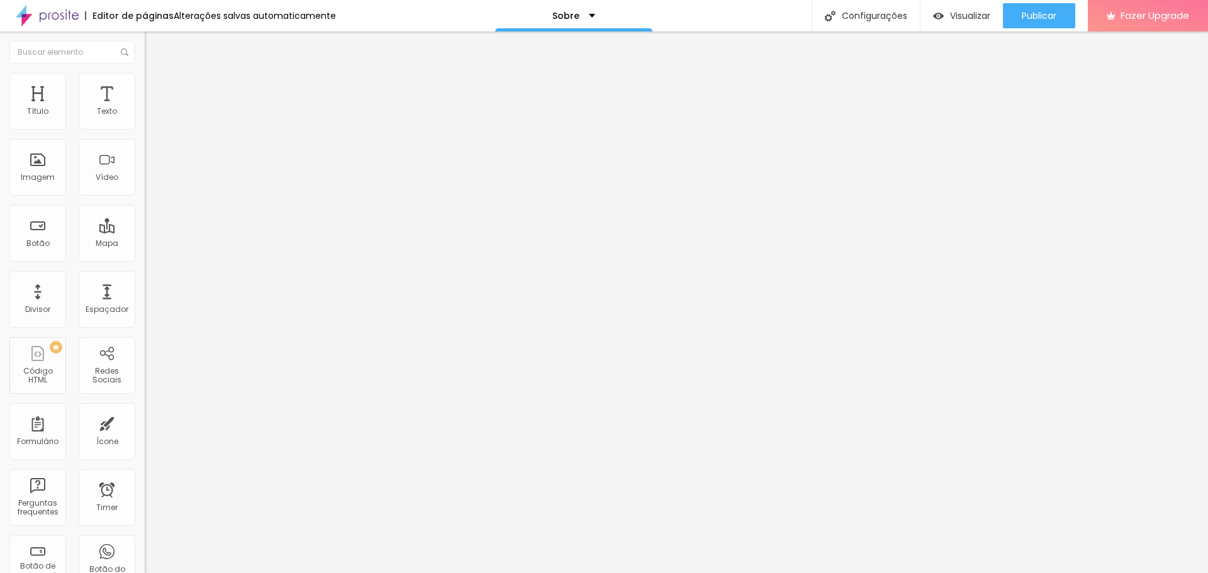
click at [145, 420] on span "Verde claro" at bounding box center [167, 425] width 44 height 11
click at [155, 425] on span "Verde claro" at bounding box center [177, 430] width 44 height 11
click at [145, 432] on span "Verde escuro" at bounding box center [170, 437] width 50 height 11
click at [145, 420] on span "Verde claro" at bounding box center [167, 425] width 44 height 11
click at [145, 375] on input "range" at bounding box center [185, 380] width 81 height 10
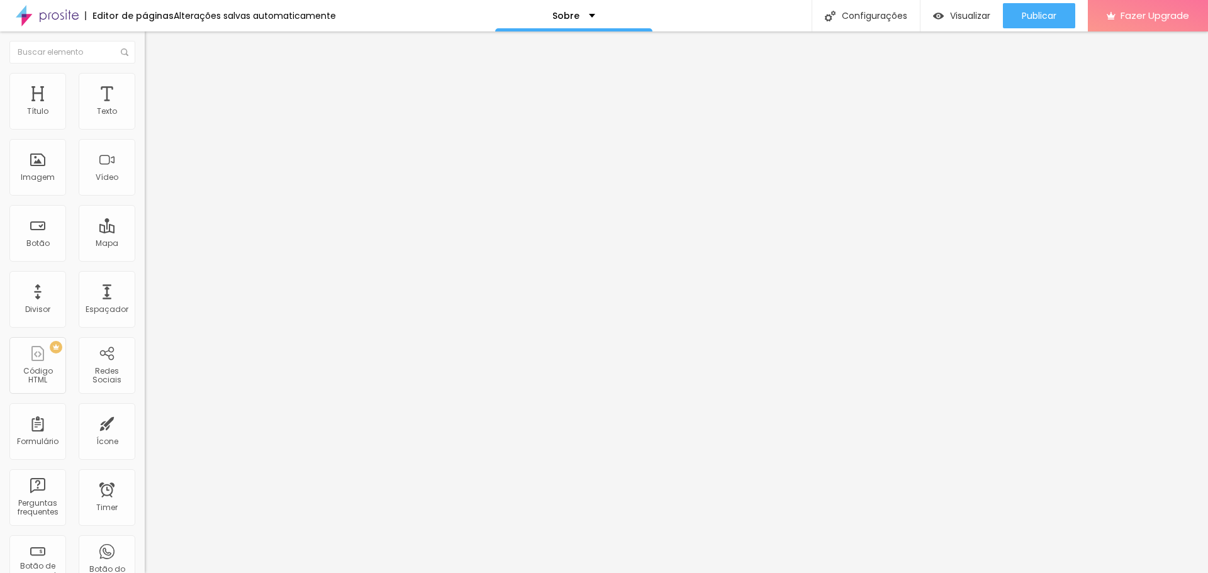
drag, startPoint x: 89, startPoint y: 200, endPoint x: 0, endPoint y: 200, distance: 88.7
click at [145, 375] on input "range" at bounding box center [185, 380] width 81 height 10
click at [145, 442] on div "Borda" at bounding box center [217, 446] width 145 height 8
click at [145, 457] on div "Reta" at bounding box center [217, 461] width 145 height 8
click at [145, 467] on span "Curvada" at bounding box center [162, 472] width 35 height 11
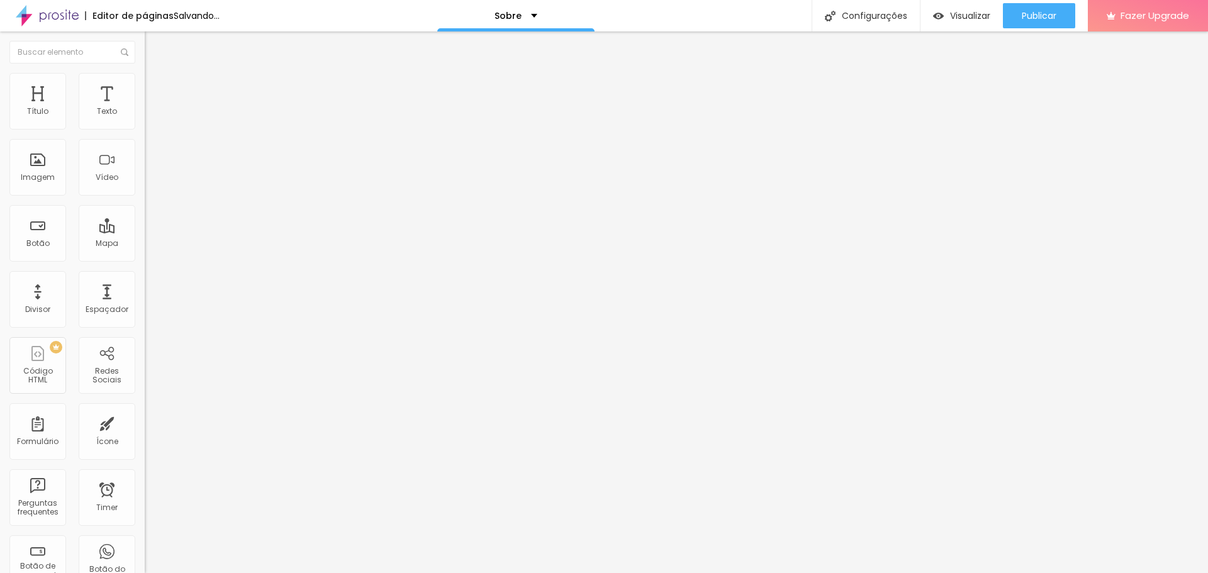
click at [145, 474] on span "Arredondada" at bounding box center [171, 479] width 53 height 11
click at [145, 447] on span "Arredondada" at bounding box center [171, 452] width 53 height 11
click at [145, 96] on li "Avançado" at bounding box center [217, 102] width 145 height 13
drag, startPoint x: 33, startPoint y: 134, endPoint x: 0, endPoint y: 138, distance: 33.6
click at [145, 254] on input "range" at bounding box center [185, 259] width 81 height 10
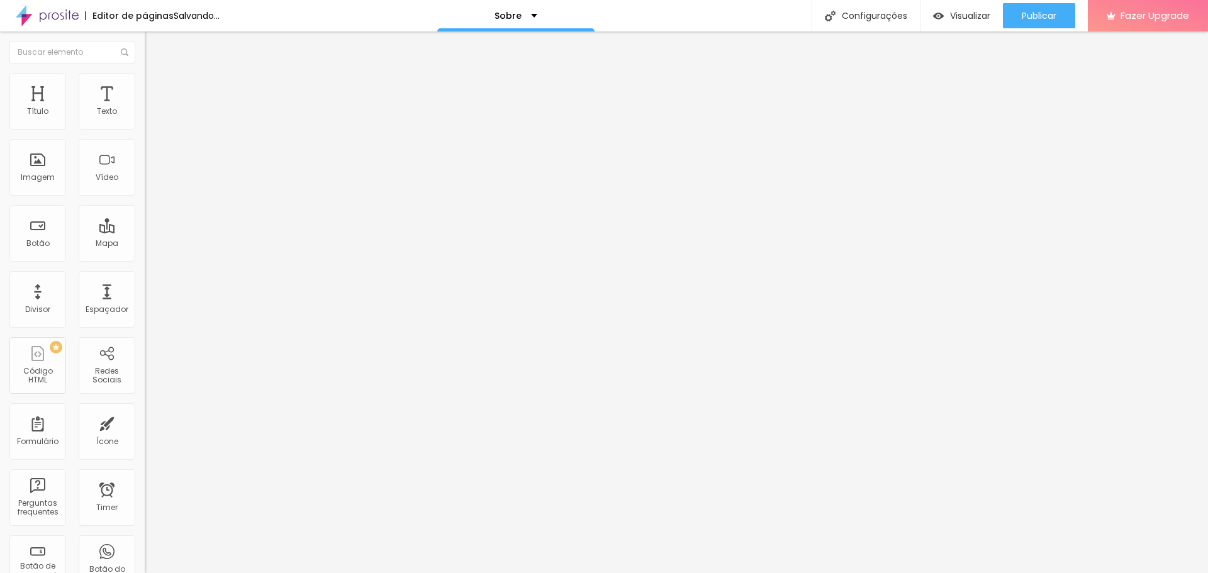
drag, startPoint x: 32, startPoint y: 159, endPoint x: 1, endPoint y: 151, distance: 32.4
click at [145, 432] on input "range" at bounding box center [185, 437] width 81 height 10
click at [154, 55] on img "button" at bounding box center [158, 51] width 9 height 10
click at [585, 11] on div "Contato" at bounding box center [573, 15] width 157 height 31
click at [524, 45] on link "Contato" at bounding box center [504, 38] width 41 height 13
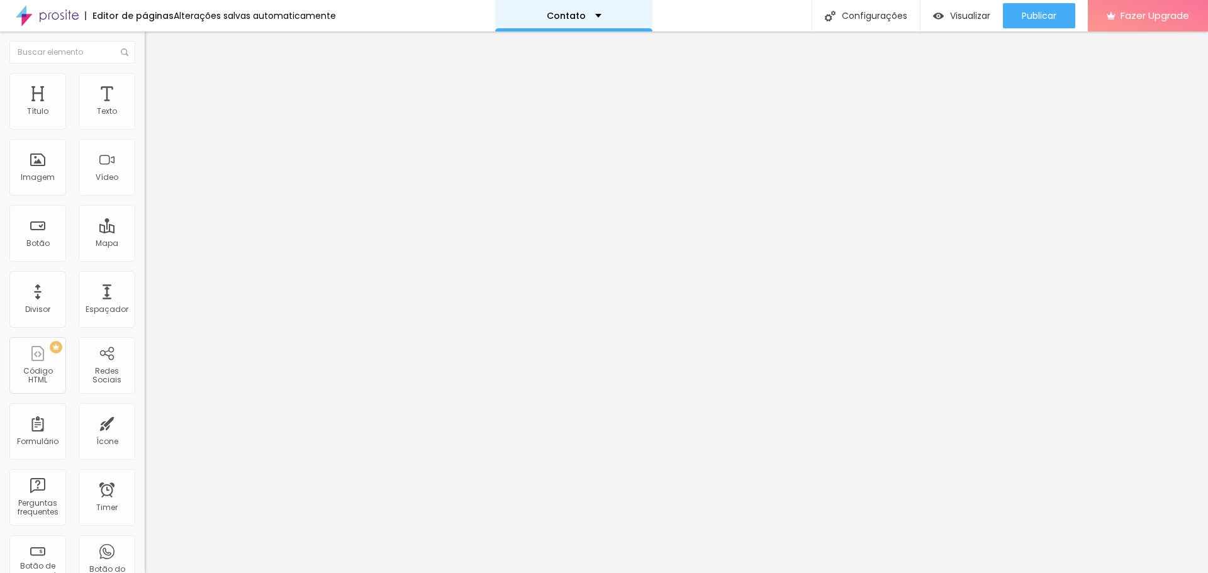
click at [595, 14] on div "Contato" at bounding box center [573, 15] width 157 height 31
click at [501, 55] on link "Sobre" at bounding box center [498, 48] width 28 height 13
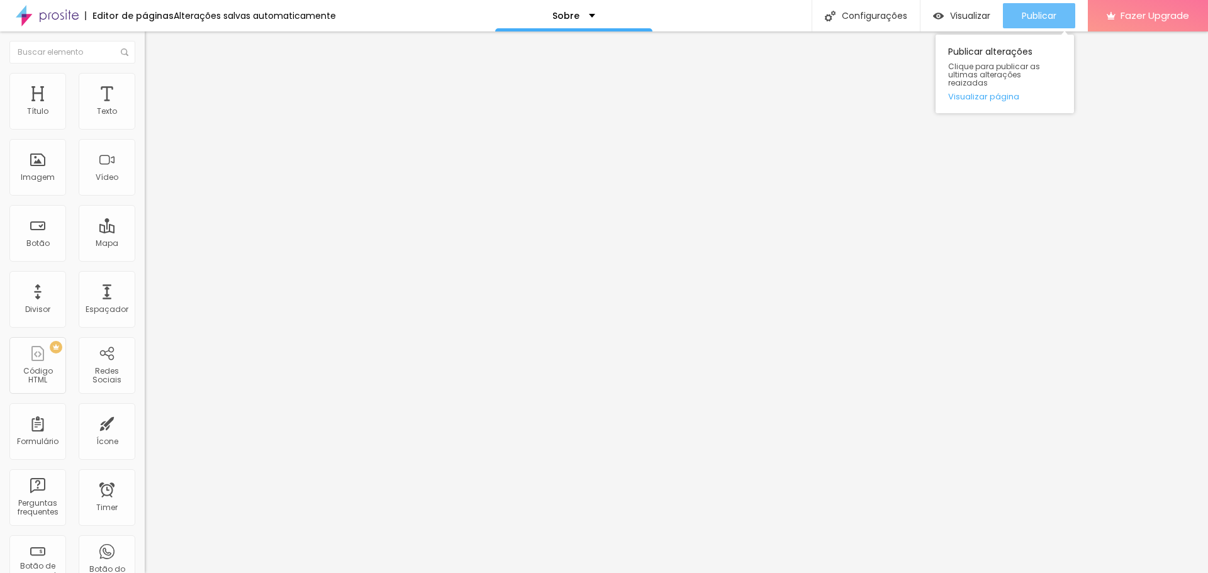
click at [1025, 22] on div "Publicar" at bounding box center [1039, 15] width 35 height 25
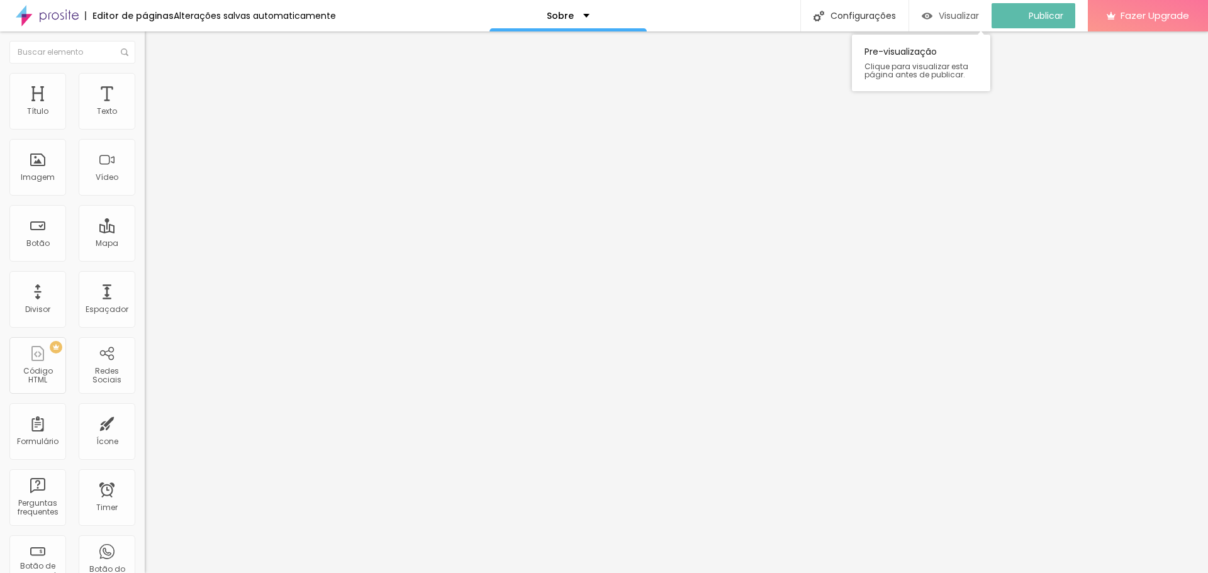
click at [942, 13] on div "Visualizar" at bounding box center [950, 16] width 57 height 11
click at [145, 82] on li "Estilo" at bounding box center [217, 79] width 145 height 13
type input "14"
type input "17"
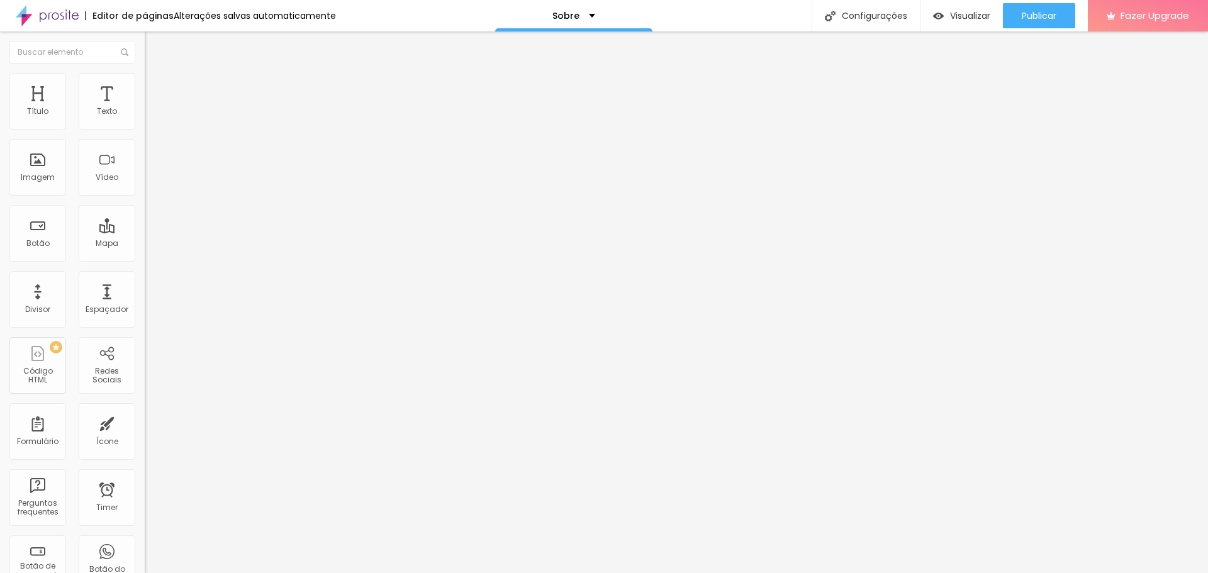
type input "17"
type input "22"
type input "27"
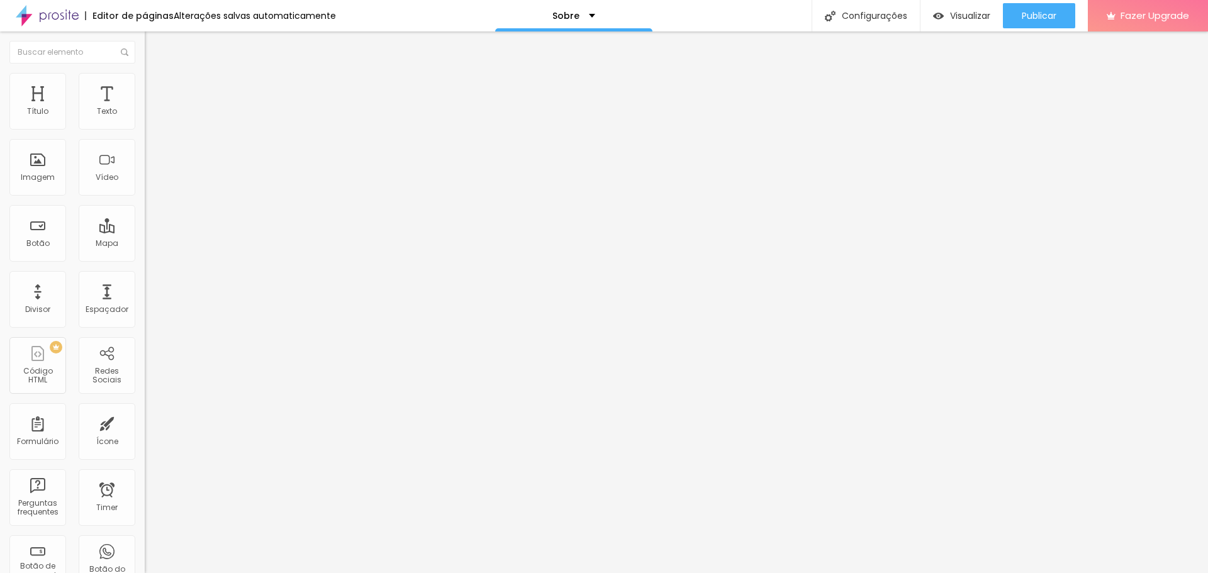
type input "31"
type input "34"
type input "37"
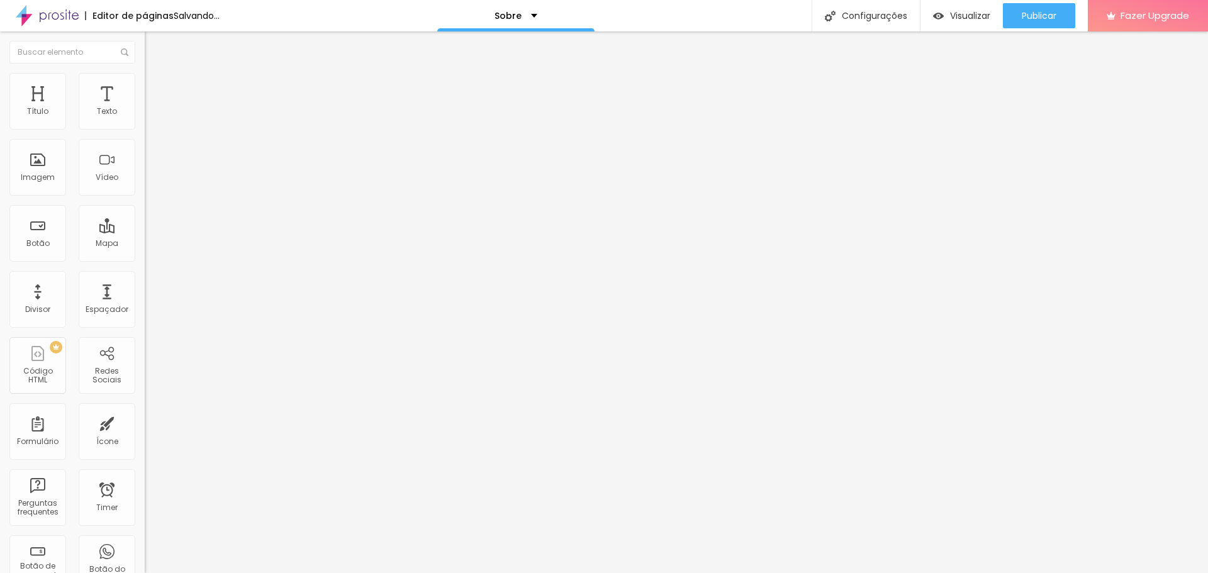
type input "37"
type input "39"
type input "40"
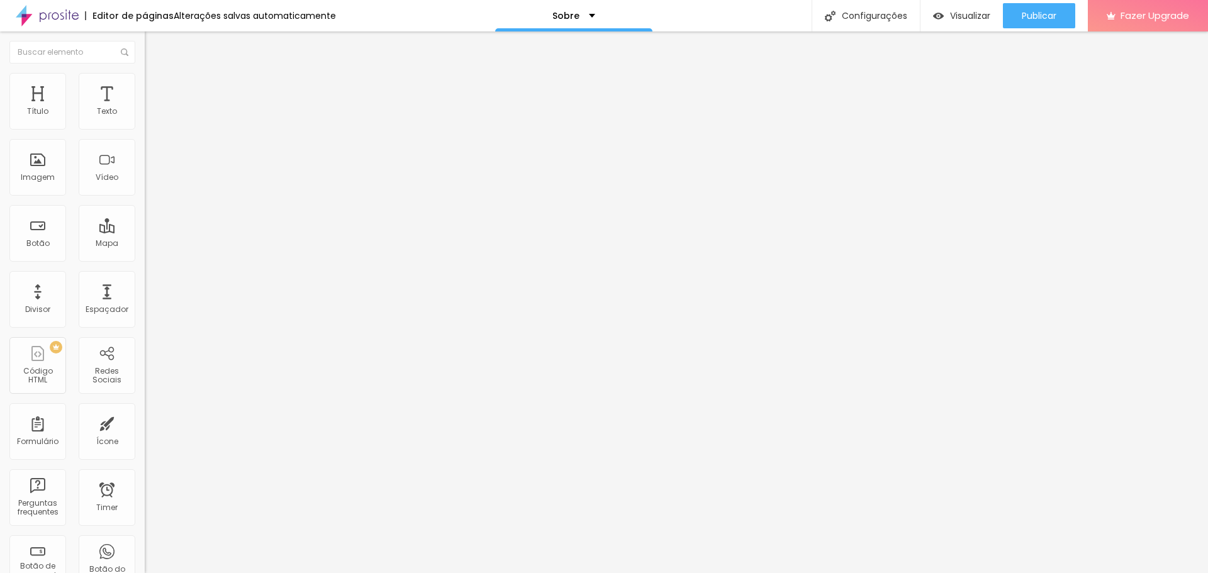
type input "33"
type input "21"
type input "14"
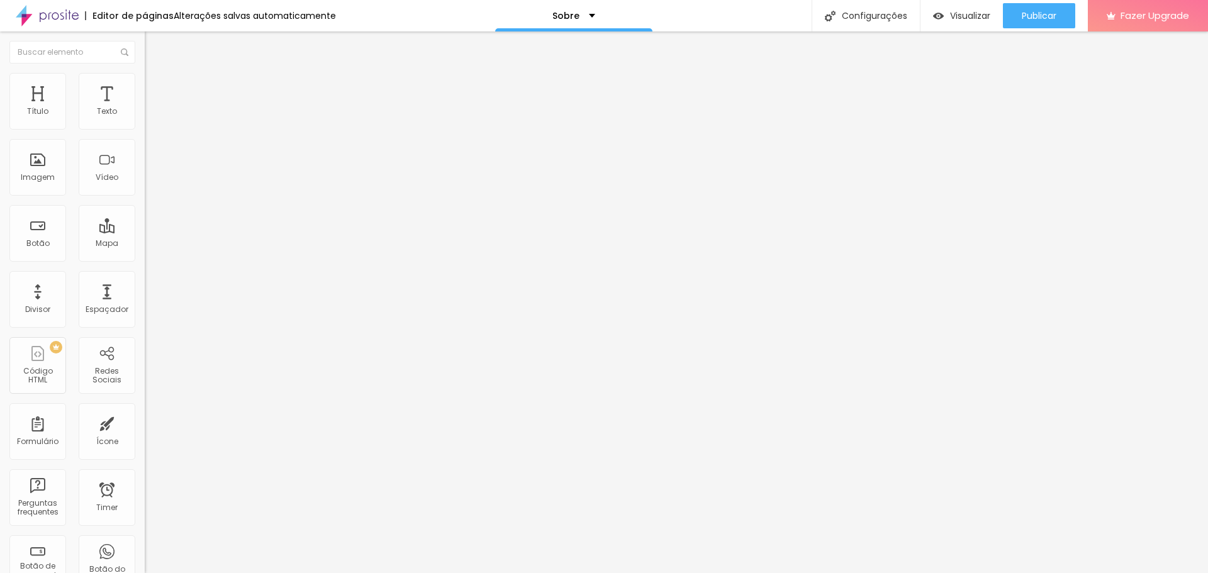
drag, startPoint x: 14, startPoint y: 135, endPoint x: 0, endPoint y: 135, distance: 14.5
type input "14"
click at [145, 129] on input "range" at bounding box center [185, 124] width 81 height 10
type input "19"
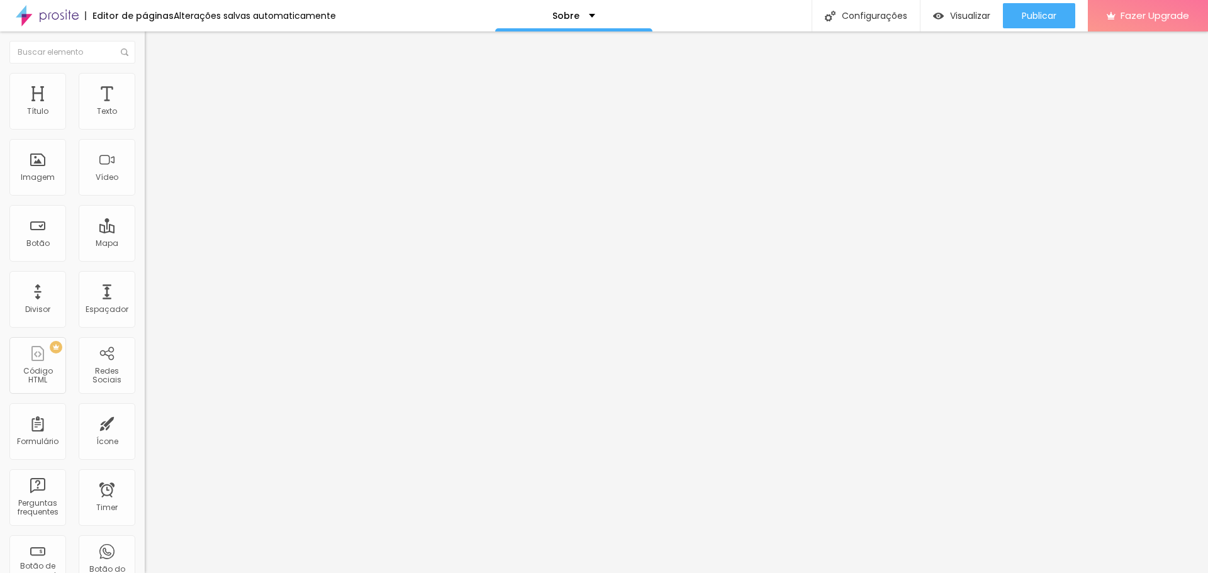
type input "18"
type input "17"
type input "16"
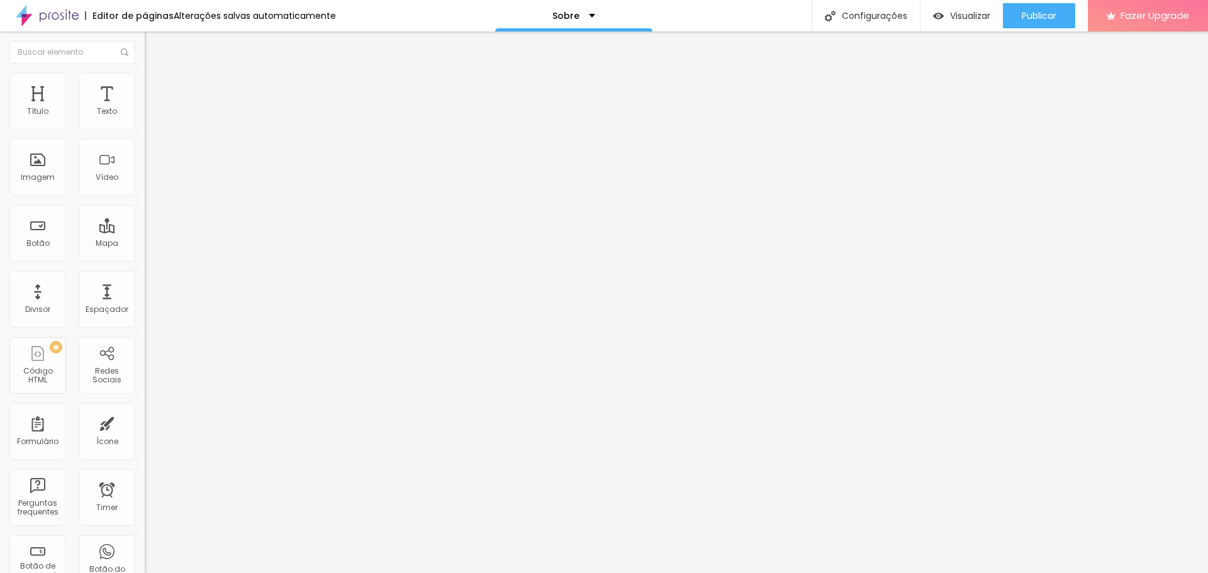
type input "16"
type input "15"
type input "14"
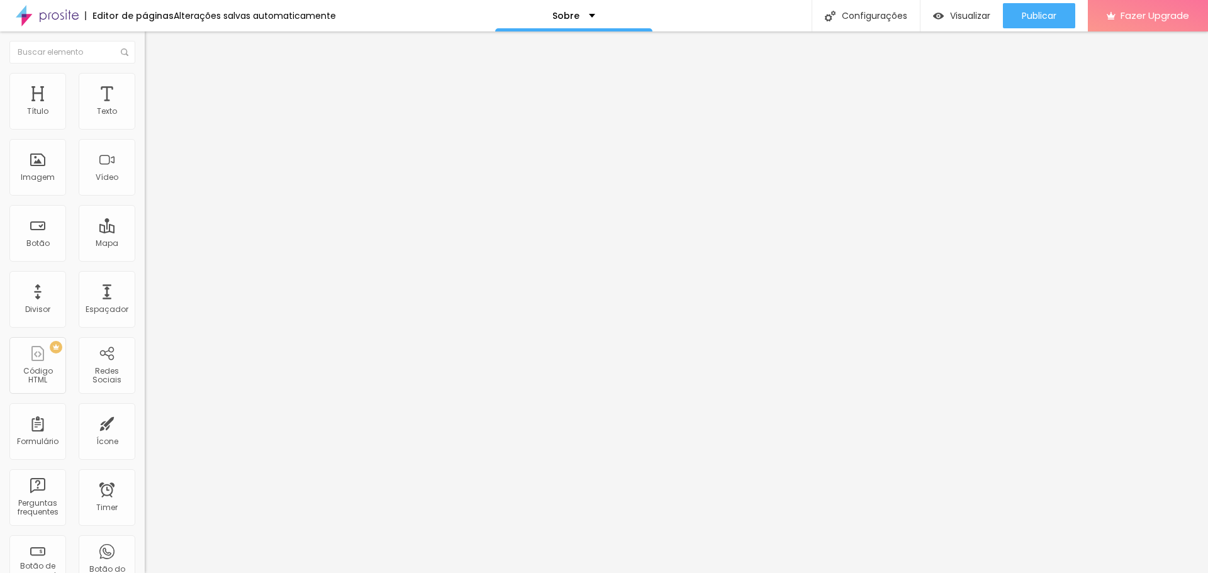
type input "13"
type input "12"
type input "11"
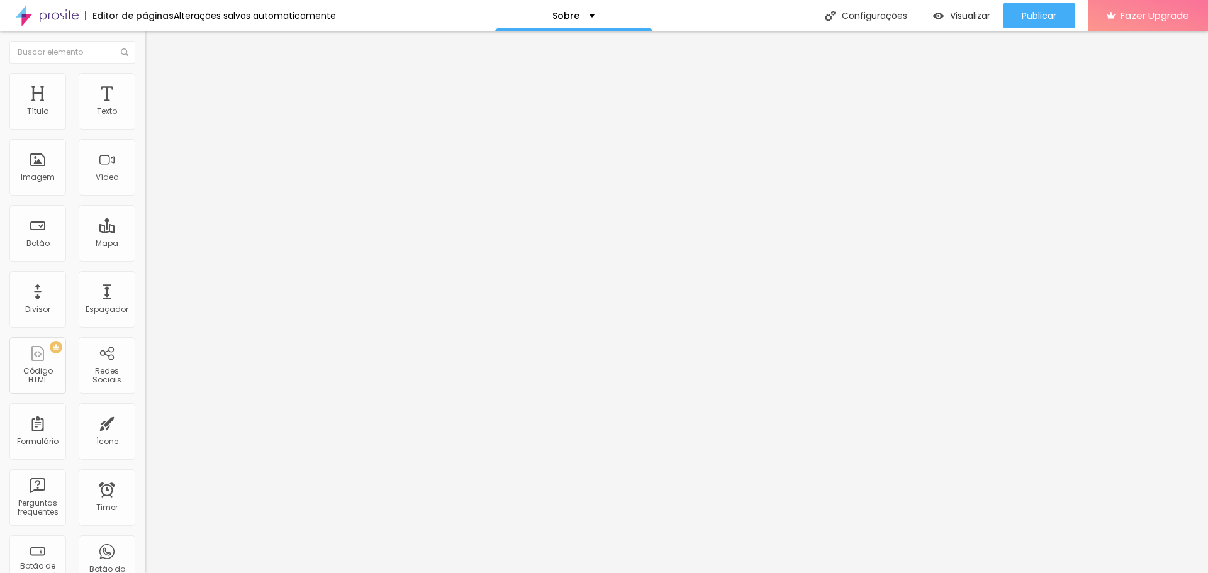
type input "11"
type input "10"
type input "11"
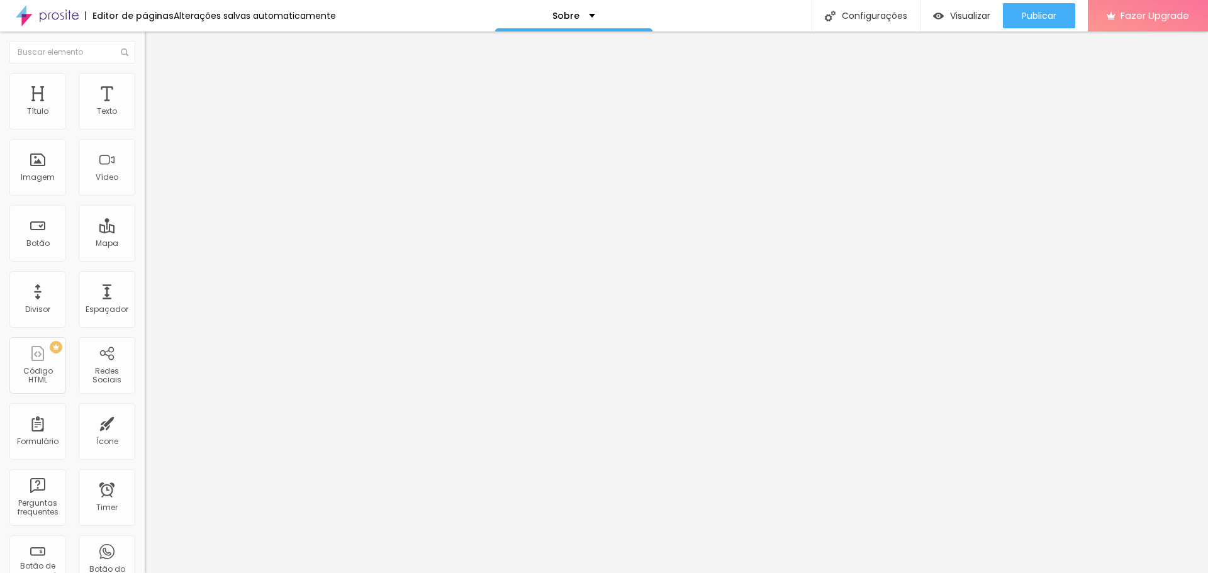
type input "12"
drag, startPoint x: 101, startPoint y: 169, endPoint x: 54, endPoint y: 171, distance: 46.6
type input "12"
click at [145, 161] on input "range" at bounding box center [185, 156] width 81 height 10
type input "26"
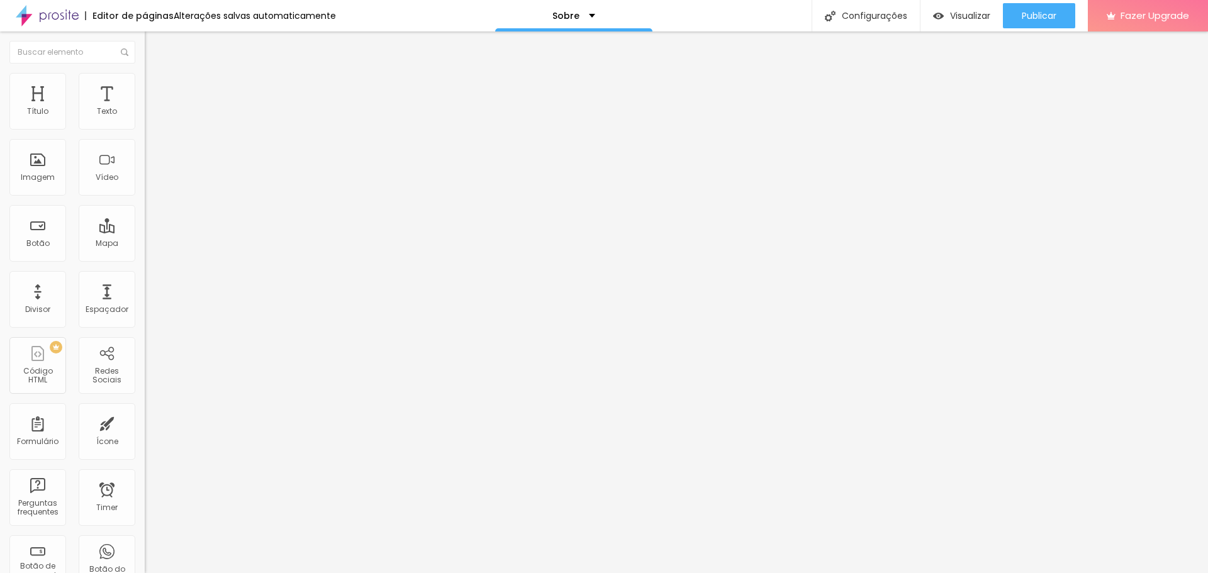
type input "26"
type input "25"
type input "24"
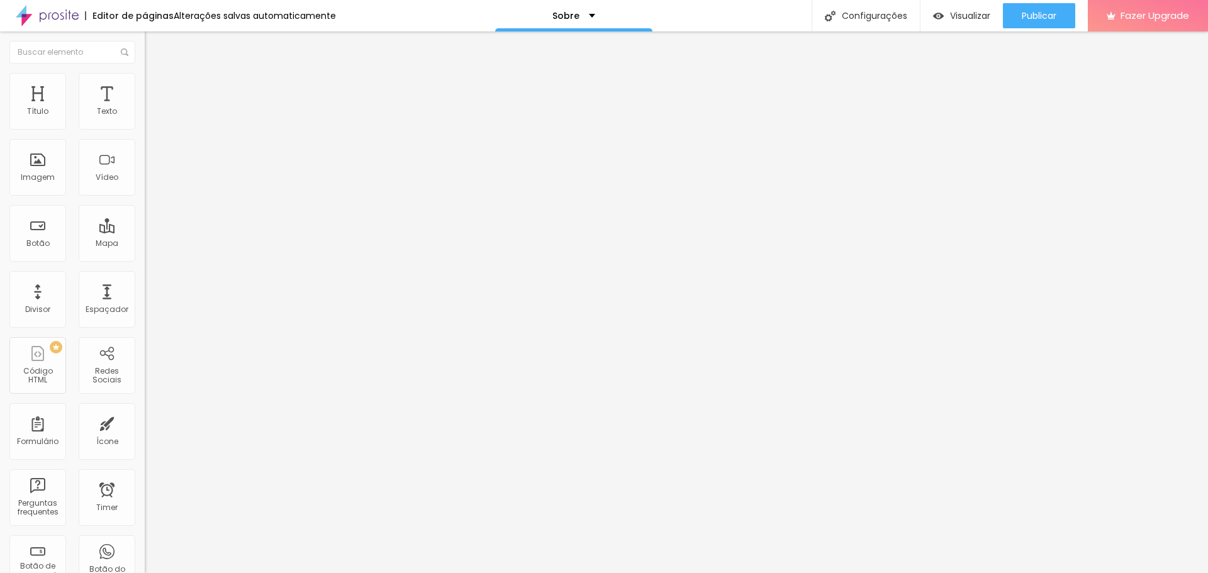
type input "21"
type input "20"
type input "19"
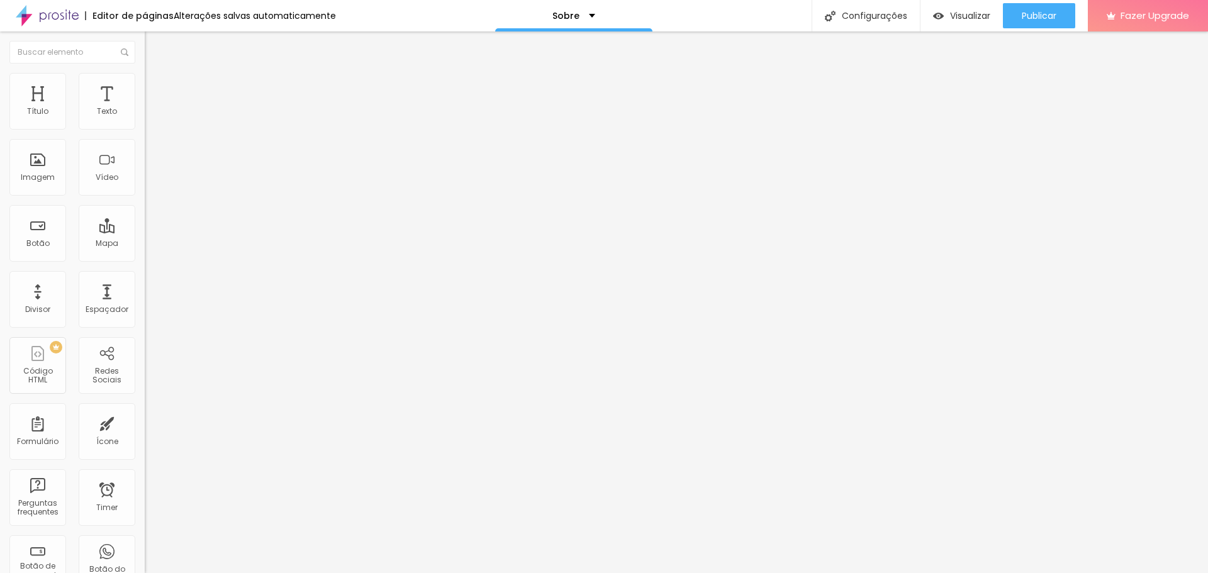
type input "19"
type input "18"
type input "17"
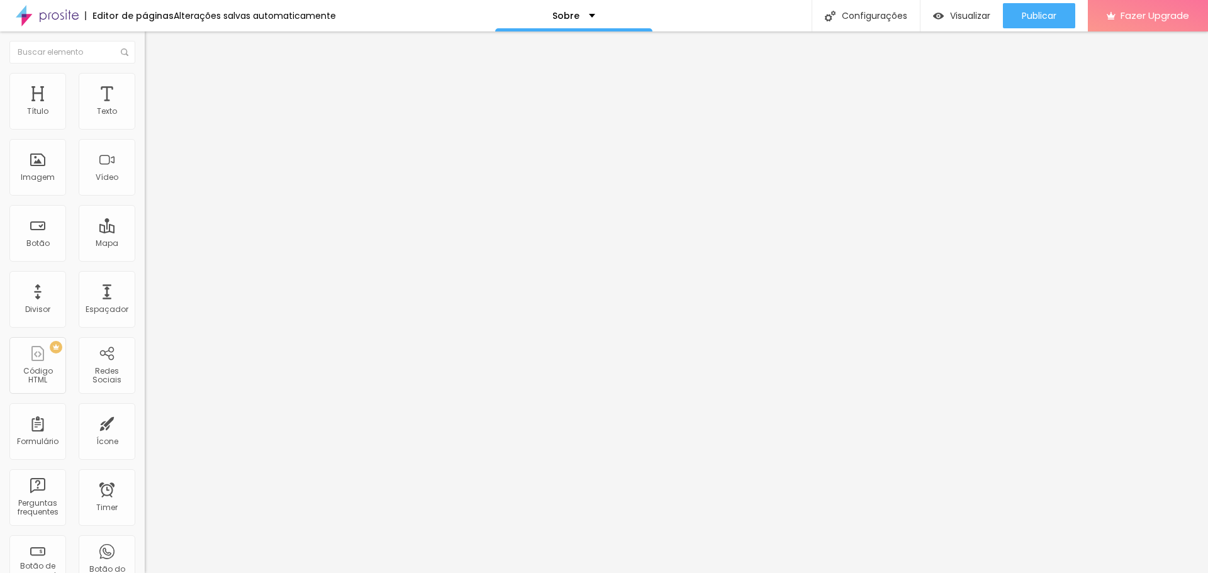
type input "16"
type input "17"
type input "23"
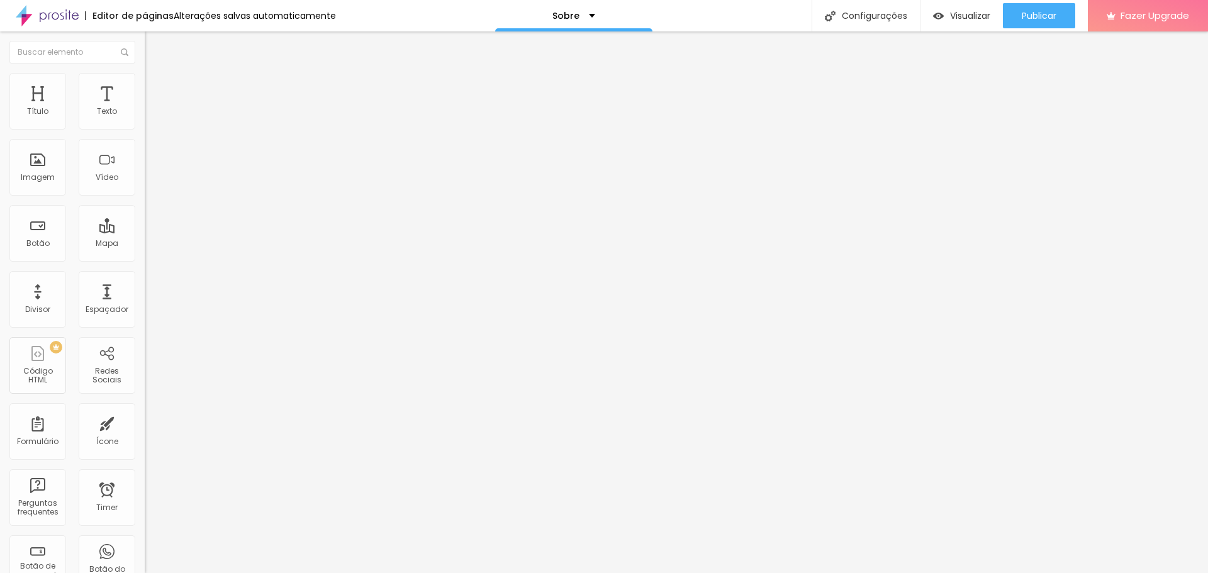
type input "23"
type input "29"
type input "34"
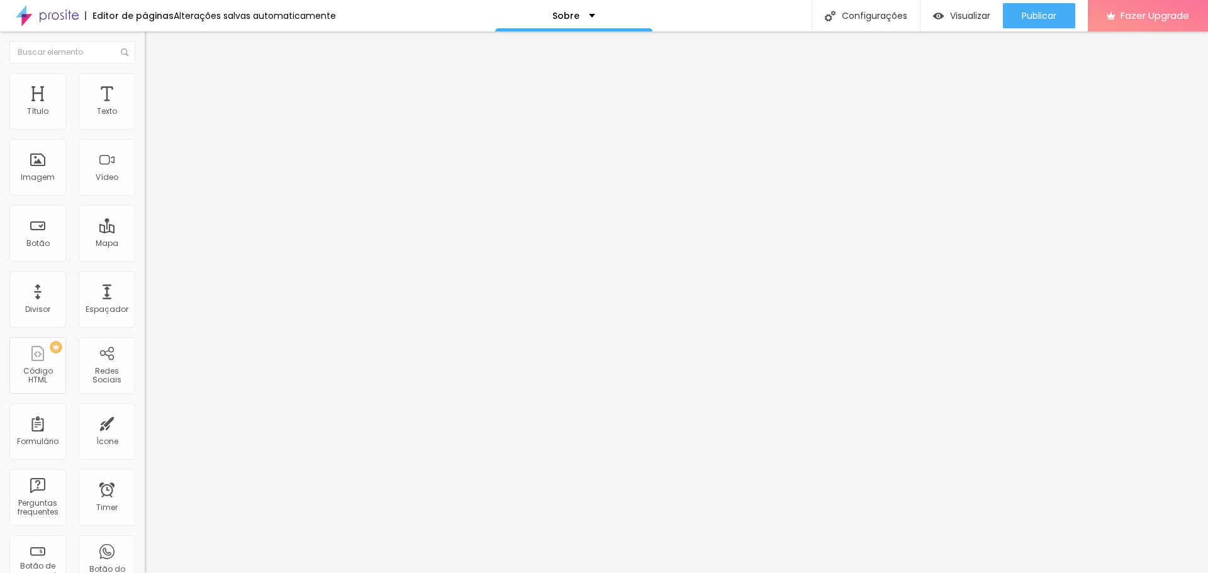
type input "39"
type input "42"
type input "43"
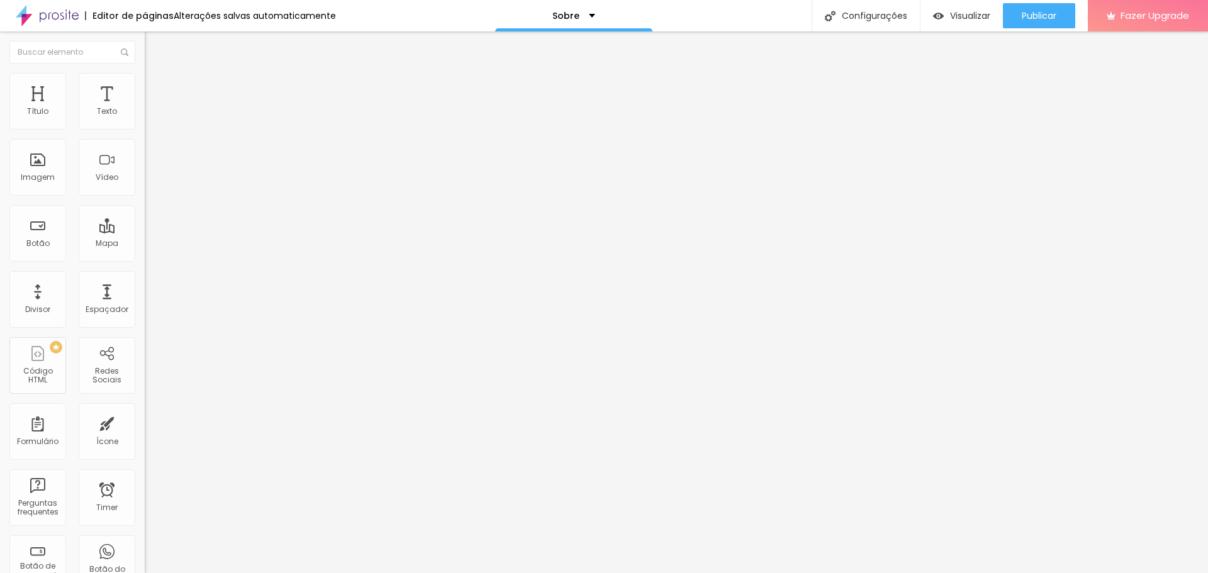
type input "43"
type input "44"
type input "45"
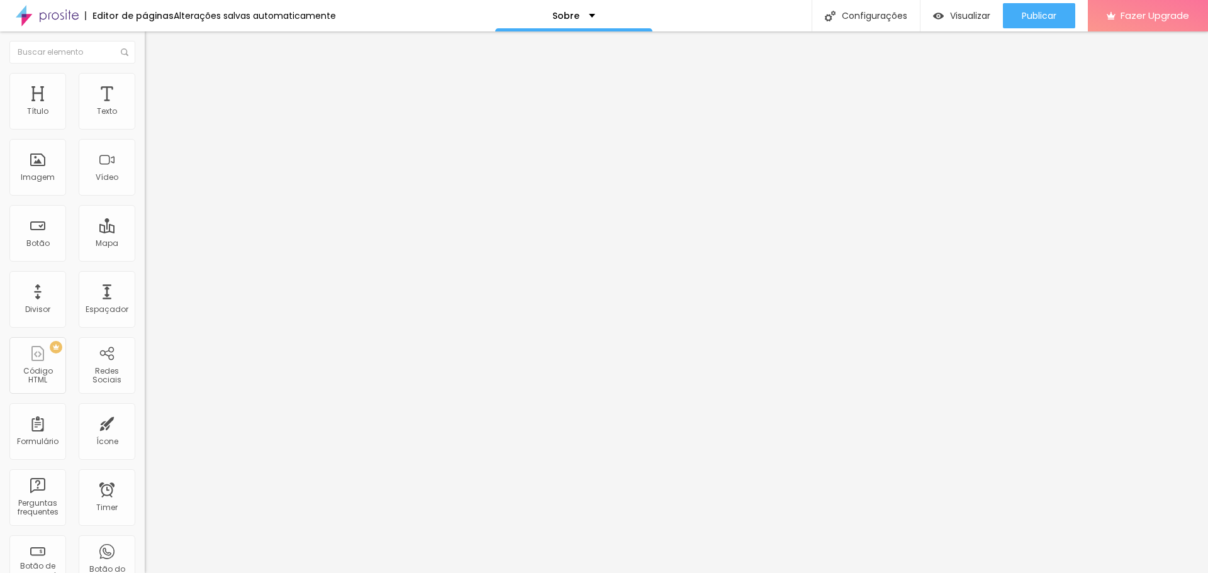
type input "46"
type input "48"
type input "49"
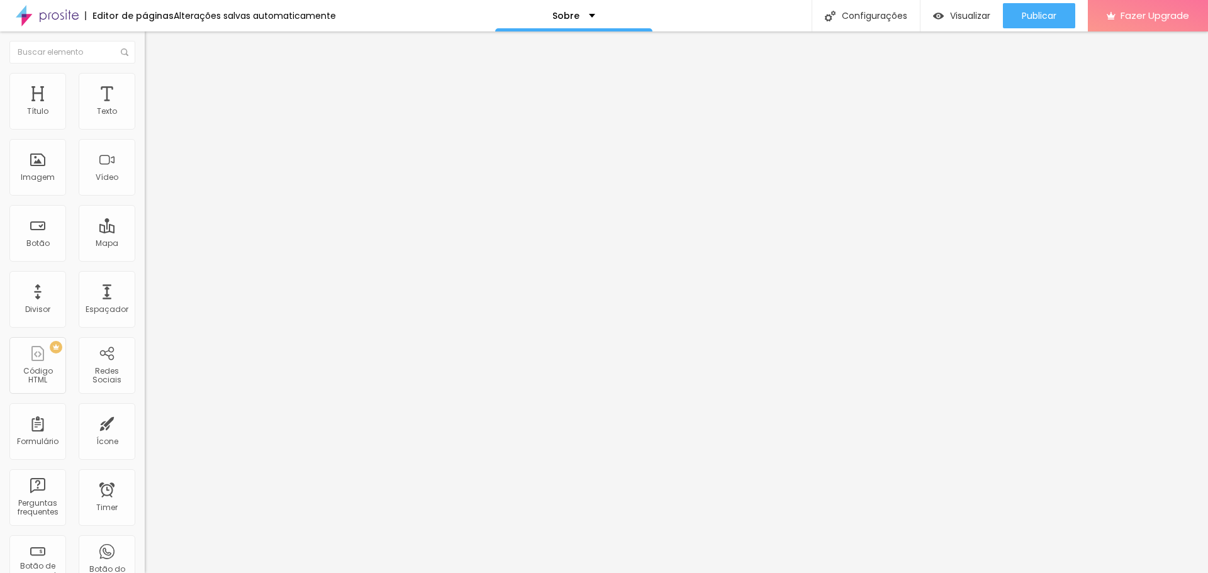
type input "49"
type input "50"
type input "49"
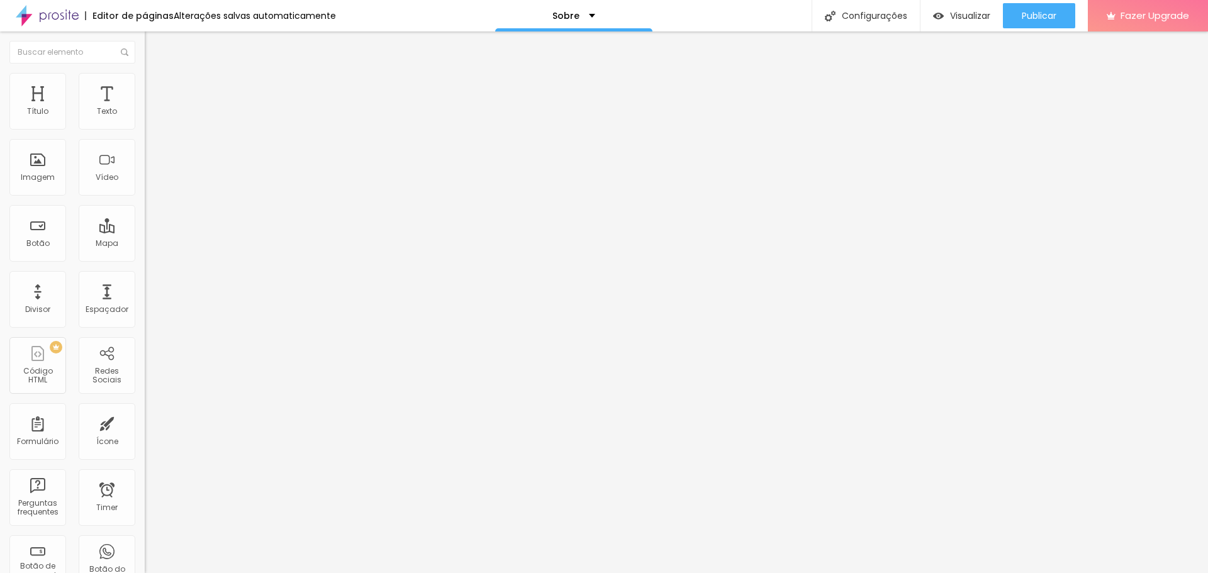
type input "48"
type input "47"
type input "45"
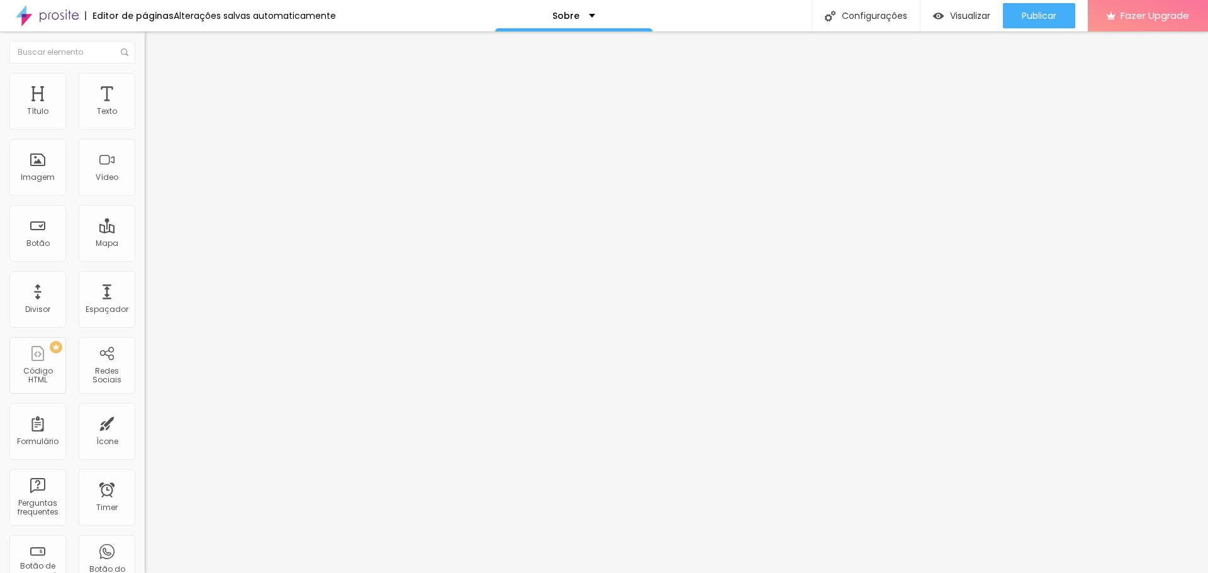
type input "45"
type input "43"
type input "41"
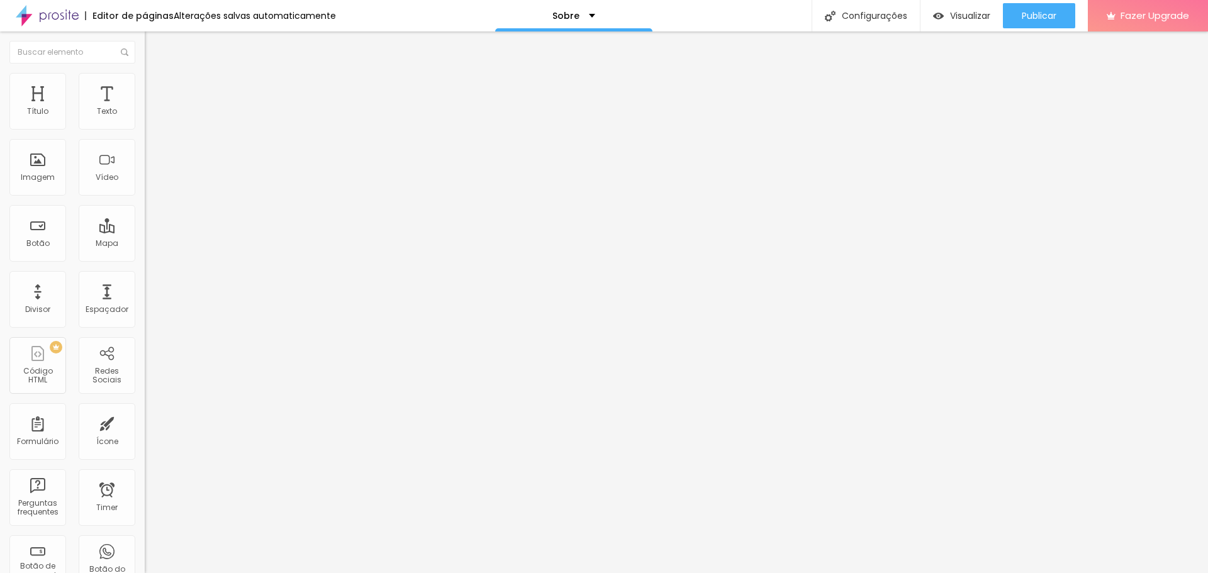
type input "40"
type input "39"
type input "38"
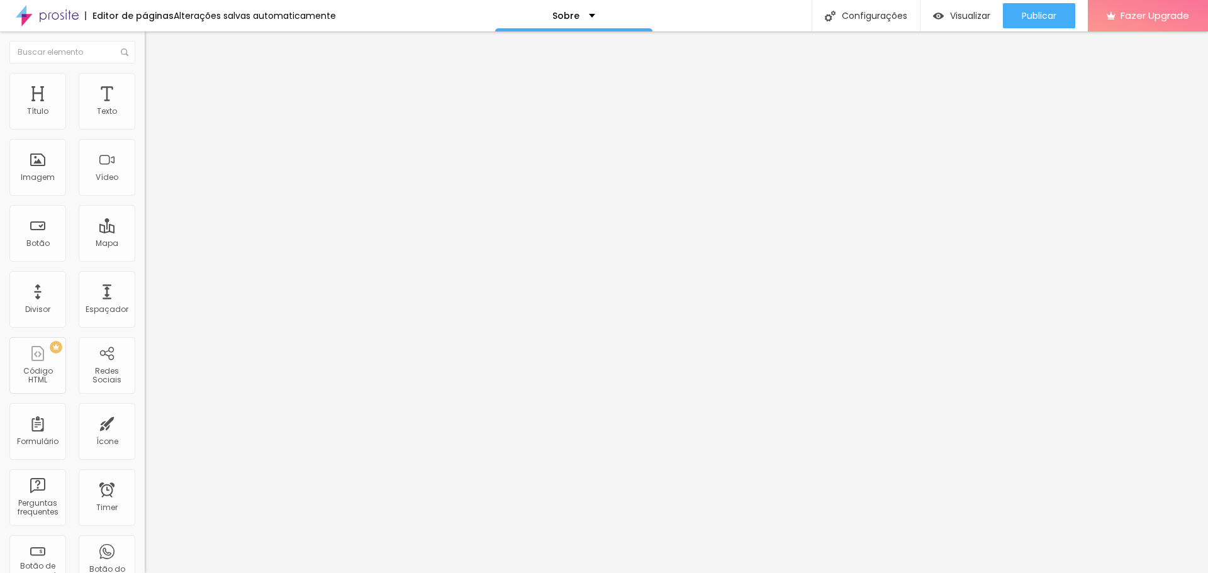
type input "38"
type input "37"
type input "36"
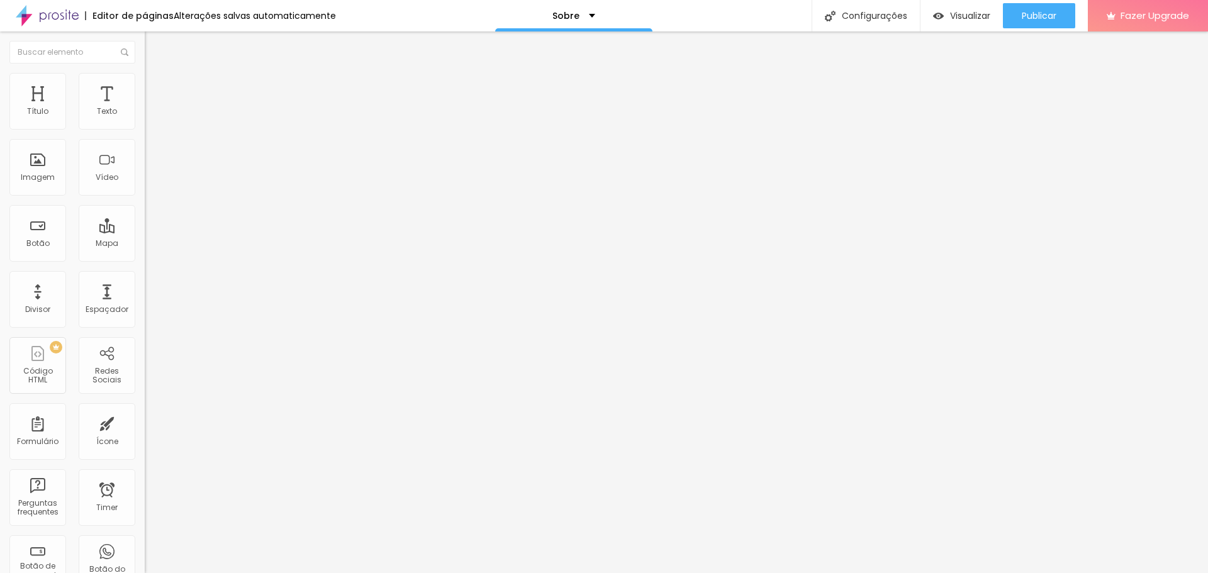
type input "35"
type input "34"
type input "33"
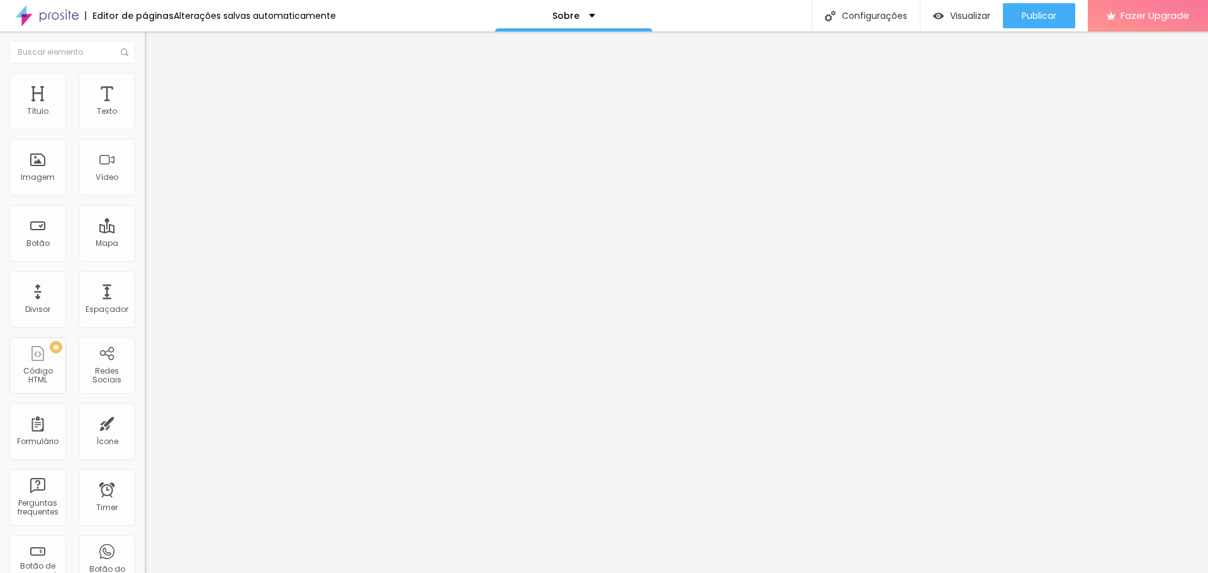
type input "33"
type input "32"
type input "31"
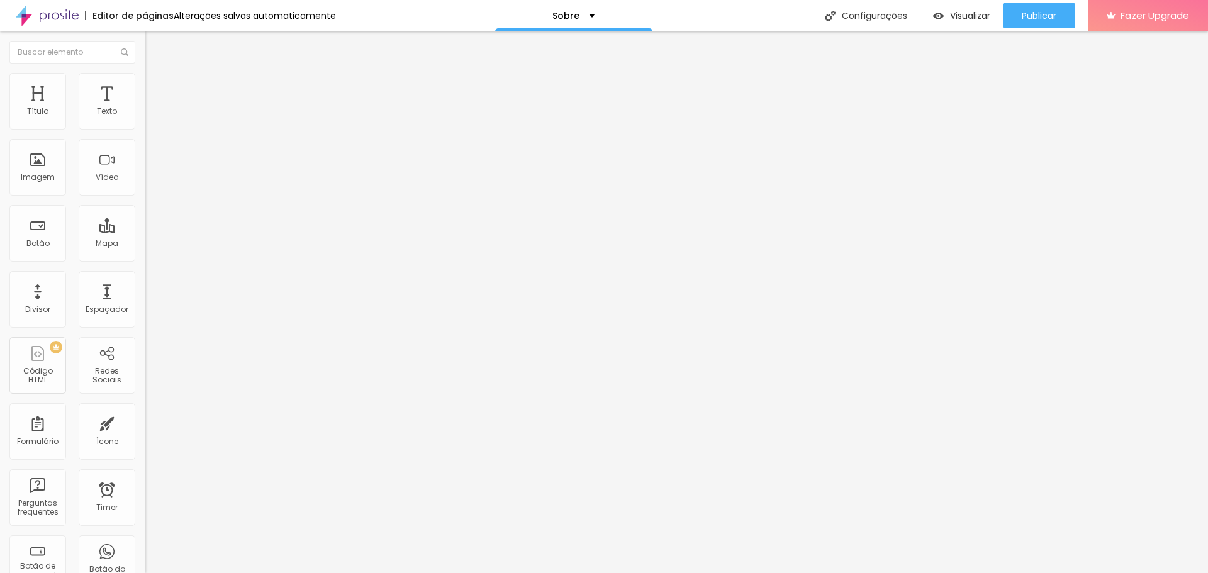
type input "30"
type input "28"
type input "26"
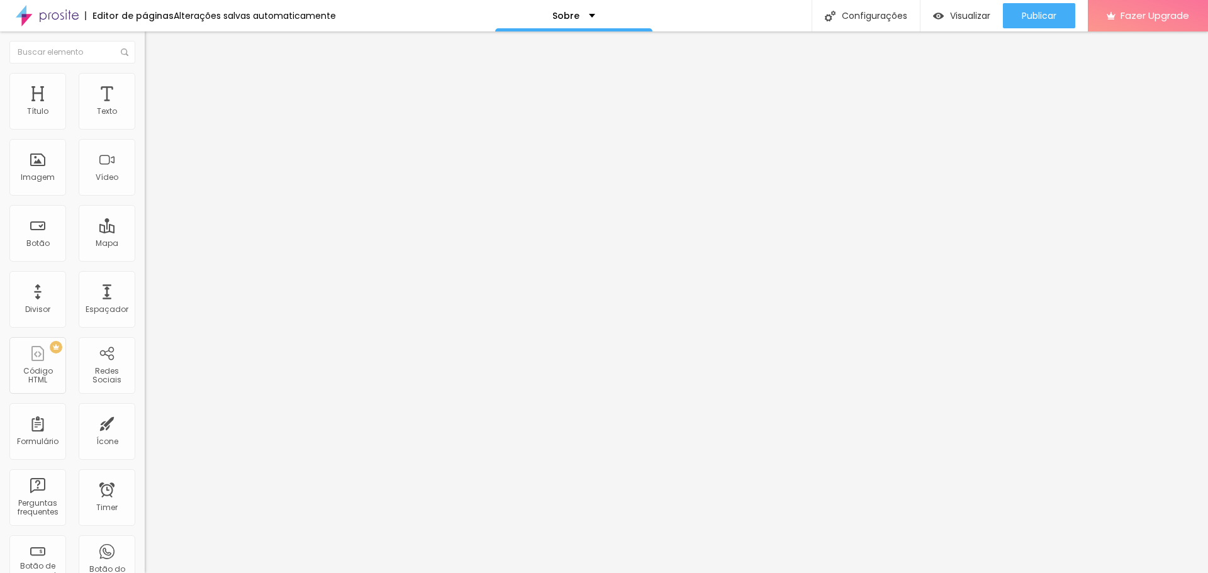
type input "26"
type input "24"
type input "22"
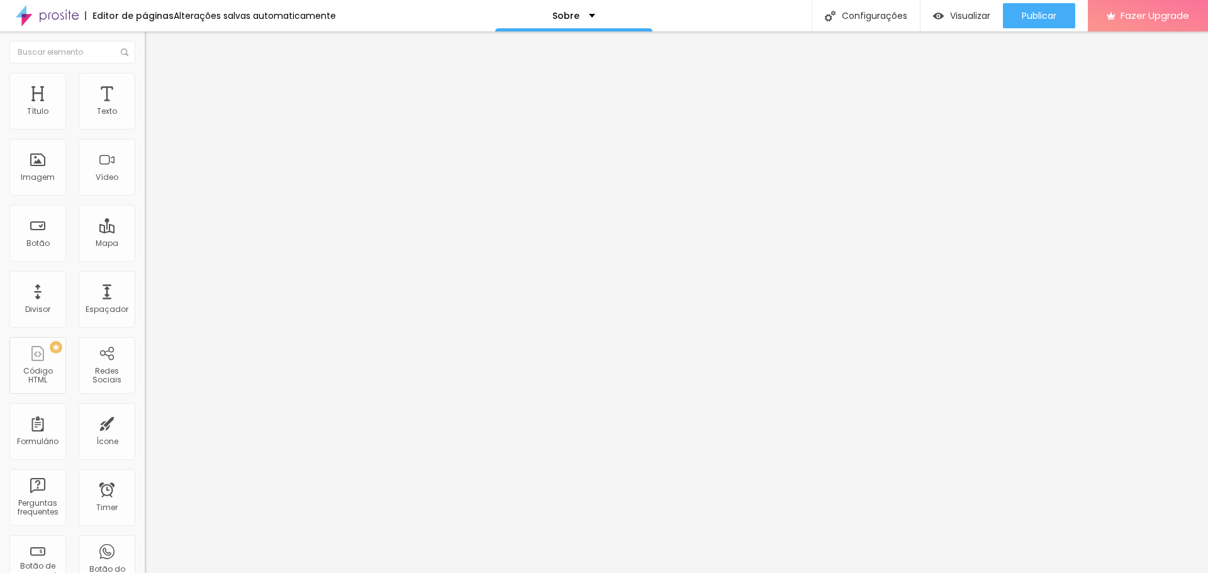
type input "20"
type input "18"
type input "17"
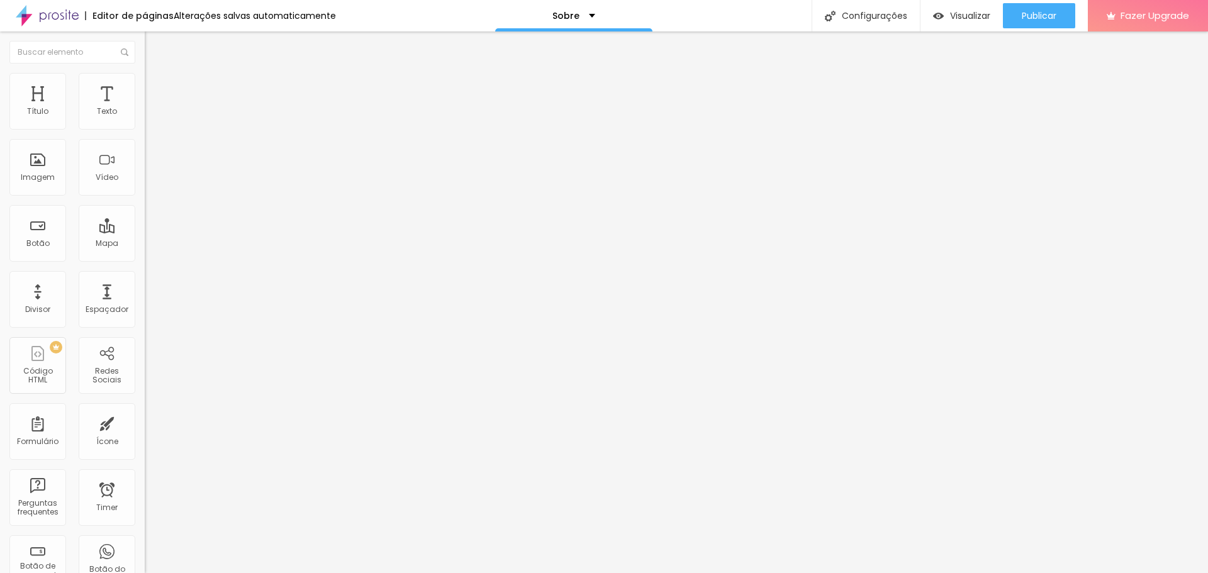
type input "17"
type input "15"
type input "14"
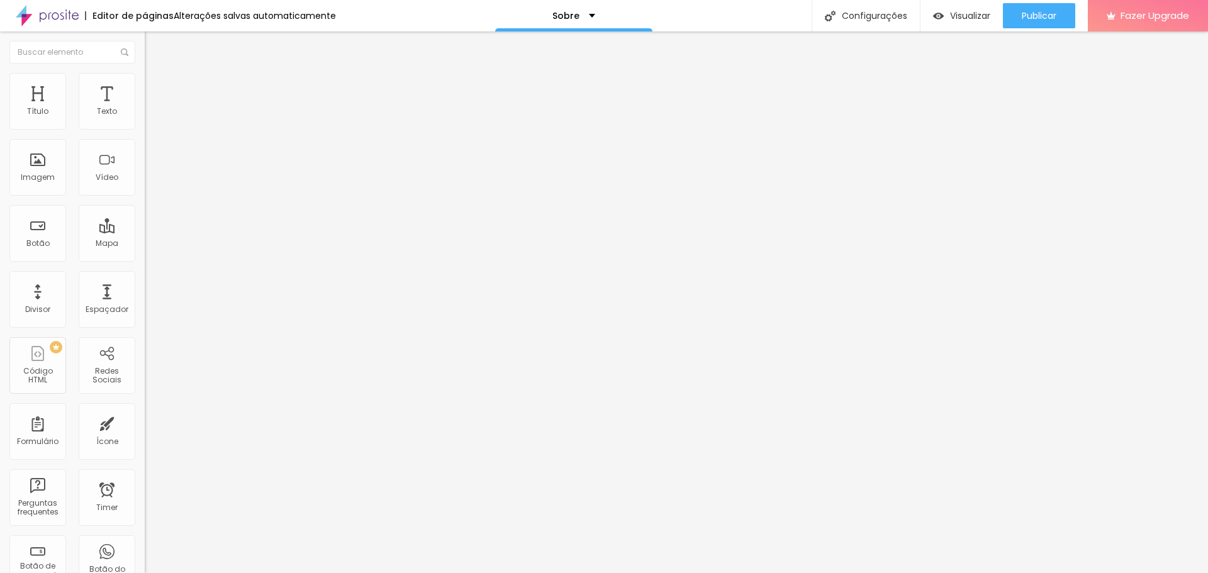
type input "12"
type input "11"
type input "10"
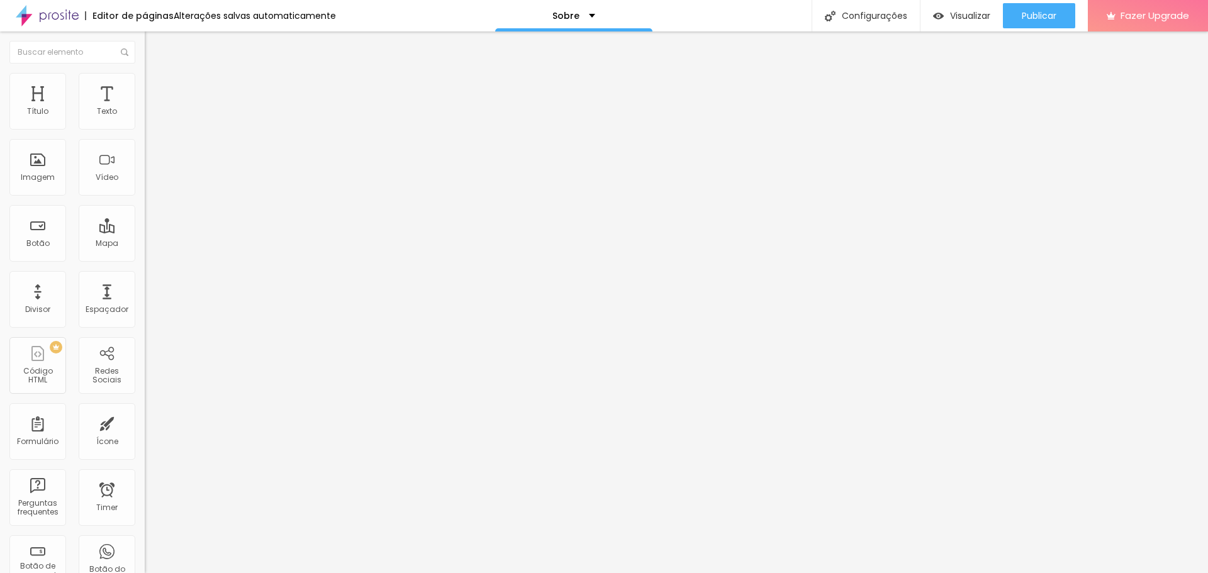
type input "10"
type input "9"
type input "8"
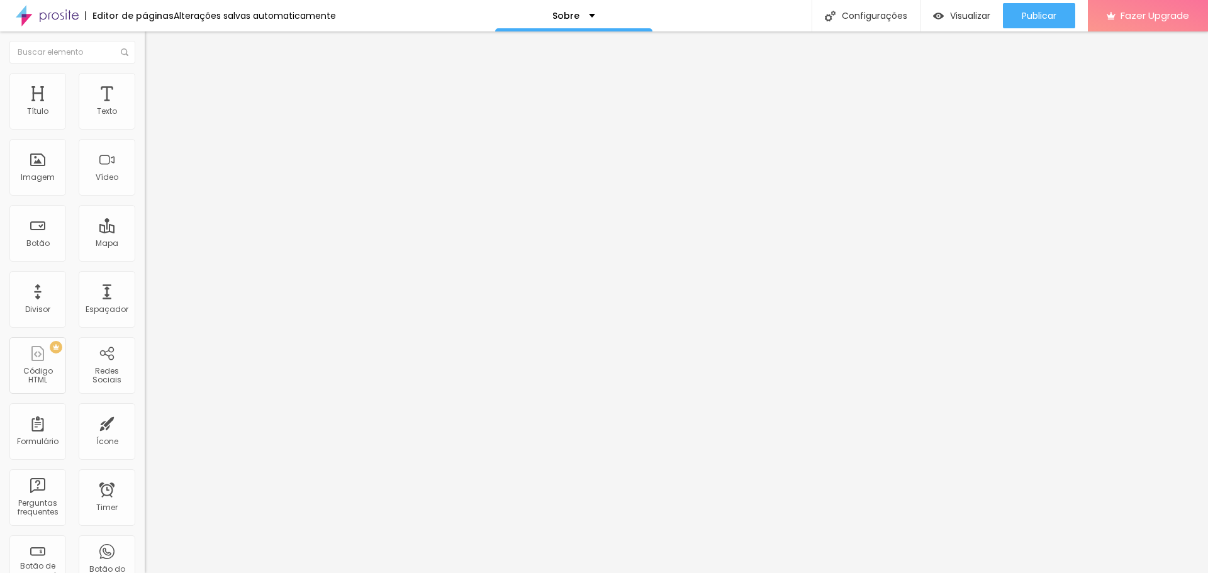
type input "7"
type input "6"
type input "7"
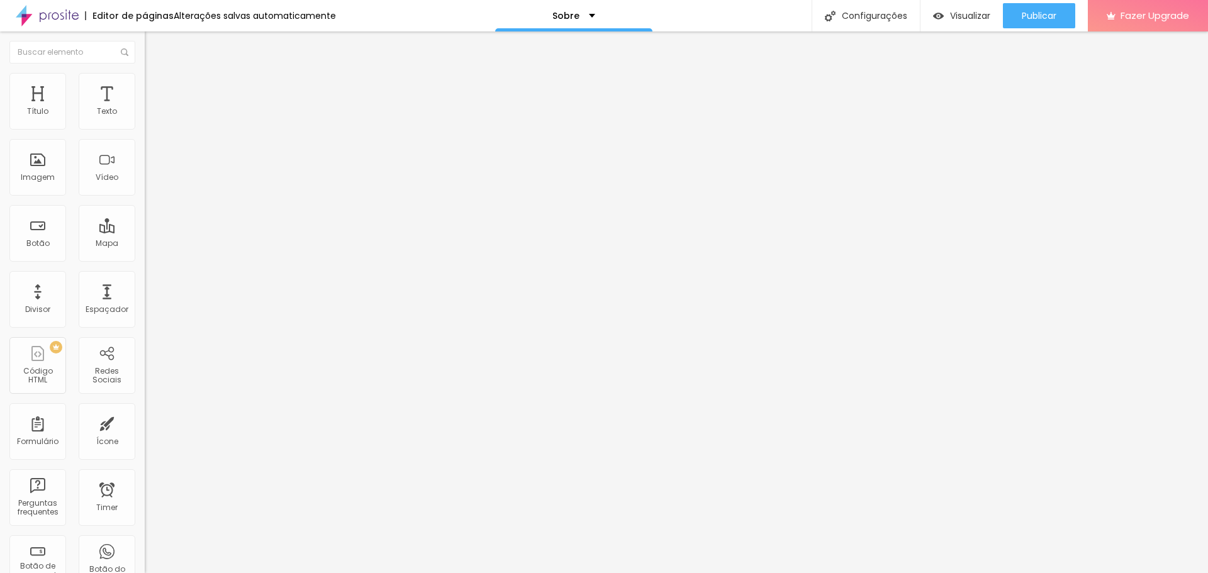
type input "7"
type input "8"
type input "9"
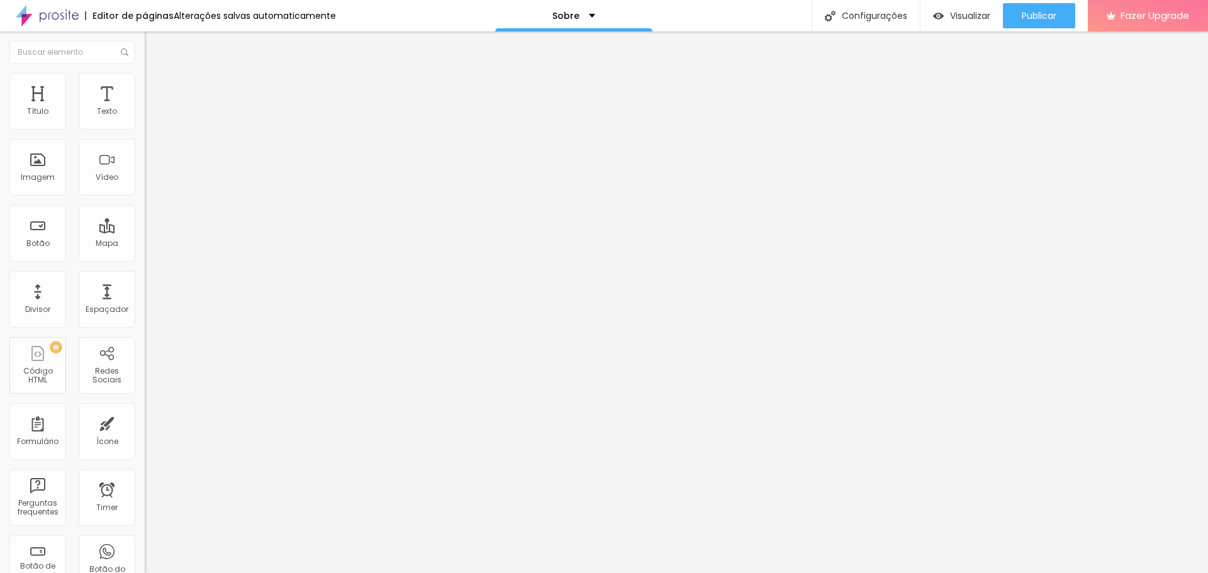
type input "10"
type input "11"
type input "12"
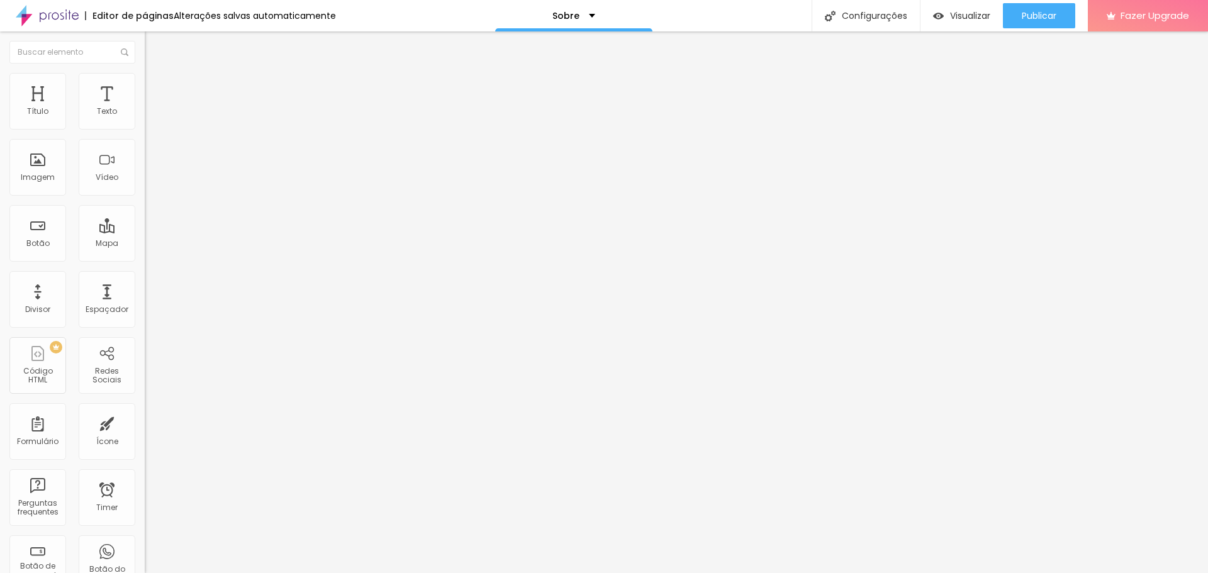
type input "12"
type input "13"
type input "14"
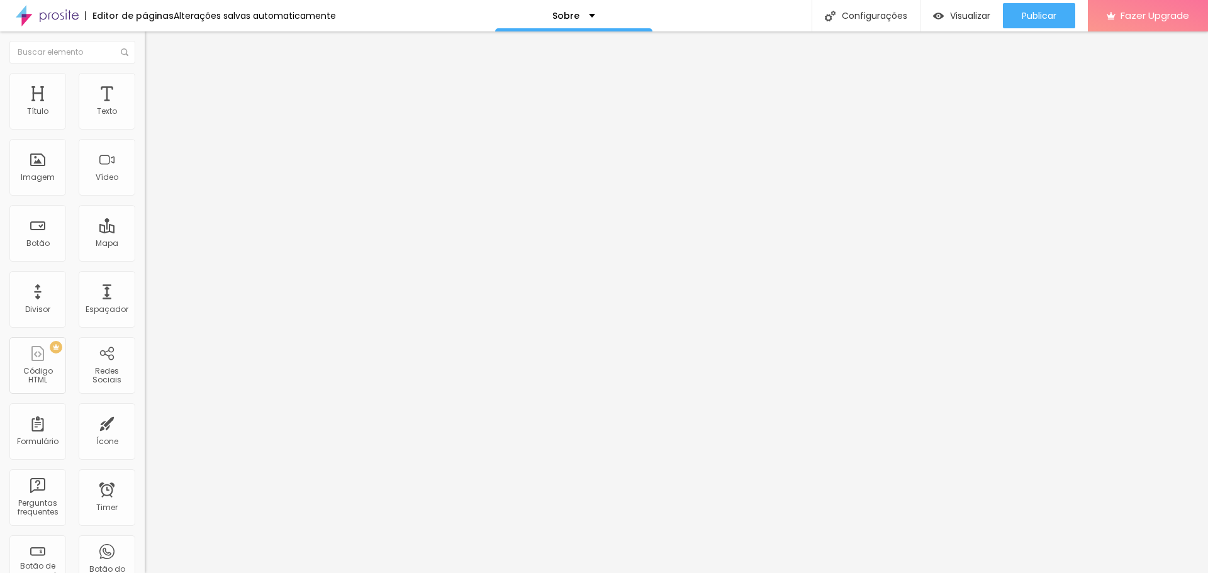
type input "15"
type input "16"
type input "17"
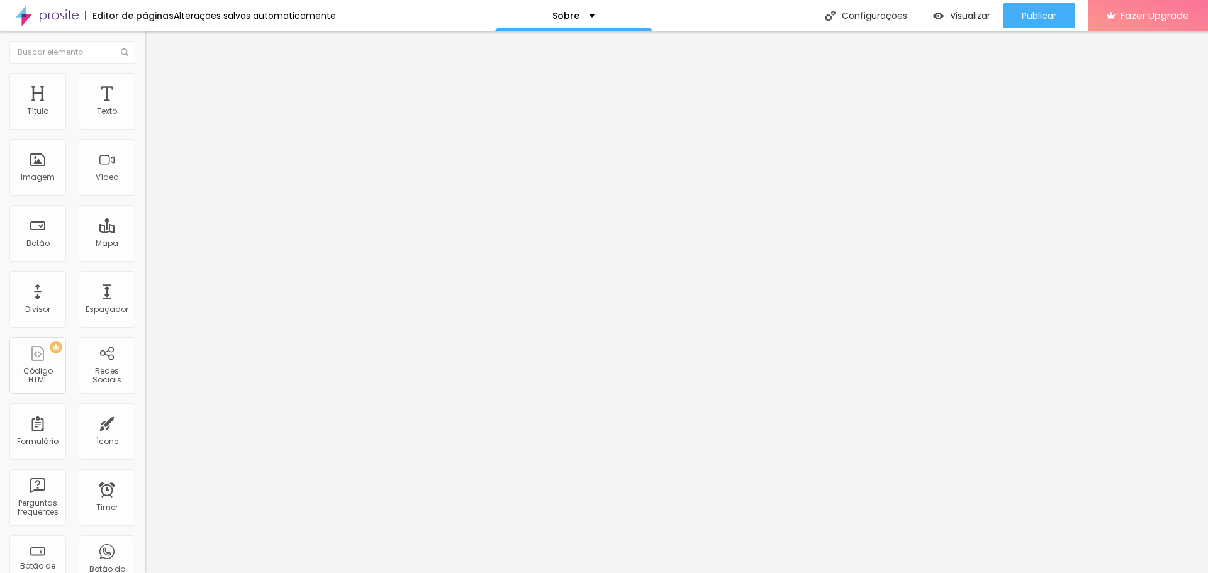
type input "17"
type input "18"
type input "19"
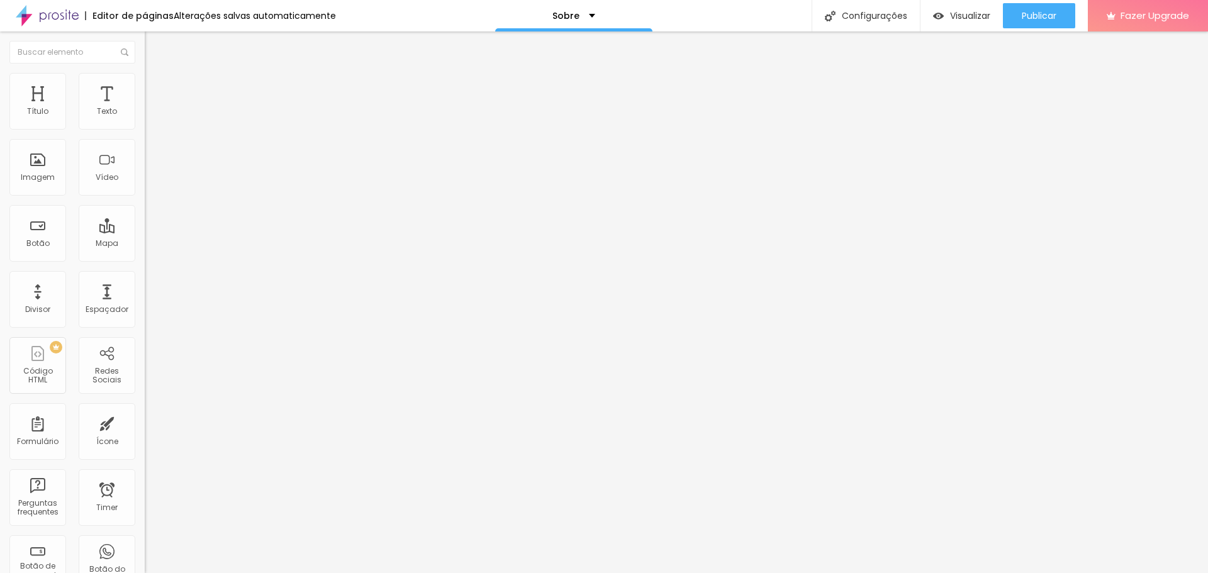
type input "20"
type input "21"
type input "22"
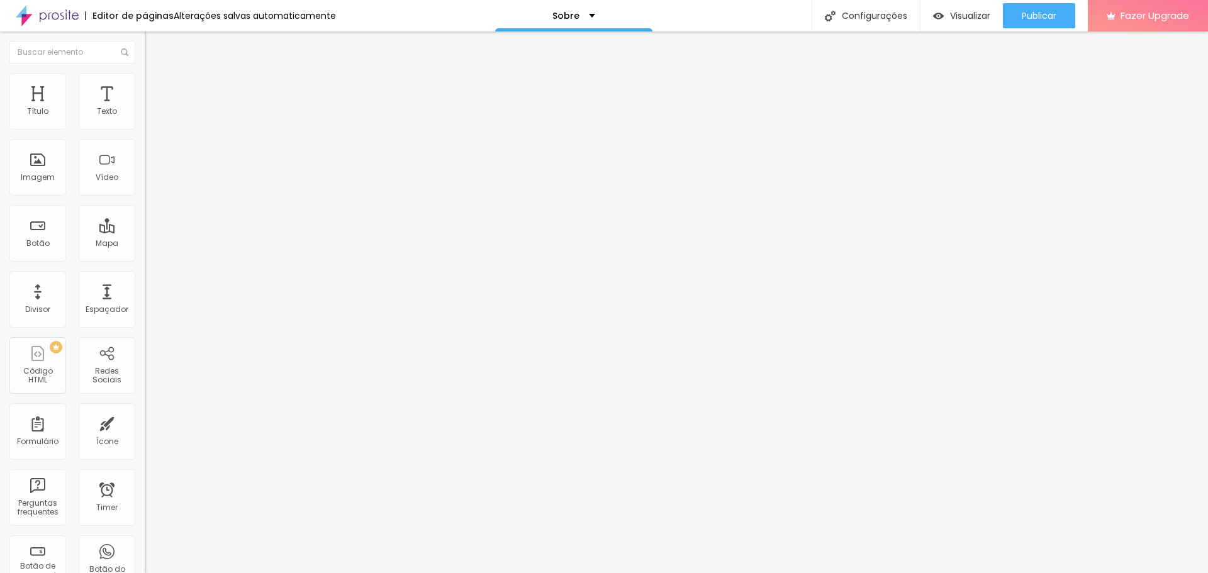
type input "22"
type input "23"
type input "24"
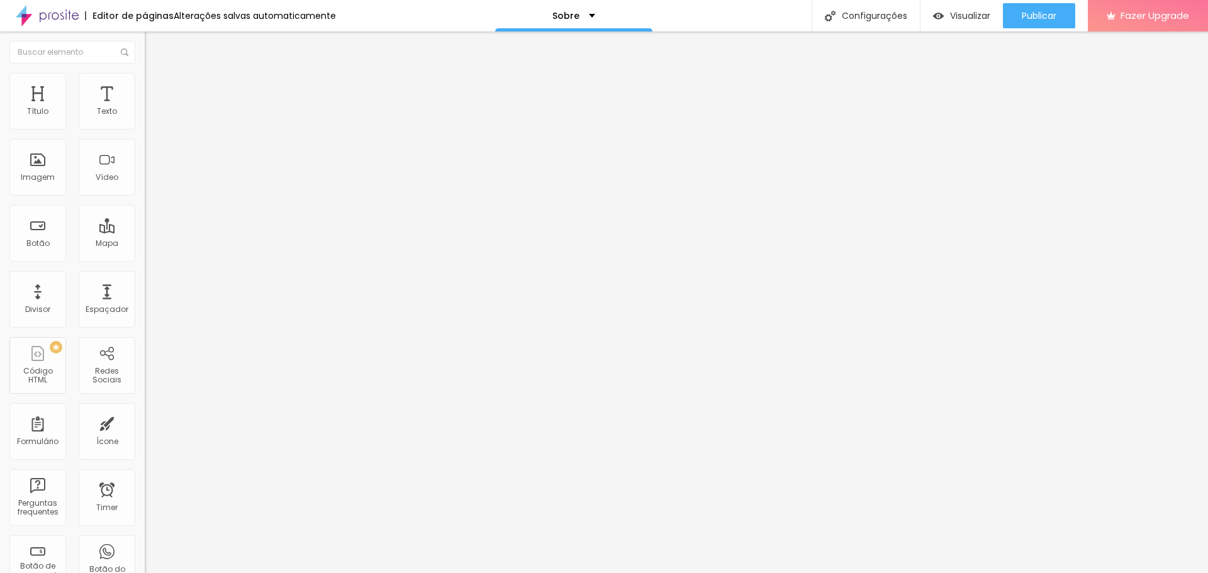
type input "25"
type input "26"
type input "27"
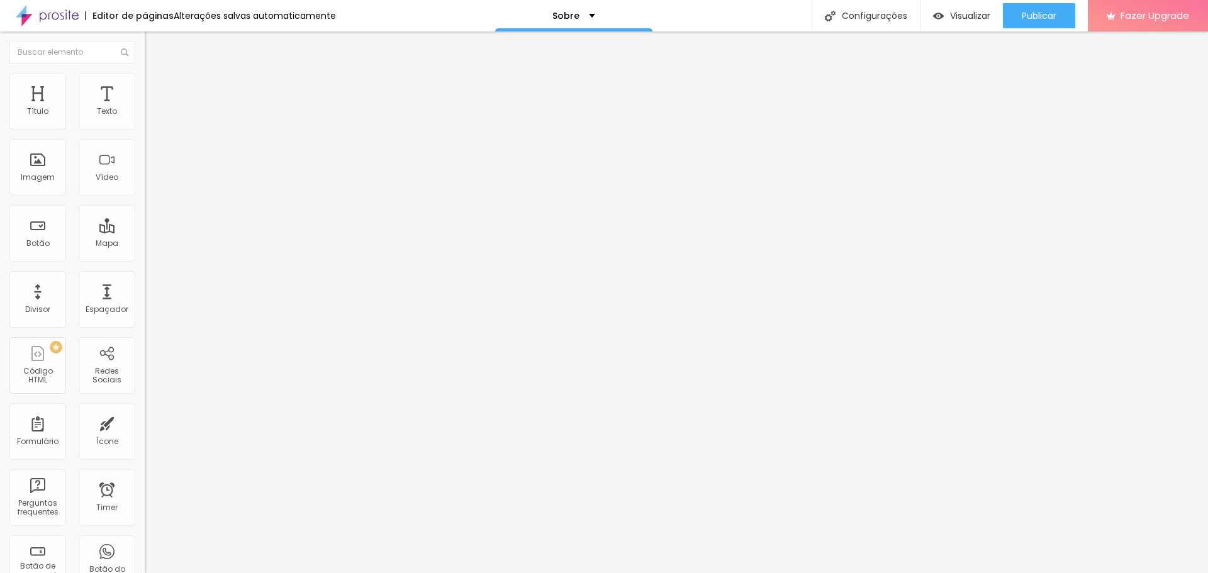
type input "27"
drag, startPoint x: 76, startPoint y: 206, endPoint x: 85, endPoint y: 227, distance: 23.1
click at [145, 193] on input "range" at bounding box center [185, 188] width 81 height 10
drag, startPoint x: 133, startPoint y: 240, endPoint x: 30, endPoint y: 261, distance: 105.8
click at [145, 225] on input "range" at bounding box center [185, 220] width 81 height 10
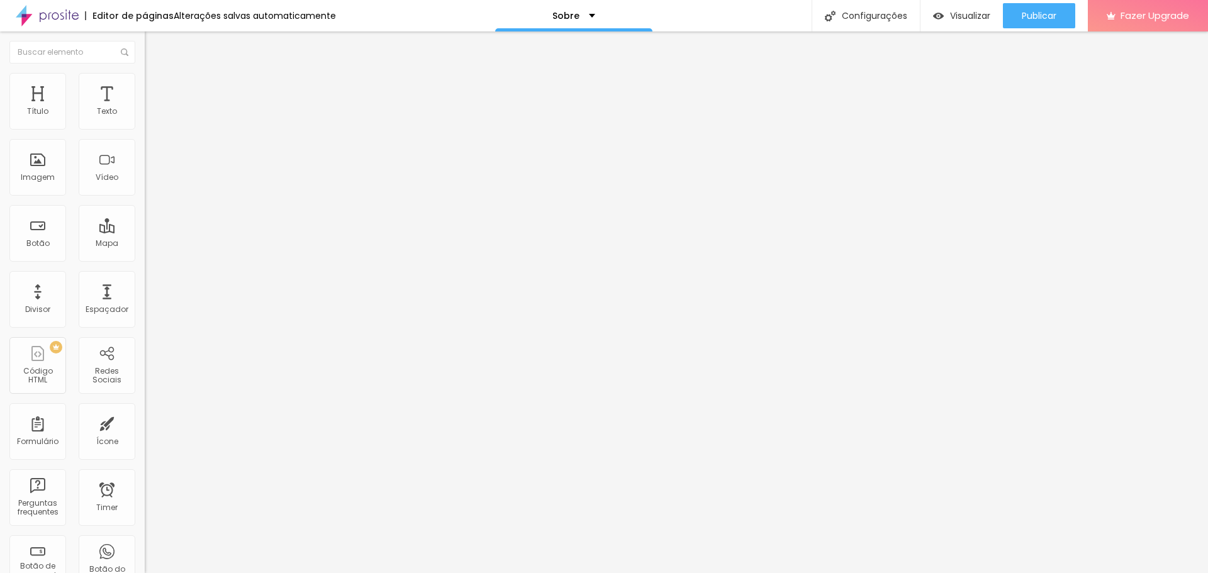
click at [145, 86] on img at bounding box center [150, 91] width 11 height 11
drag, startPoint x: 27, startPoint y: 124, endPoint x: 0, endPoint y: 144, distance: 33.7
click at [145, 244] on input "range" at bounding box center [185, 249] width 81 height 10
drag, startPoint x: 29, startPoint y: 147, endPoint x: 0, endPoint y: 165, distance: 33.9
click at [145, 422] on input "range" at bounding box center [185, 427] width 81 height 10
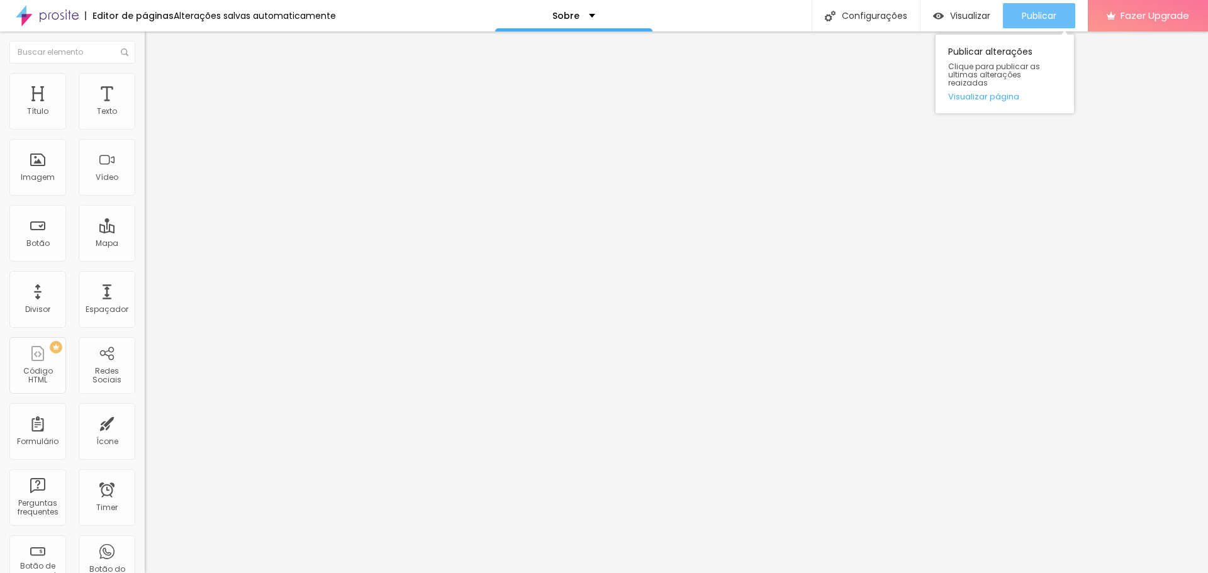
click at [1030, 21] on span "Publicar" at bounding box center [1039, 16] width 35 height 10
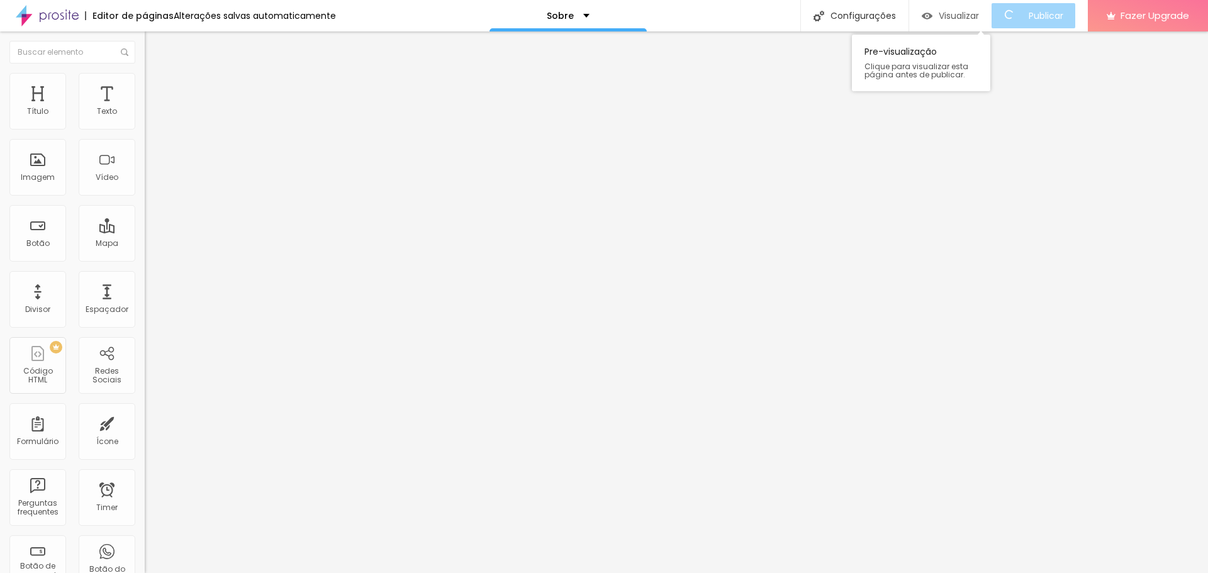
click at [953, 16] on span "Visualizar" at bounding box center [959, 16] width 40 height 10
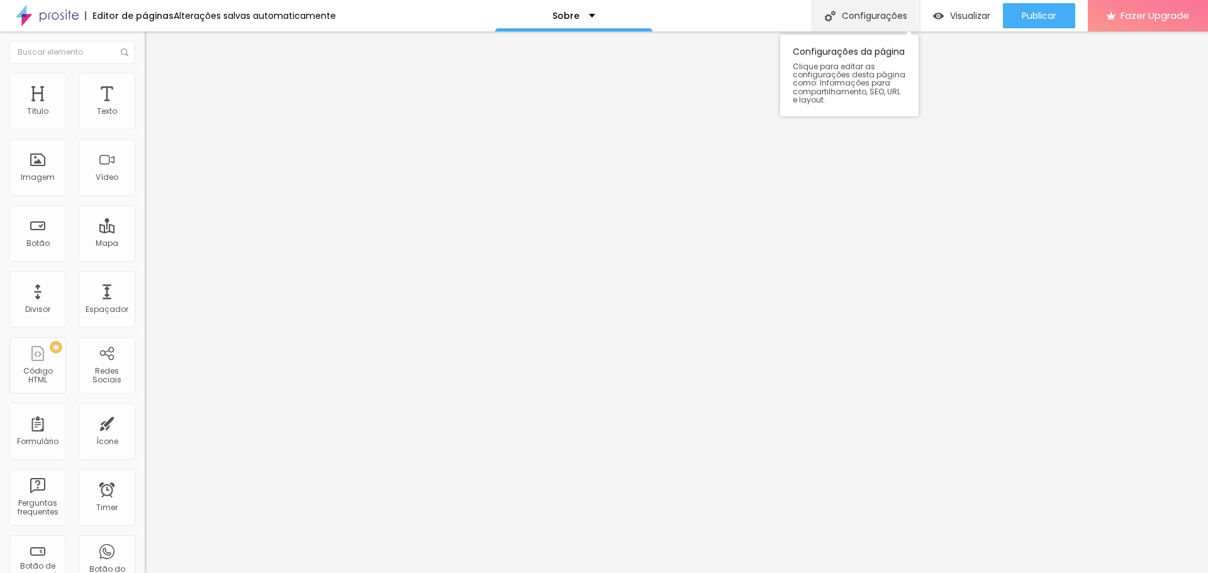
click at [884, 13] on div "Configurações" at bounding box center [866, 15] width 108 height 31
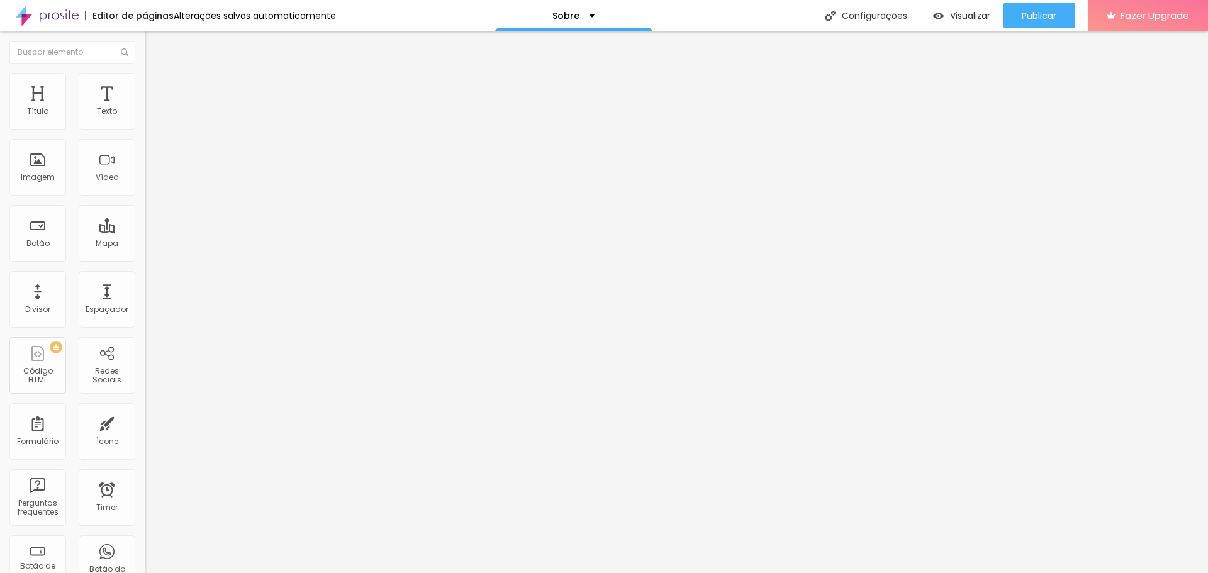
click at [145, 79] on img at bounding box center [150, 78] width 11 height 11
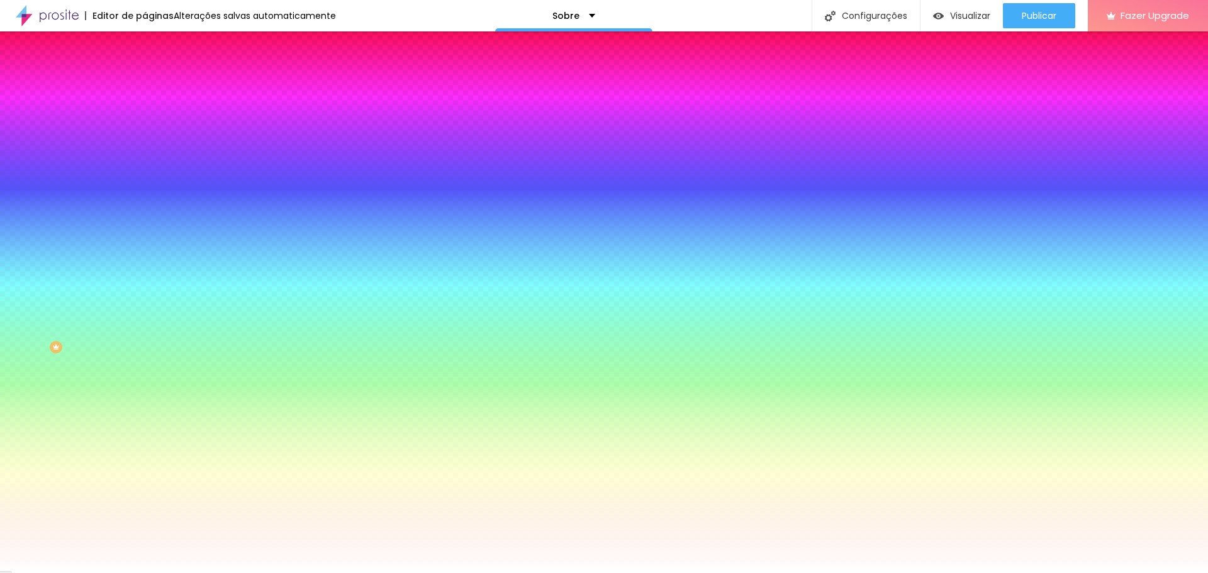
click at [156, 89] on span "Avançado" at bounding box center [177, 94] width 42 height 11
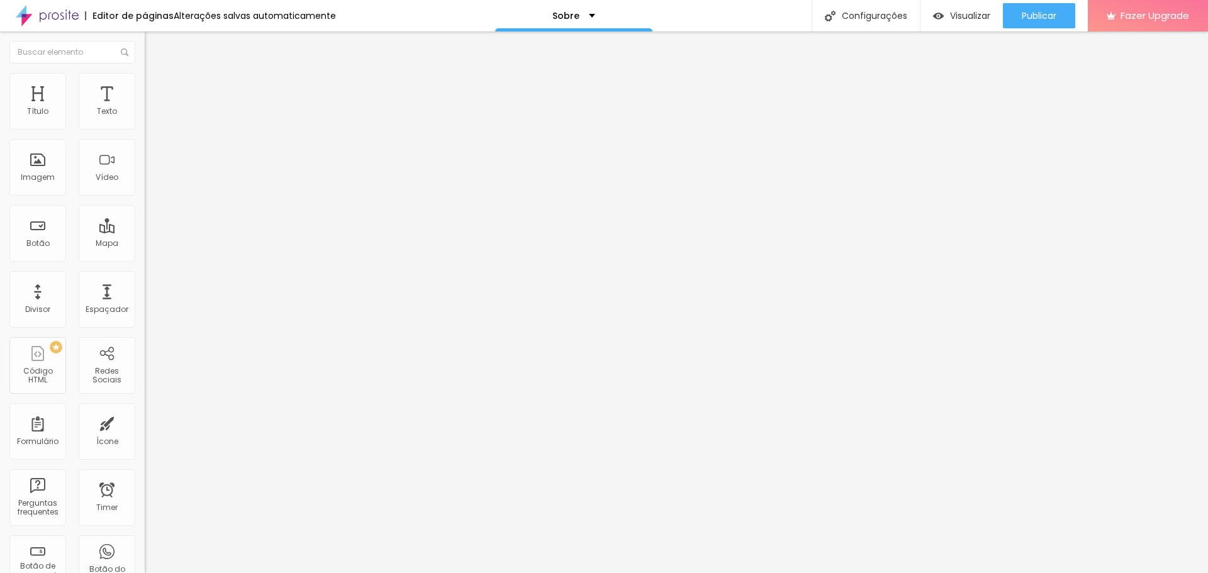
click at [145, 78] on ul "Conteúdo Estilo Avançado" at bounding box center [217, 79] width 145 height 38
click at [145, 72] on img at bounding box center [150, 65] width 11 height 11
click at [1028, 15] on span "Publicar" at bounding box center [1039, 16] width 35 height 10
click at [960, 19] on span "Visualizar" at bounding box center [959, 16] width 40 height 10
click at [76, 55] on input "text" at bounding box center [72, 52] width 126 height 23
